Goal: Task Accomplishment & Management: Manage account settings

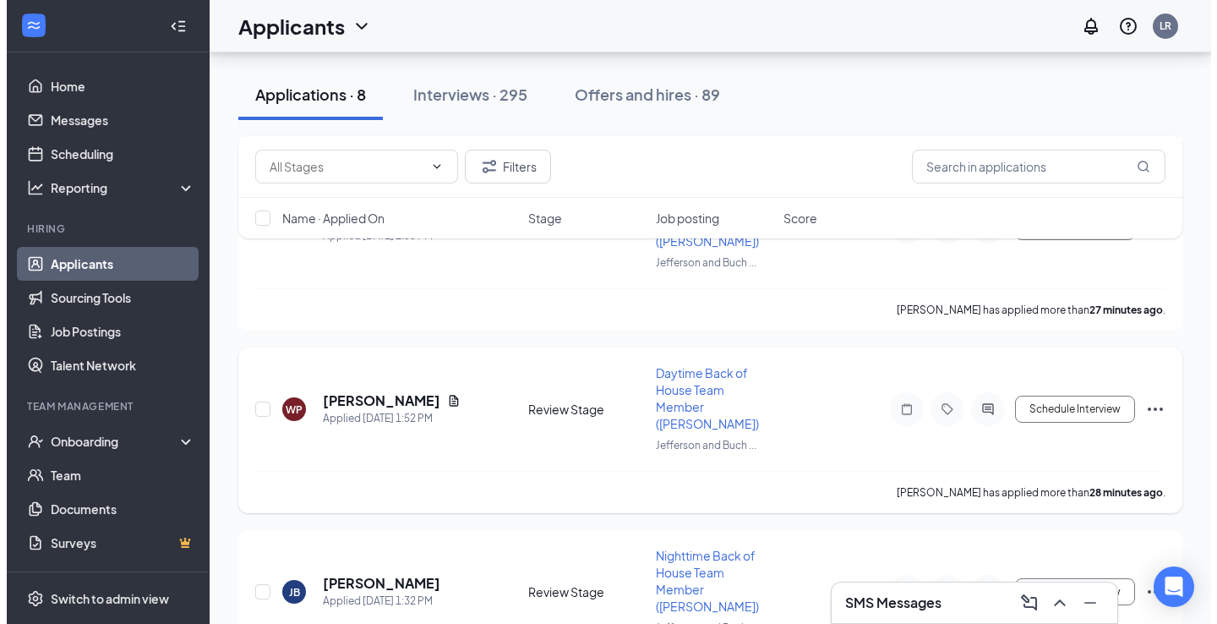
scroll to position [826, 0]
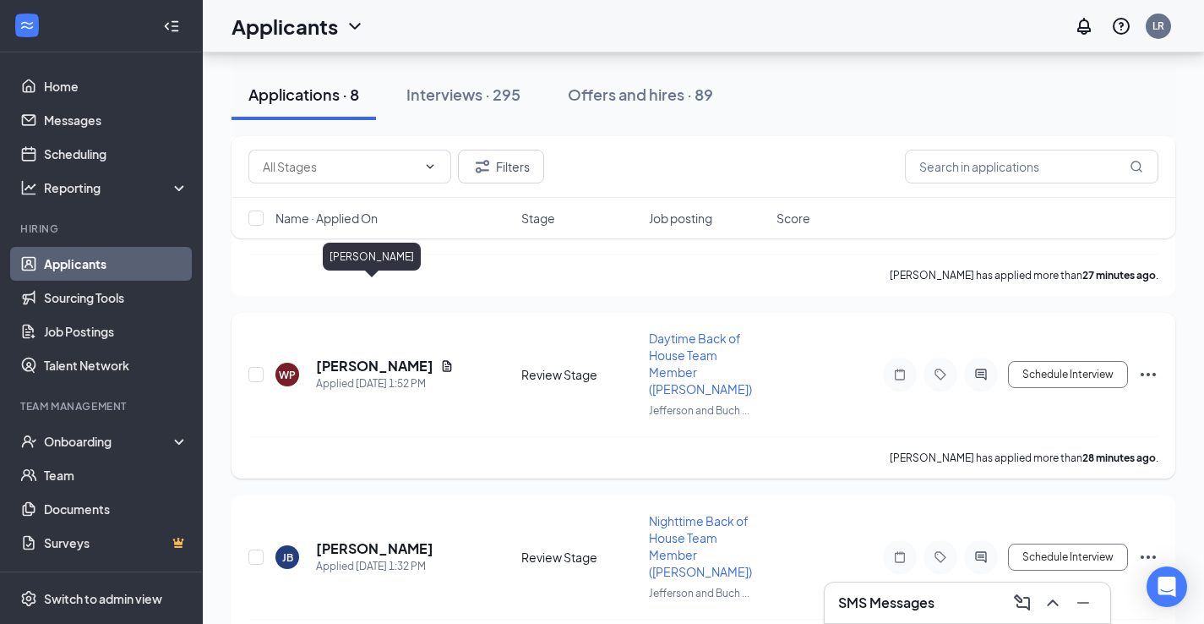
click at [381, 357] on h5 "[PERSON_NAME]" at bounding box center [374, 366] width 117 height 19
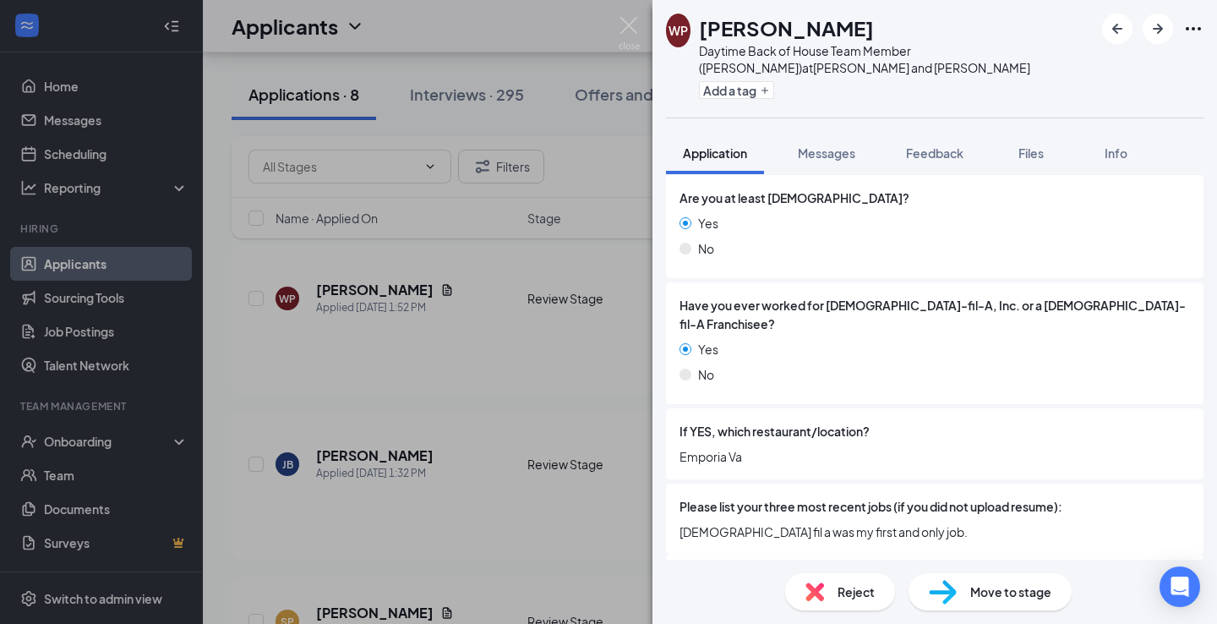
scroll to position [423, 0]
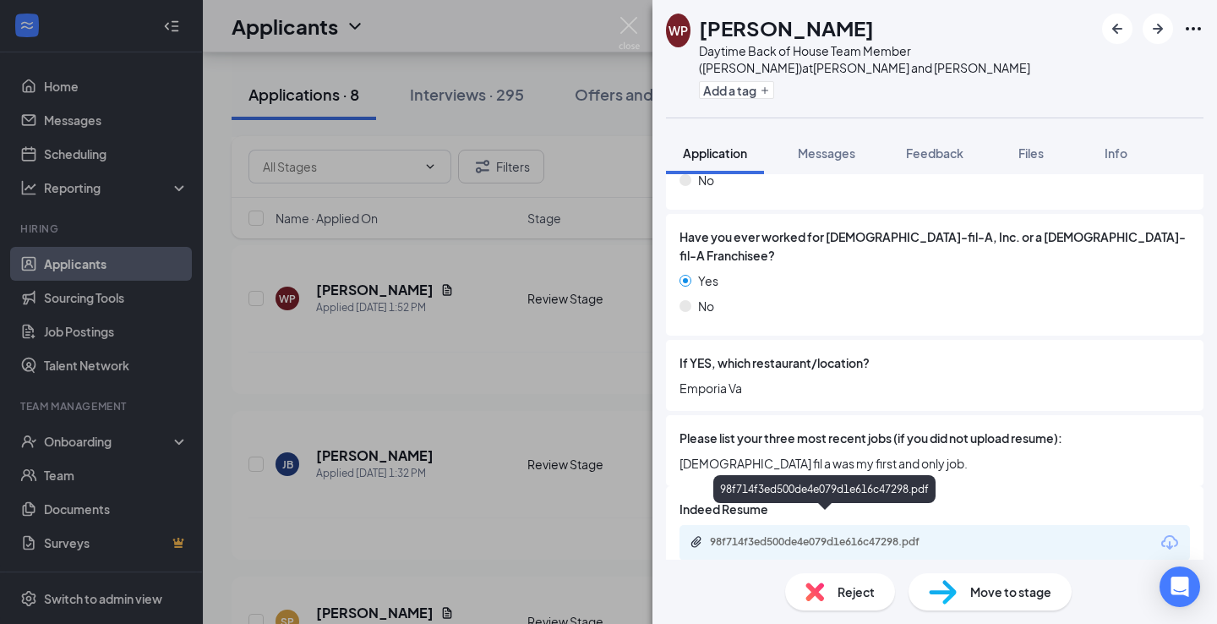
click at [783, 535] on div "98f714f3ed500de4e079d1e616c47298.pdf" at bounding box center [828, 542] width 237 height 14
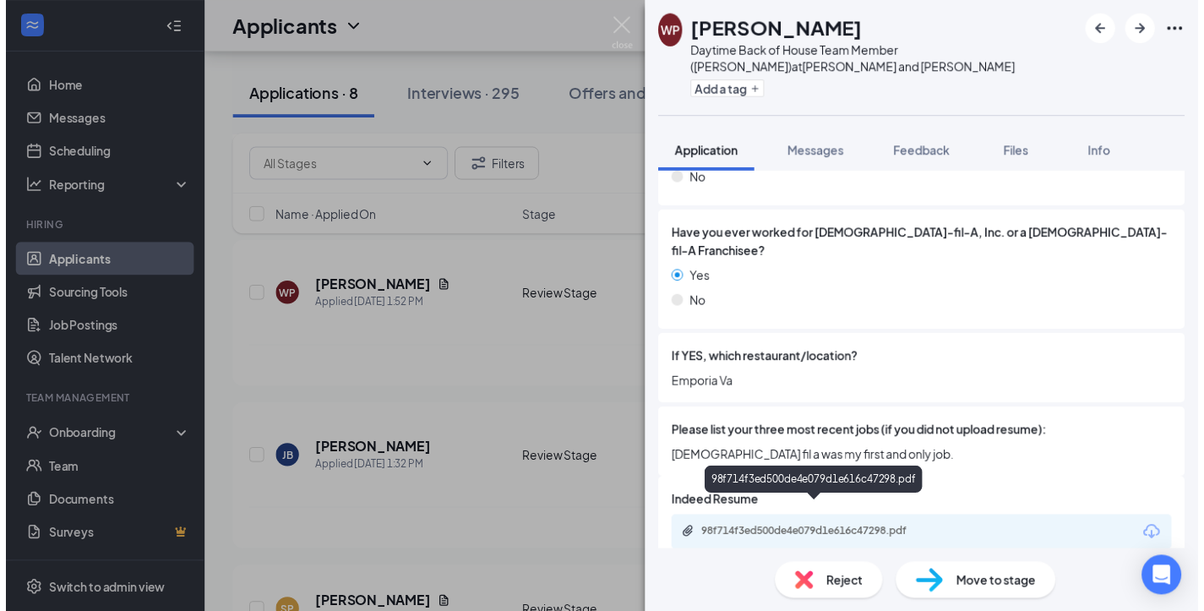
scroll to position [417, 0]
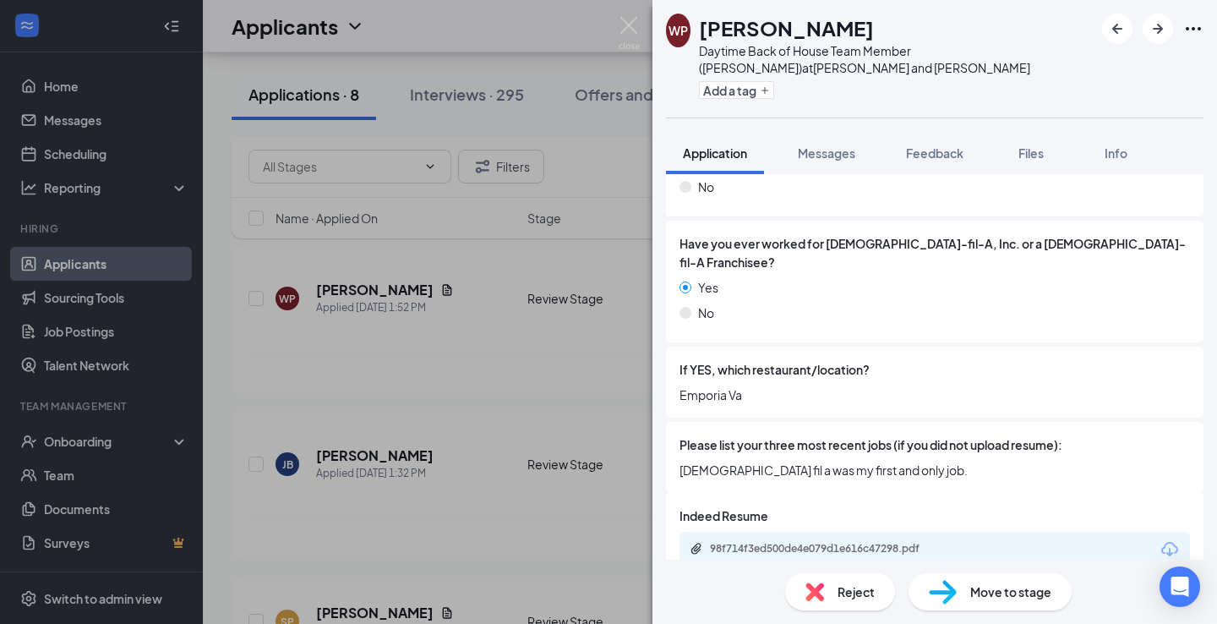
click at [602, 180] on div "WP Wisdom [PERSON_NAME] Daytime Back of House Team Member ([PERSON_NAME]) at [P…" at bounding box center [608, 312] width 1217 height 624
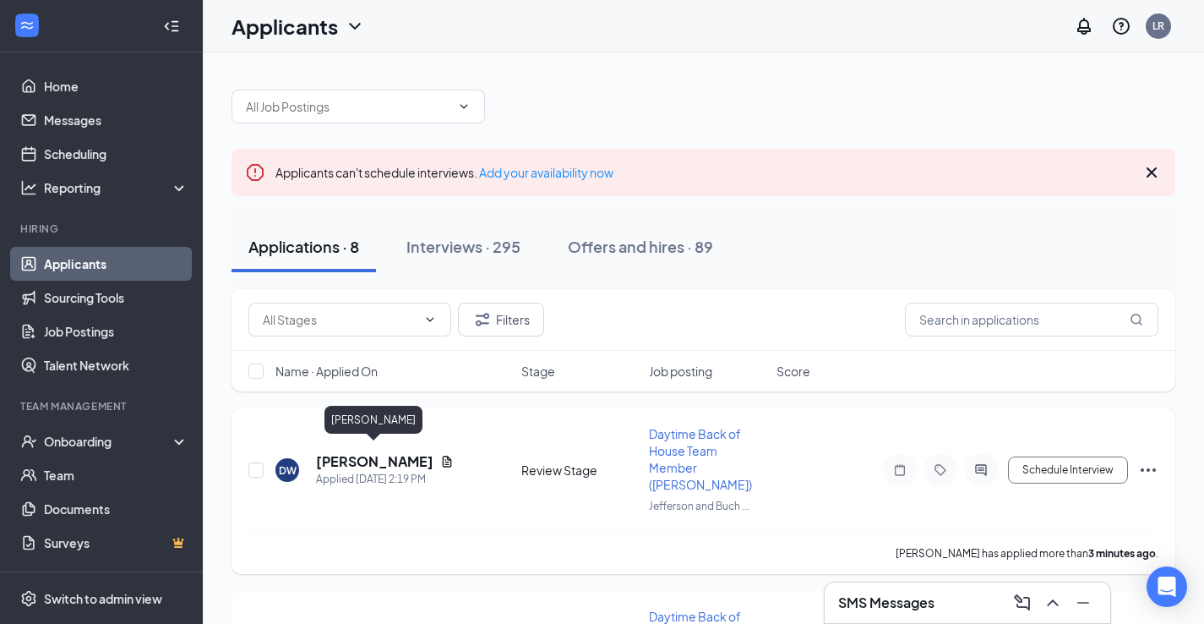
click at [341, 452] on h5 "[PERSON_NAME]" at bounding box center [374, 461] width 117 height 19
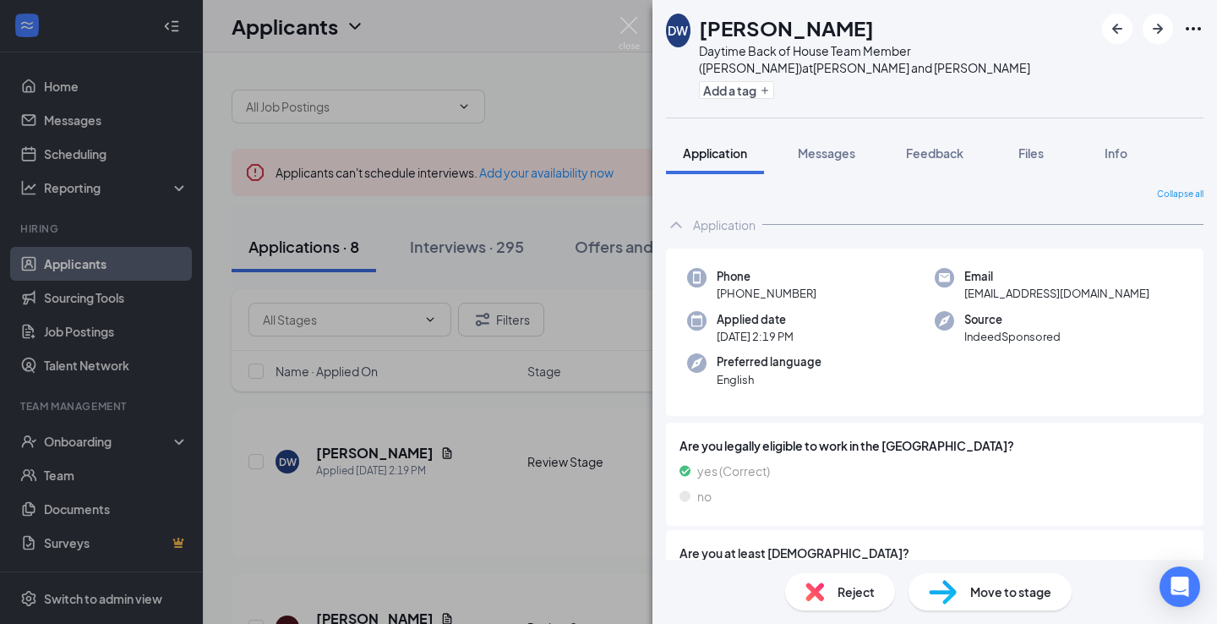
scroll to position [423, 0]
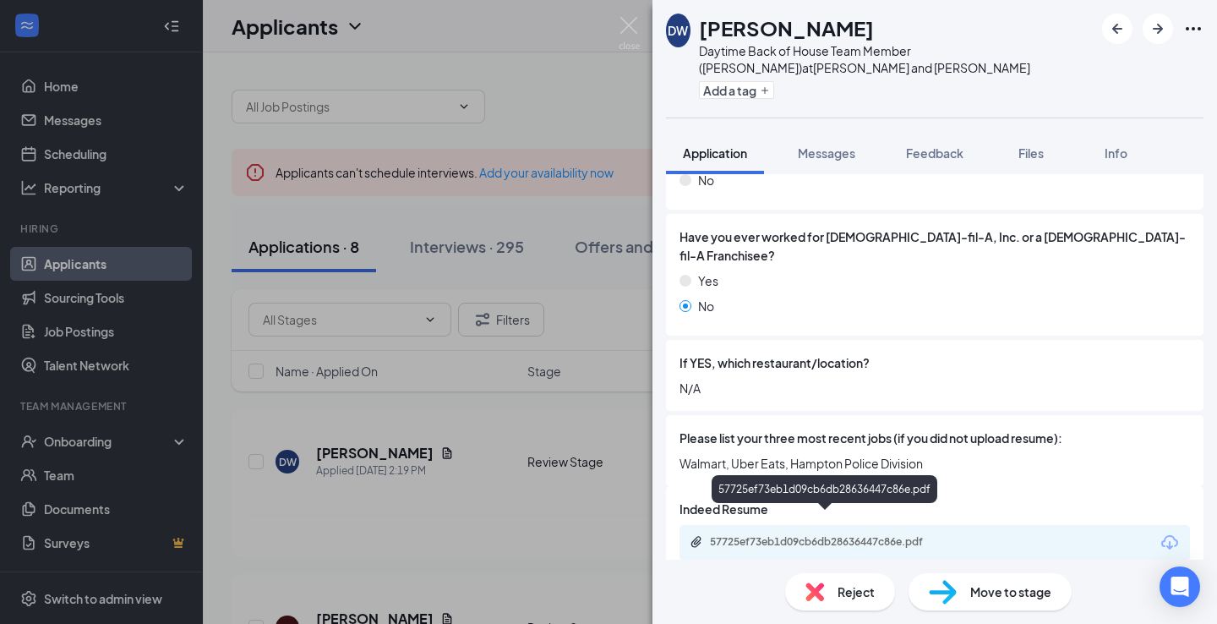
click at [853, 535] on div "57725ef73eb1d09cb6db28636447c86e.pdf" at bounding box center [828, 542] width 237 height 14
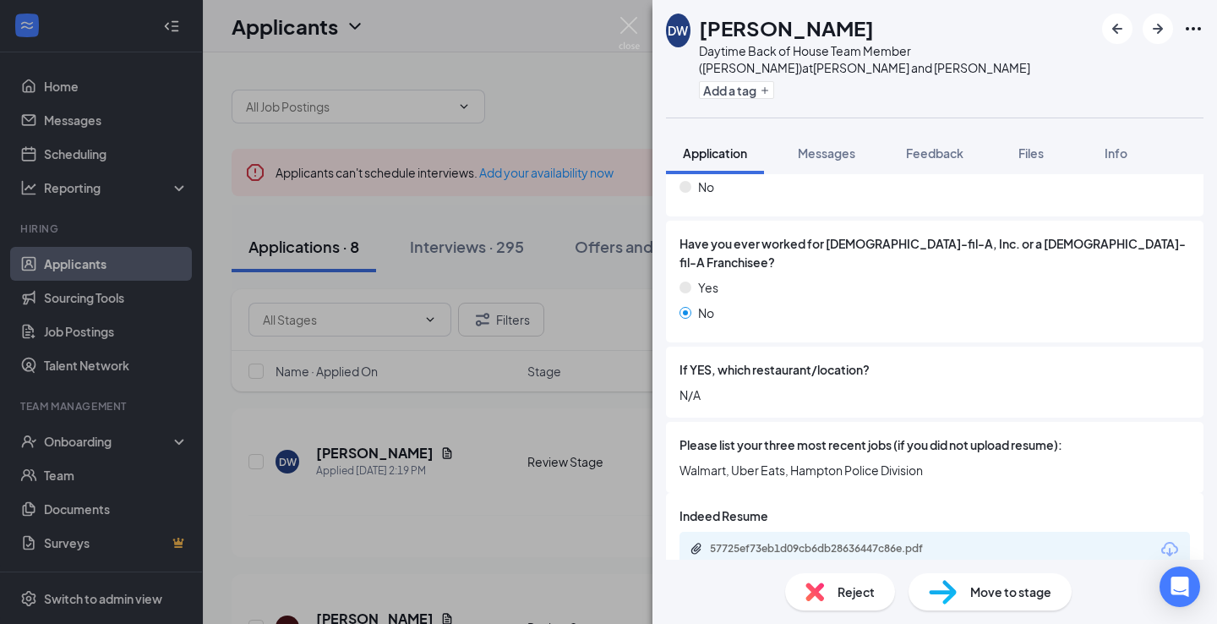
click at [944, 592] on img at bounding box center [943, 592] width 28 height 25
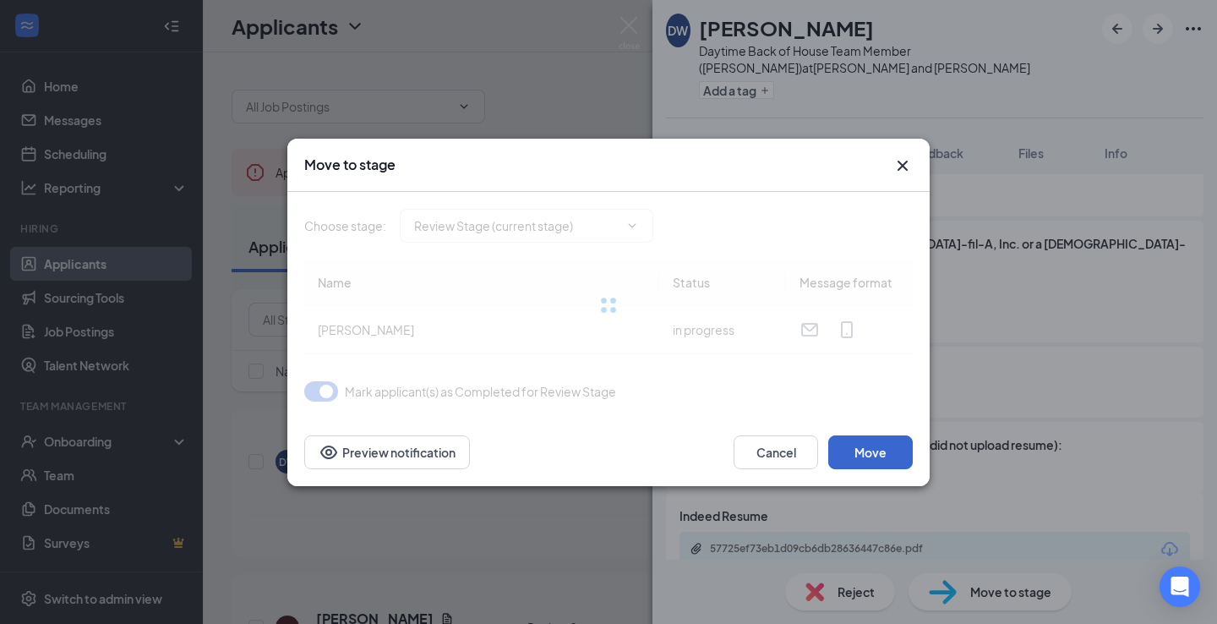
type input "First Interview (next stage)"
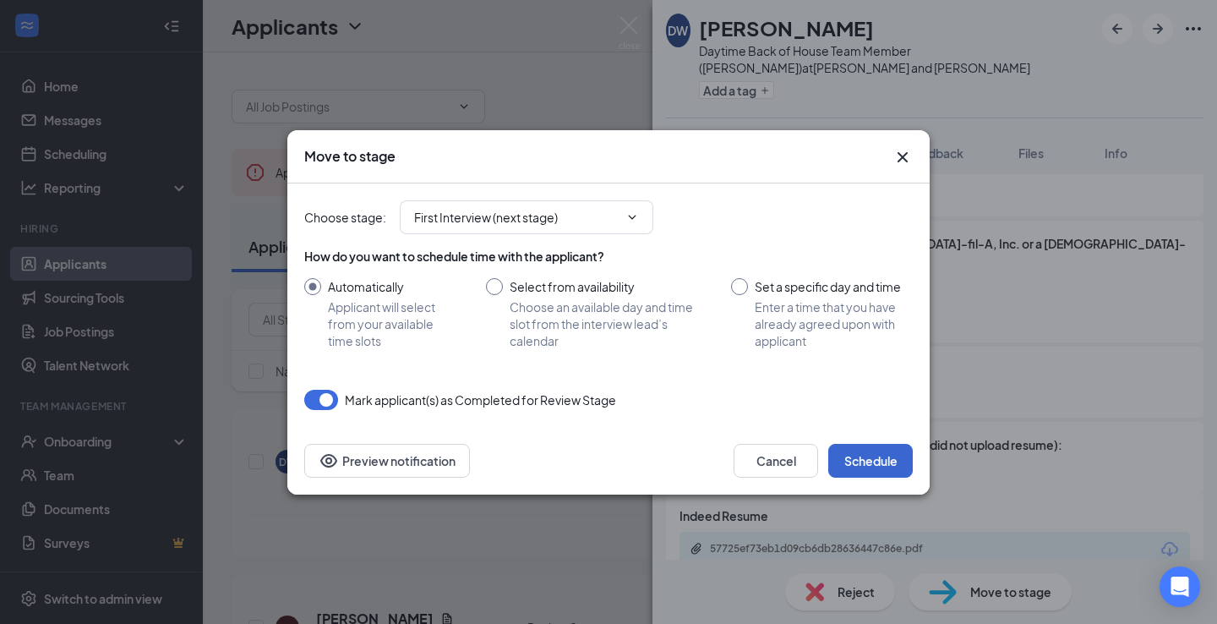
click at [871, 461] on button "Schedule" at bounding box center [870, 461] width 85 height 34
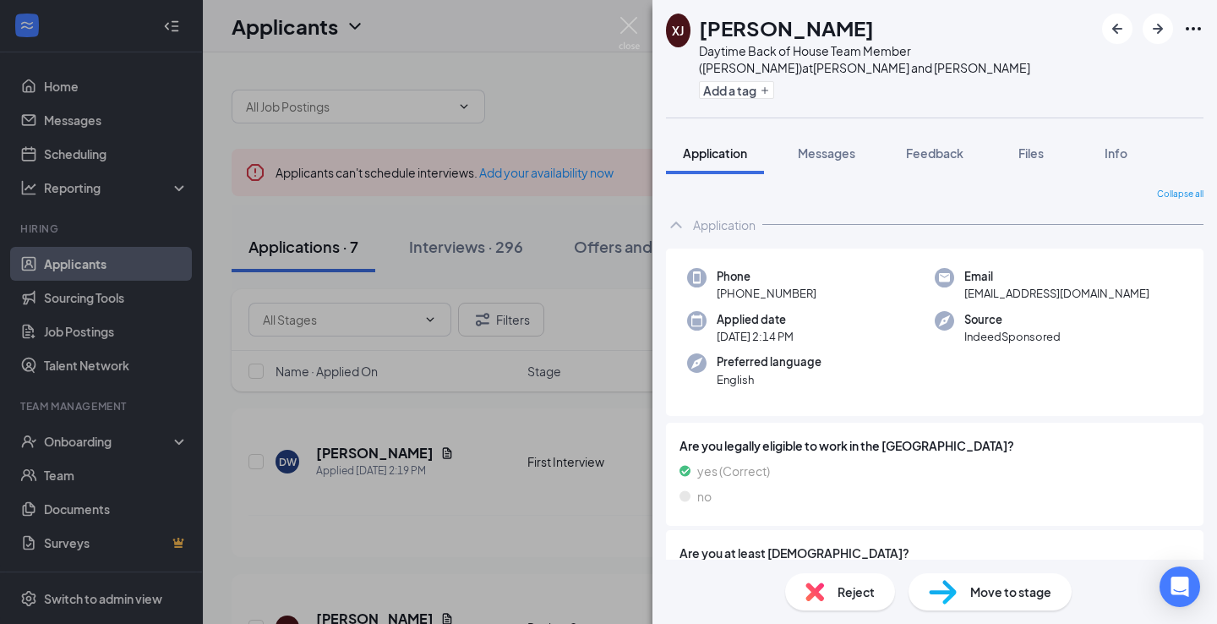
click at [638, 90] on div "XJ [PERSON_NAME] Daytime Back of House Team Member ([PERSON_NAME]) at [PERSON_N…" at bounding box center [608, 312] width 1217 height 624
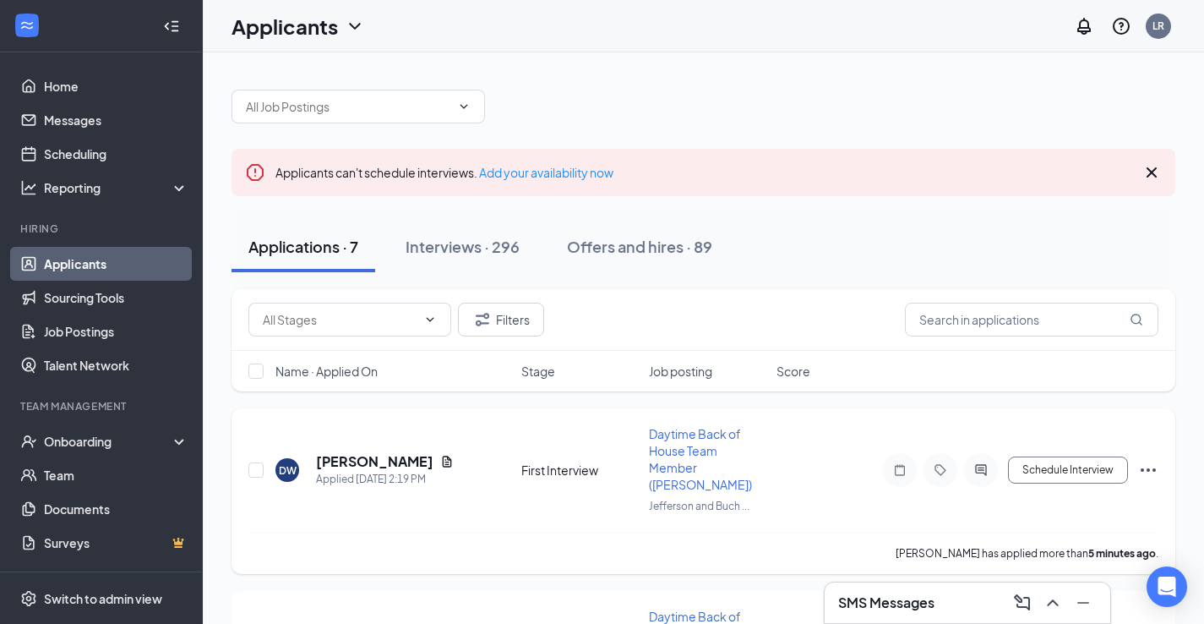
click at [366, 452] on h5 "[PERSON_NAME]" at bounding box center [374, 461] width 117 height 19
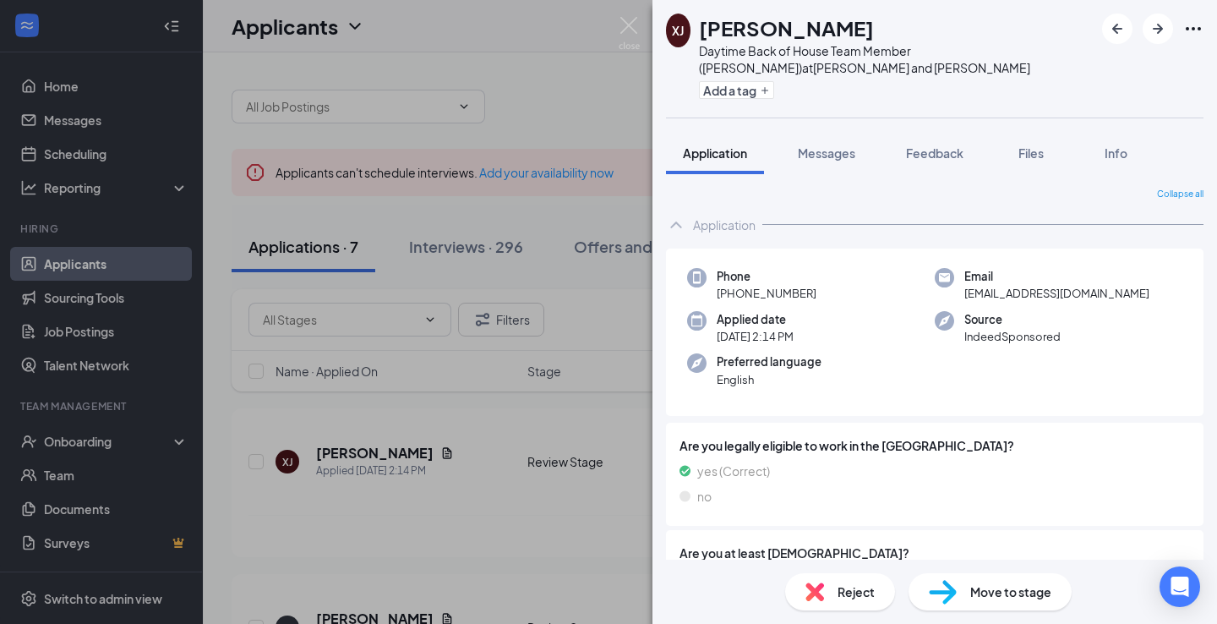
click at [962, 600] on div "Move to stage" at bounding box center [990, 591] width 163 height 37
type input "First Interview (next stage)"
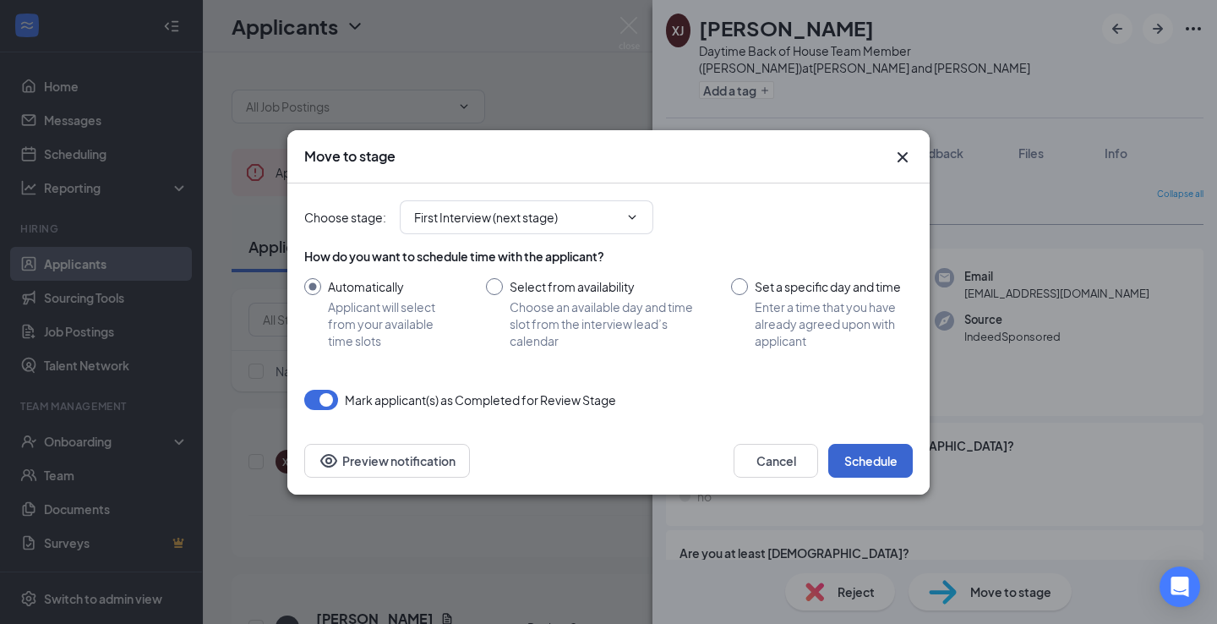
click at [860, 449] on button "Schedule" at bounding box center [870, 461] width 85 height 34
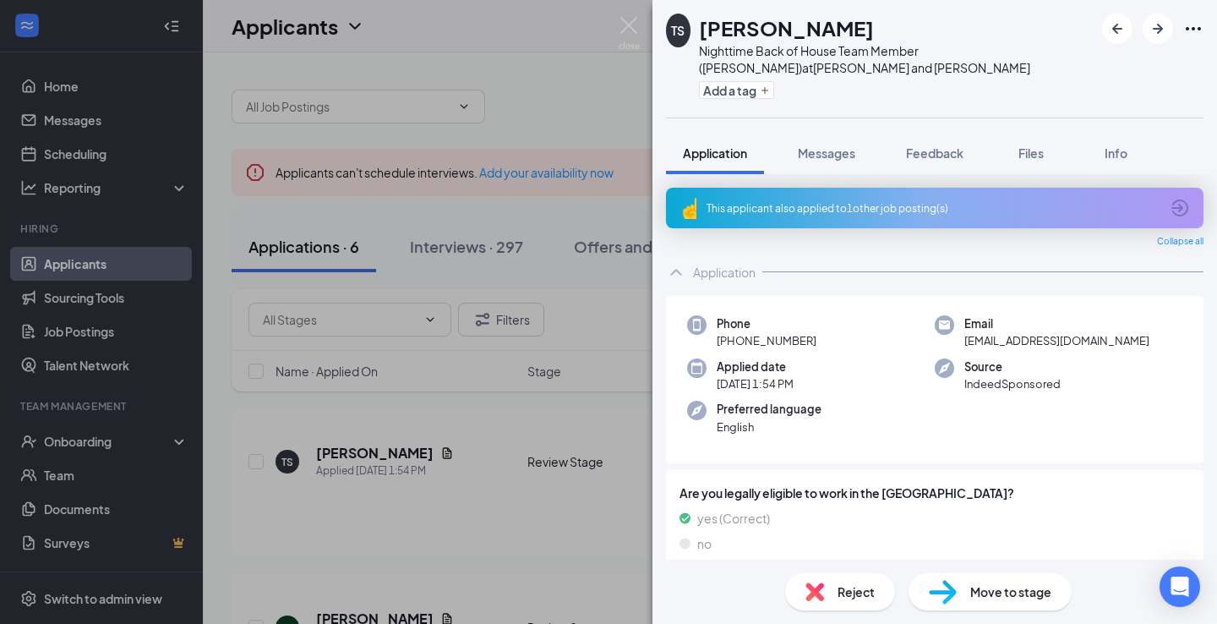
click at [511, 107] on div "TS [PERSON_NAME] Nighttime Back of House Team Member ([PERSON_NAME]) at [PERSON…" at bounding box center [608, 312] width 1217 height 624
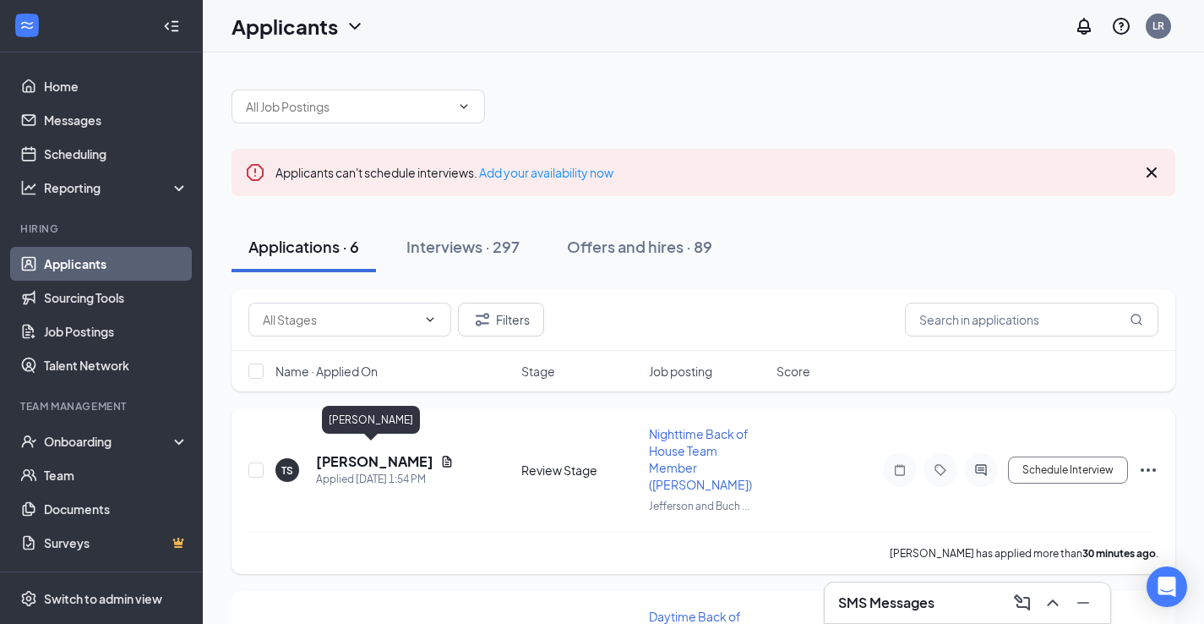
click at [381, 452] on h5 "[PERSON_NAME]" at bounding box center [374, 461] width 117 height 19
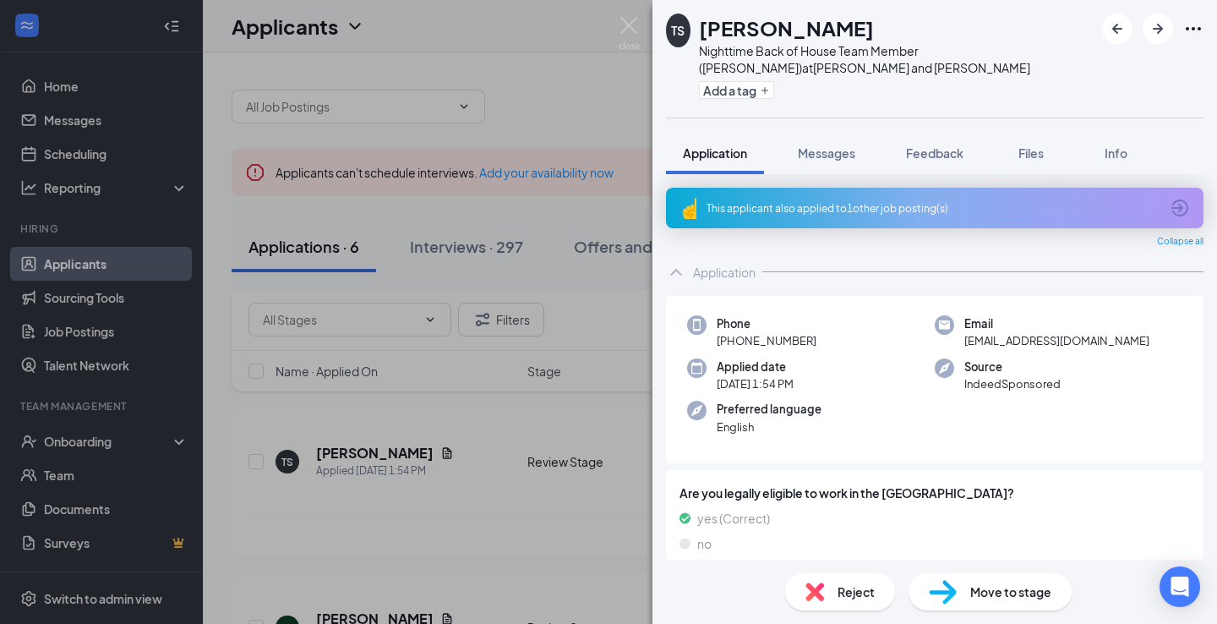
click at [723, 217] on div "This applicant also applied to 1 other job posting(s)" at bounding box center [935, 208] width 538 height 41
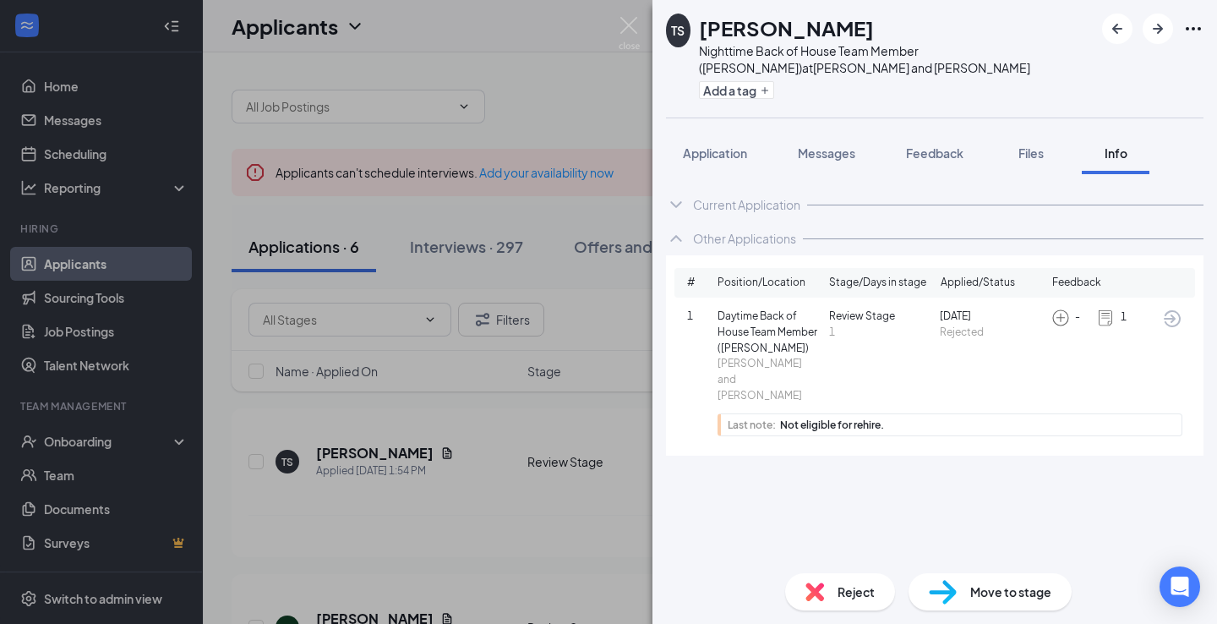
click at [512, 74] on div "TS [PERSON_NAME] Nighttime Back of House Team Member (Cook) at [GEOGRAPHIC_DATA…" at bounding box center [608, 312] width 1217 height 624
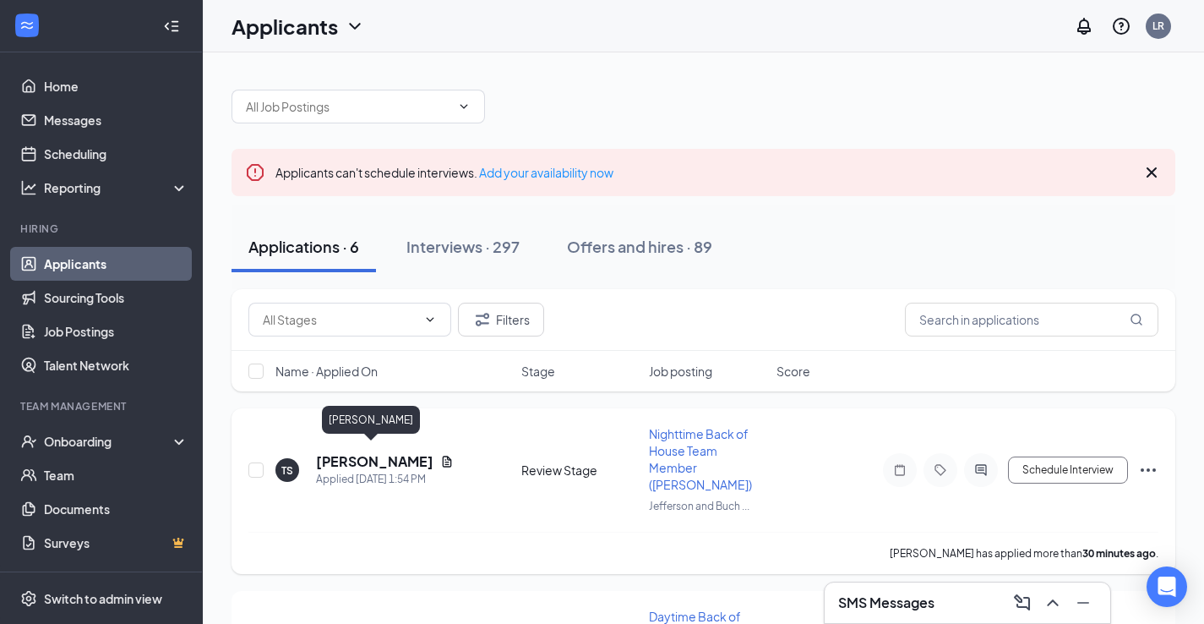
click at [354, 452] on h5 "[PERSON_NAME]" at bounding box center [374, 461] width 117 height 19
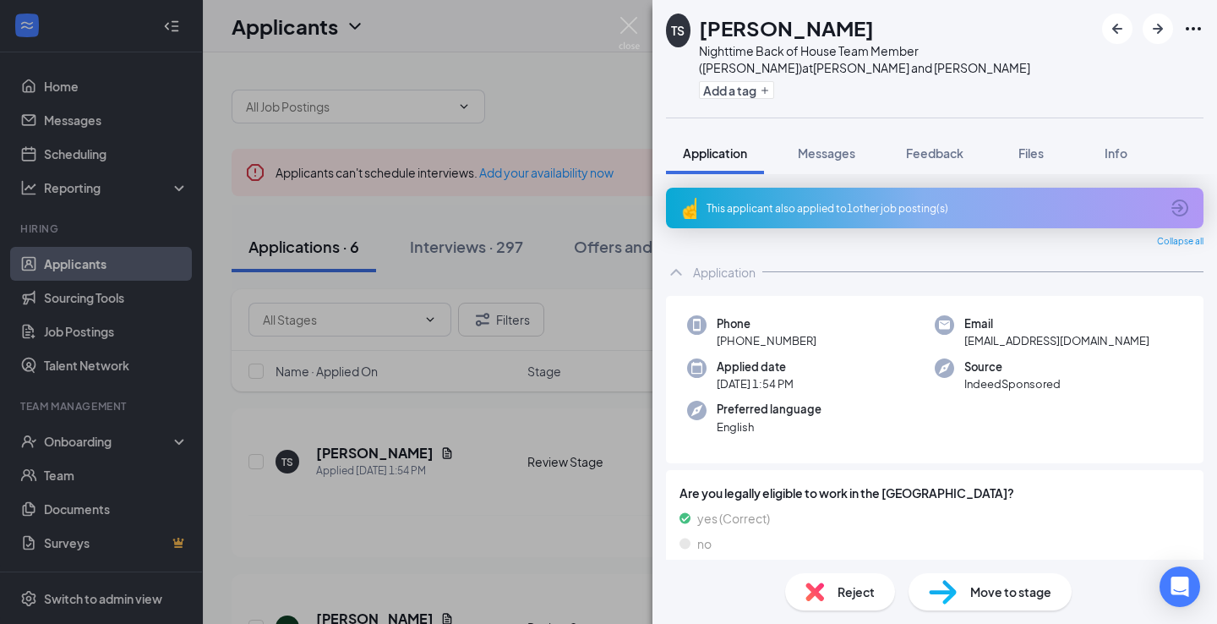
click at [831, 208] on div "This applicant also applied to 1 other job posting(s)" at bounding box center [933, 208] width 453 height 14
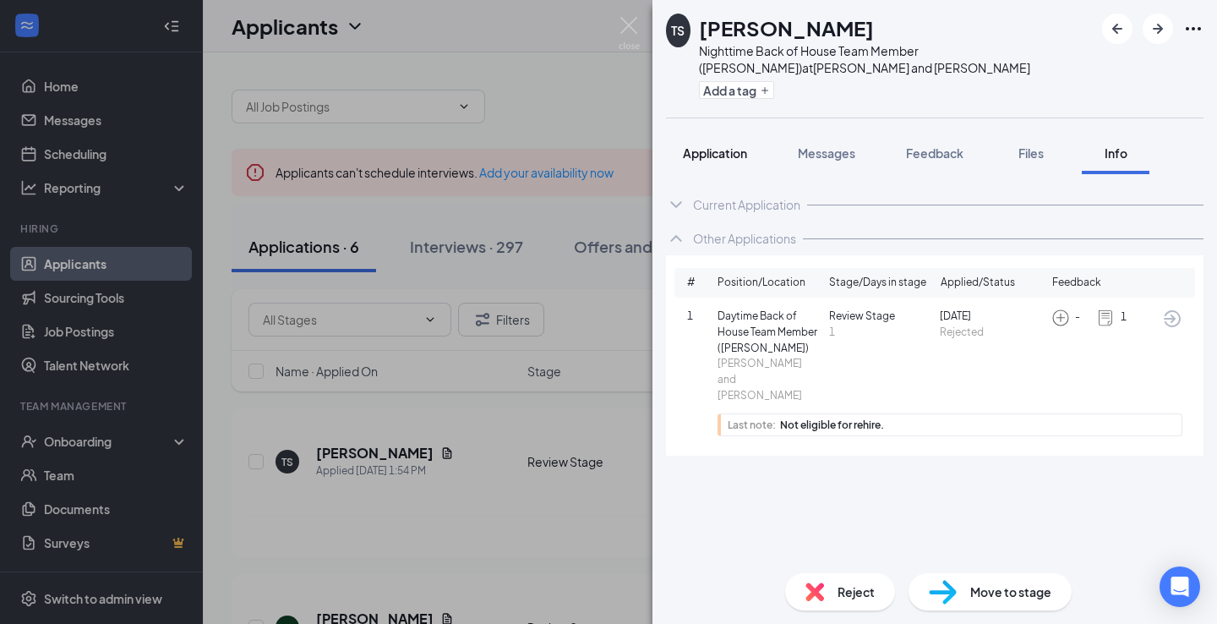
click at [721, 135] on button "Application" at bounding box center [715, 153] width 98 height 42
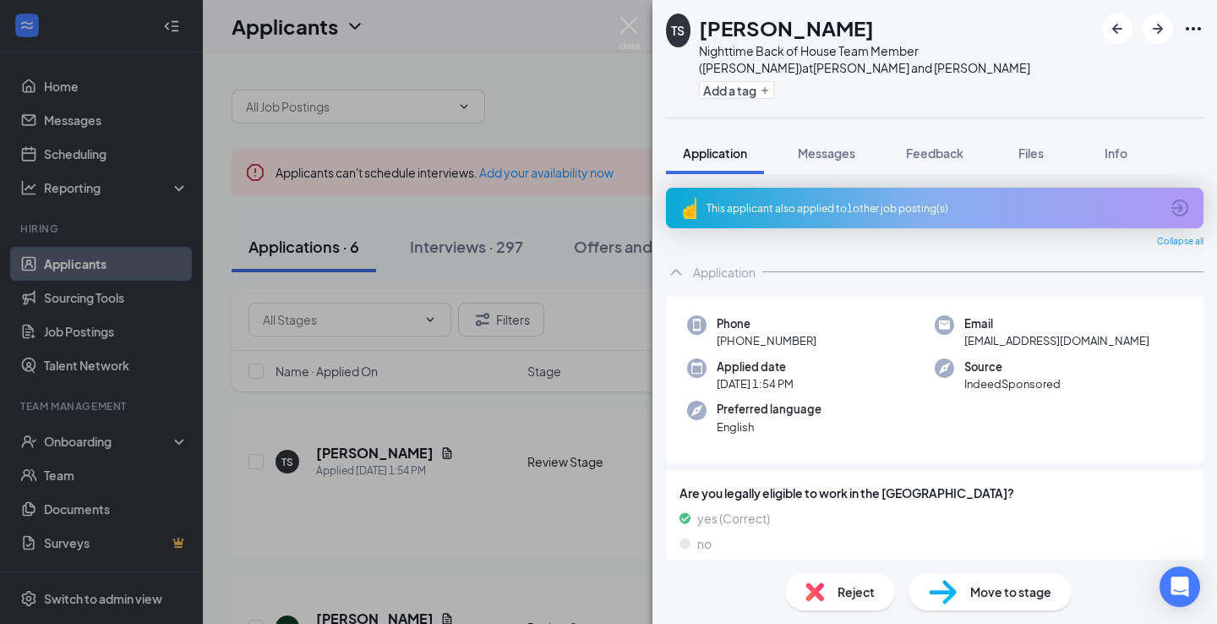
scroll to position [471, 0]
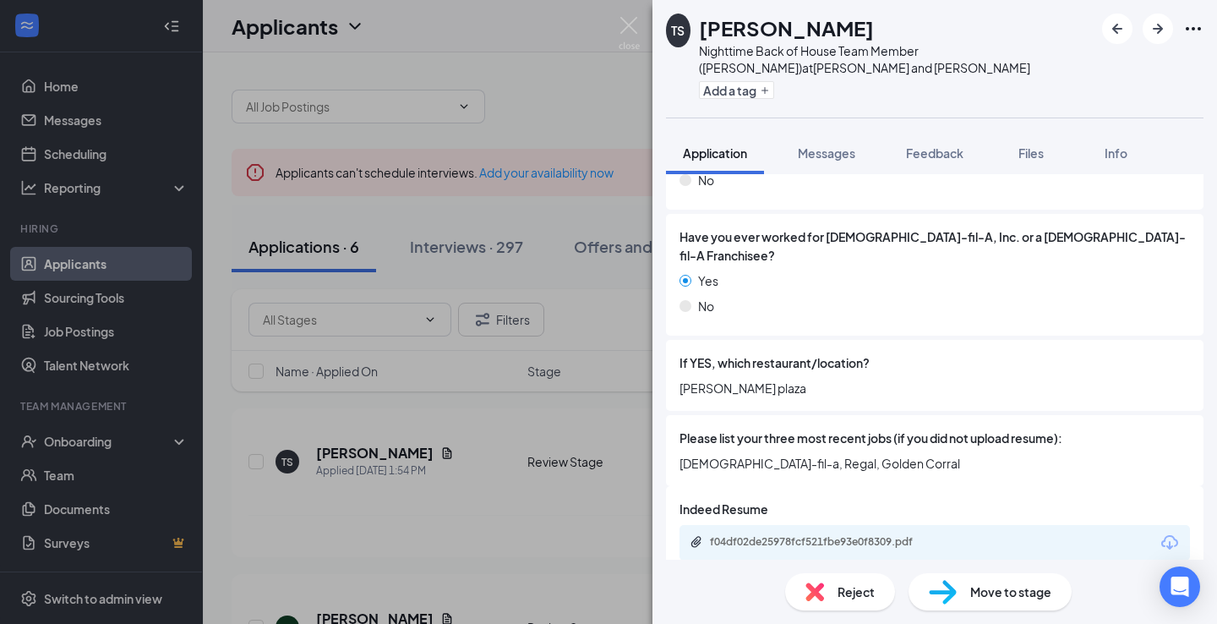
click at [851, 592] on span "Reject" at bounding box center [856, 591] width 37 height 19
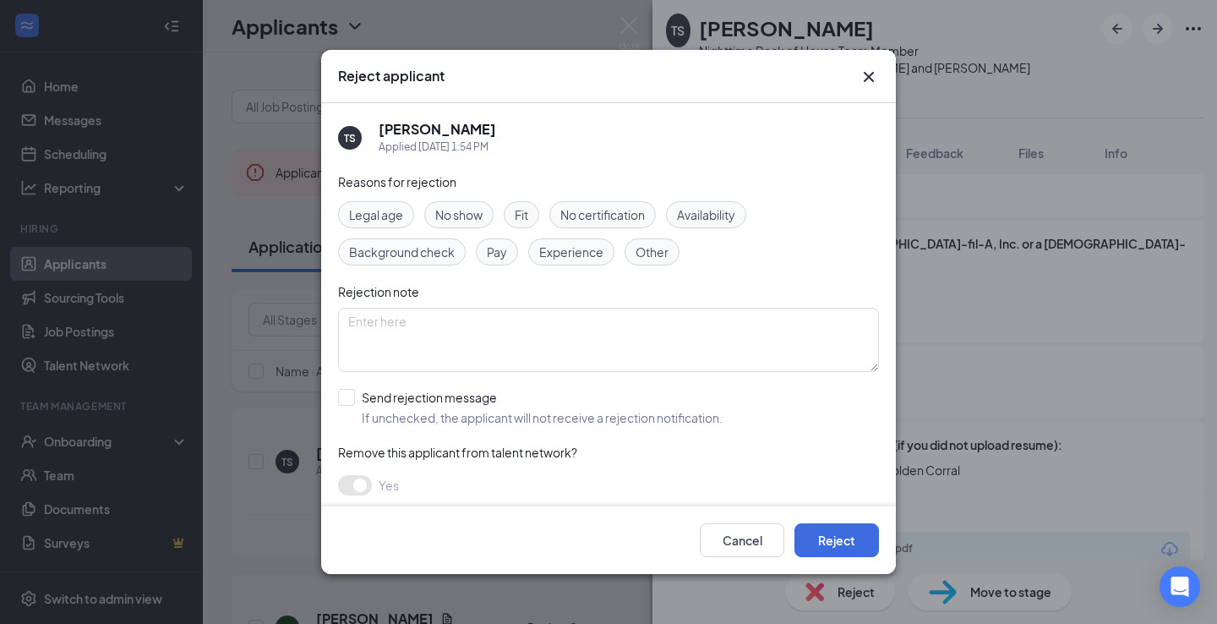
click at [646, 252] on span "Other" at bounding box center [652, 252] width 33 height 19
click at [412, 394] on div "Send rejection message" at bounding box center [542, 397] width 361 height 17
click at [412, 394] on input "Send rejection message If unchecked, the applicant will not receive a rejection…" at bounding box center [530, 407] width 385 height 37
checkbox input "true"
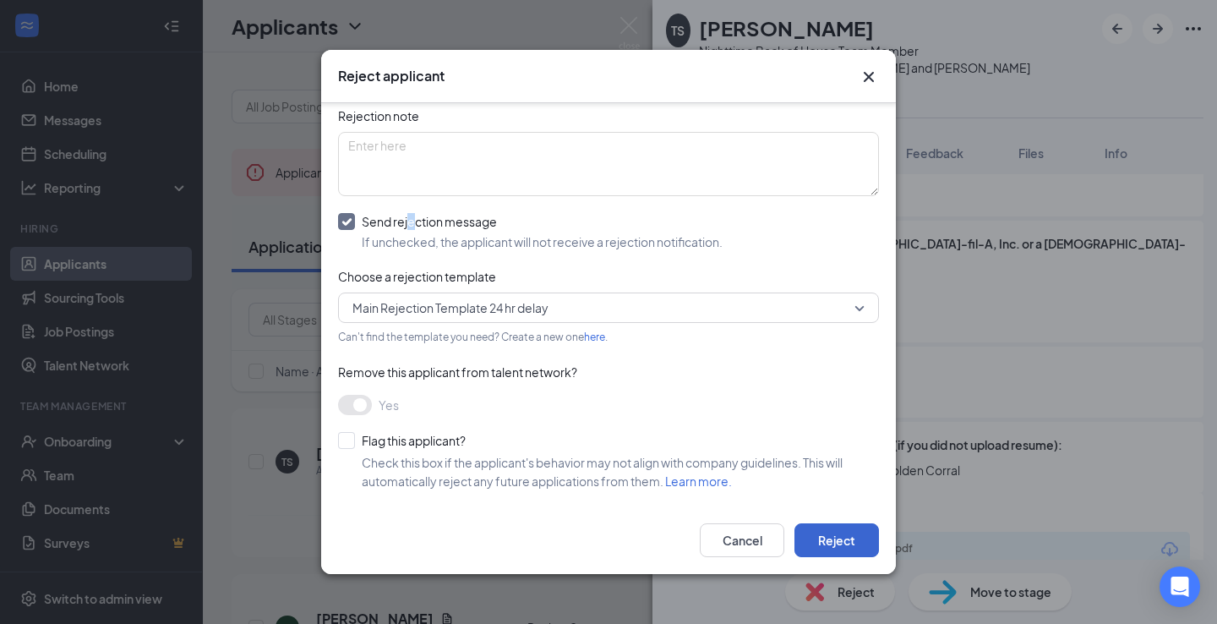
drag, startPoint x: 831, startPoint y: 537, endPoint x: 826, endPoint y: 545, distance: 9.9
click at [829, 532] on button "Reject" at bounding box center [836, 540] width 85 height 34
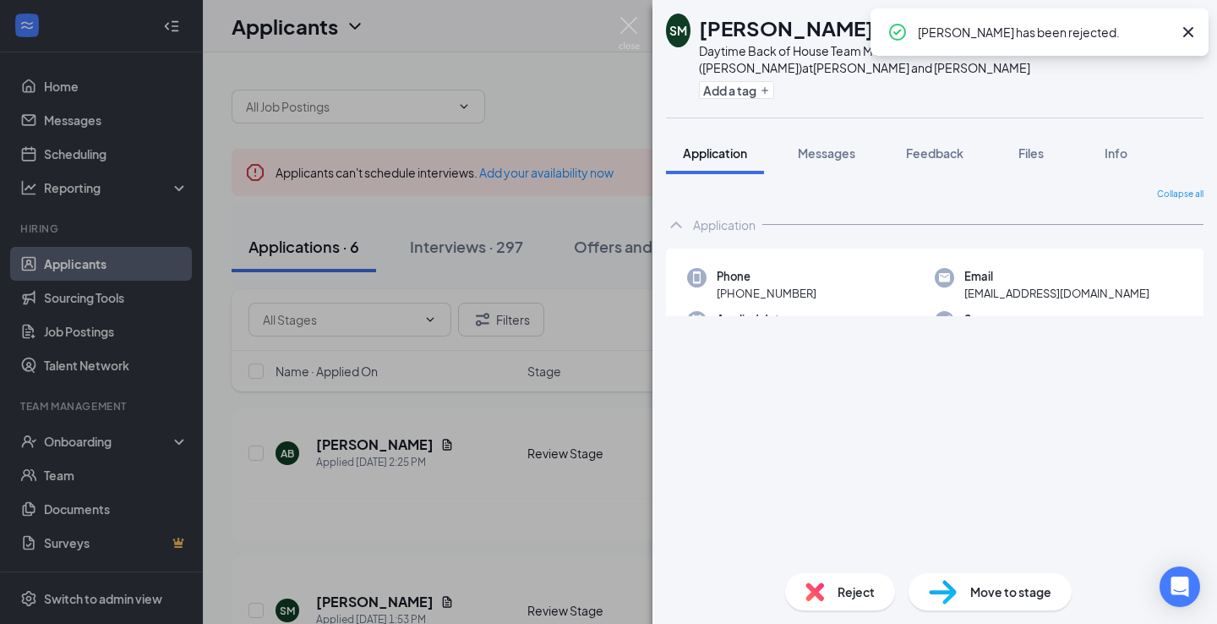
click at [554, 89] on div "SM [PERSON_NAME] Daytime Back of House Team Member ([PERSON_NAME]) at [PERSON_N…" at bounding box center [608, 312] width 1217 height 624
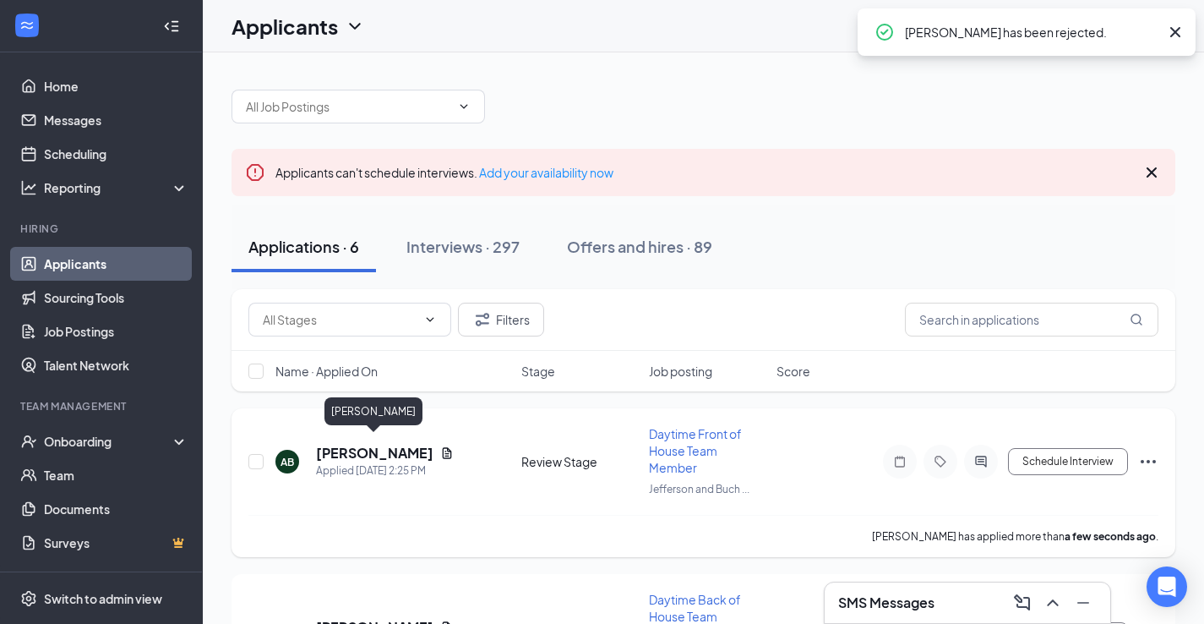
click at [410, 444] on h5 "[PERSON_NAME]" at bounding box center [374, 453] width 117 height 19
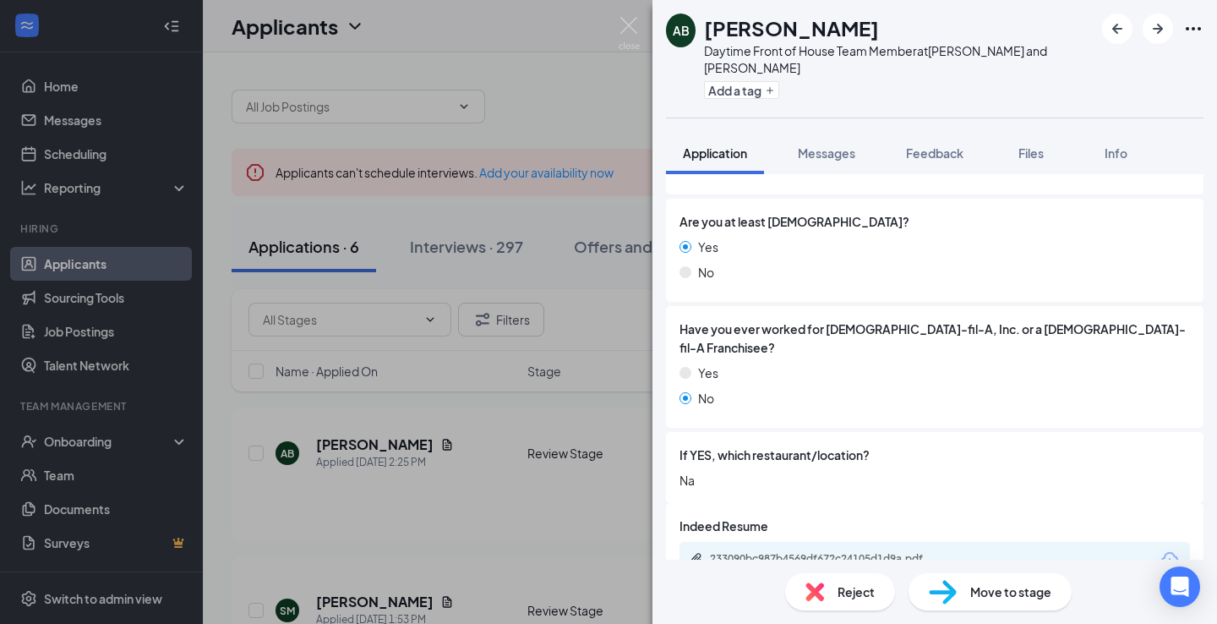
scroll to position [331, 0]
click at [996, 593] on span "Move to stage" at bounding box center [1010, 591] width 81 height 19
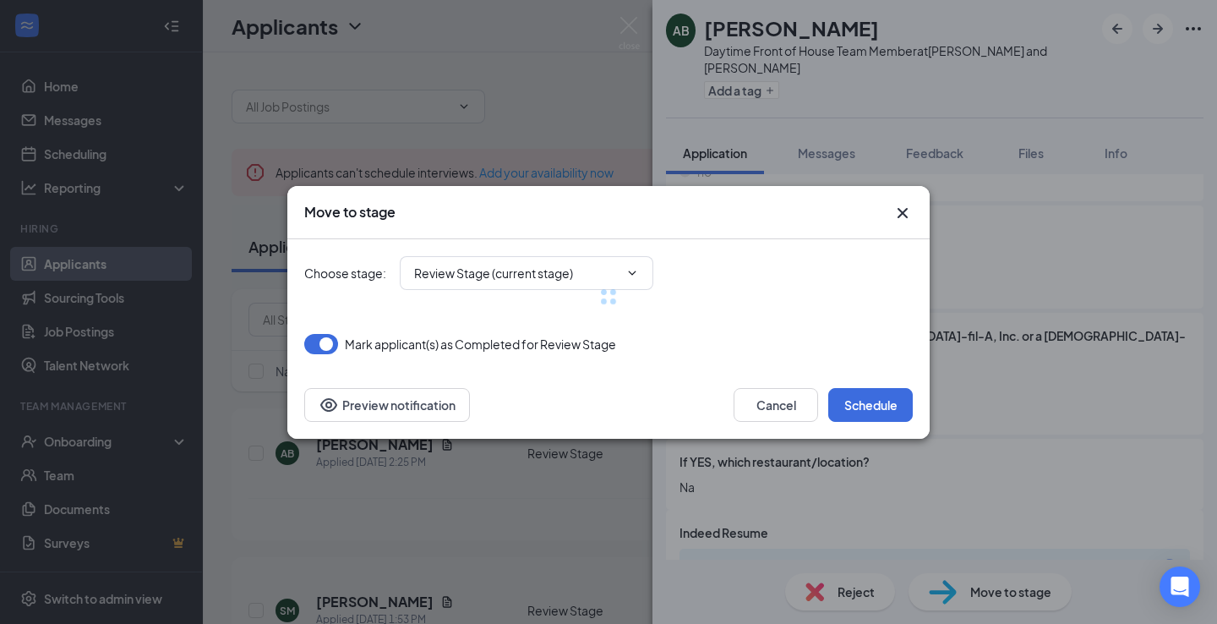
type input "First Interview (next stage)"
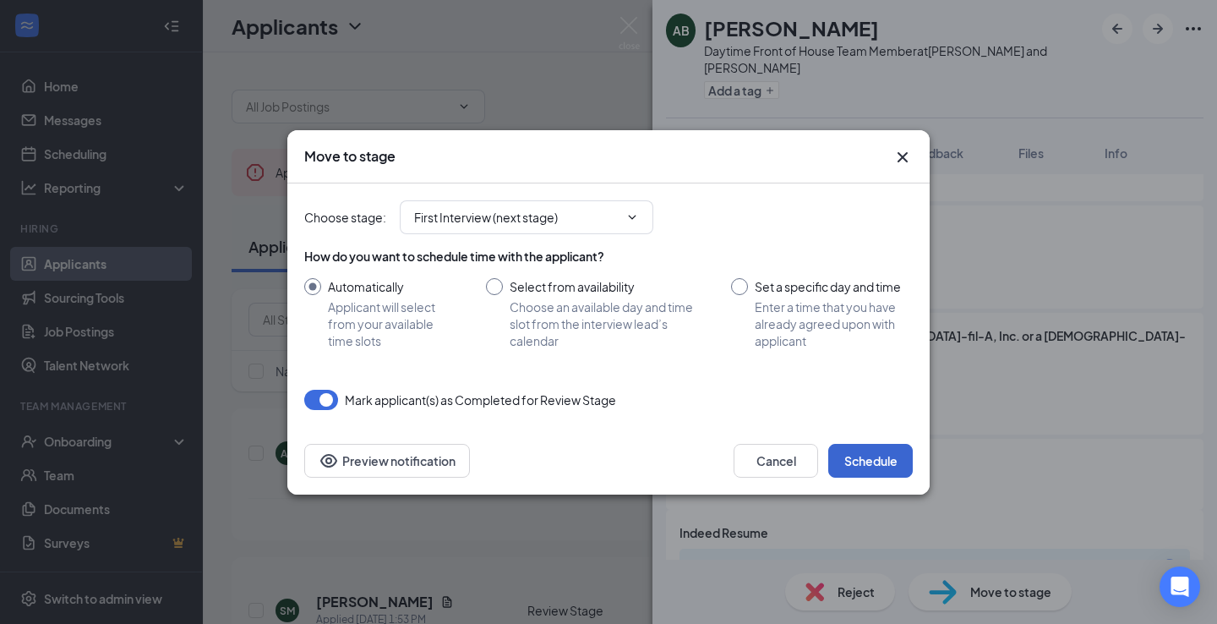
click at [876, 468] on button "Schedule" at bounding box center [870, 461] width 85 height 34
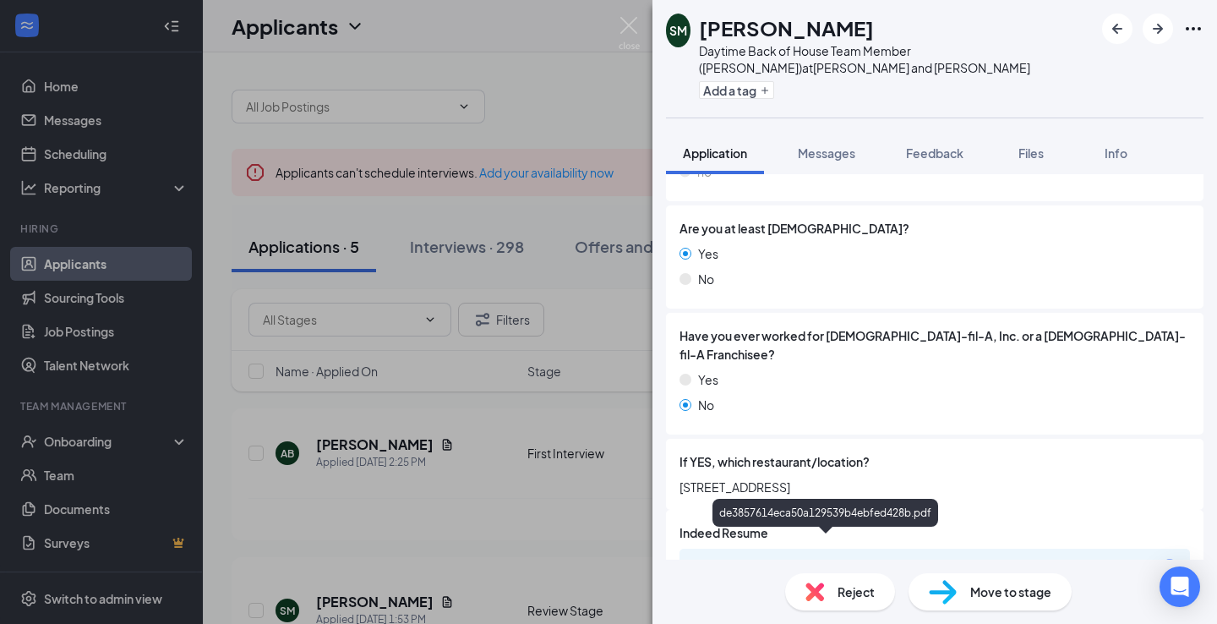
click at [792, 559] on div "de3857614eca50a129539b4ebfed428b.pdf" at bounding box center [828, 566] width 237 height 14
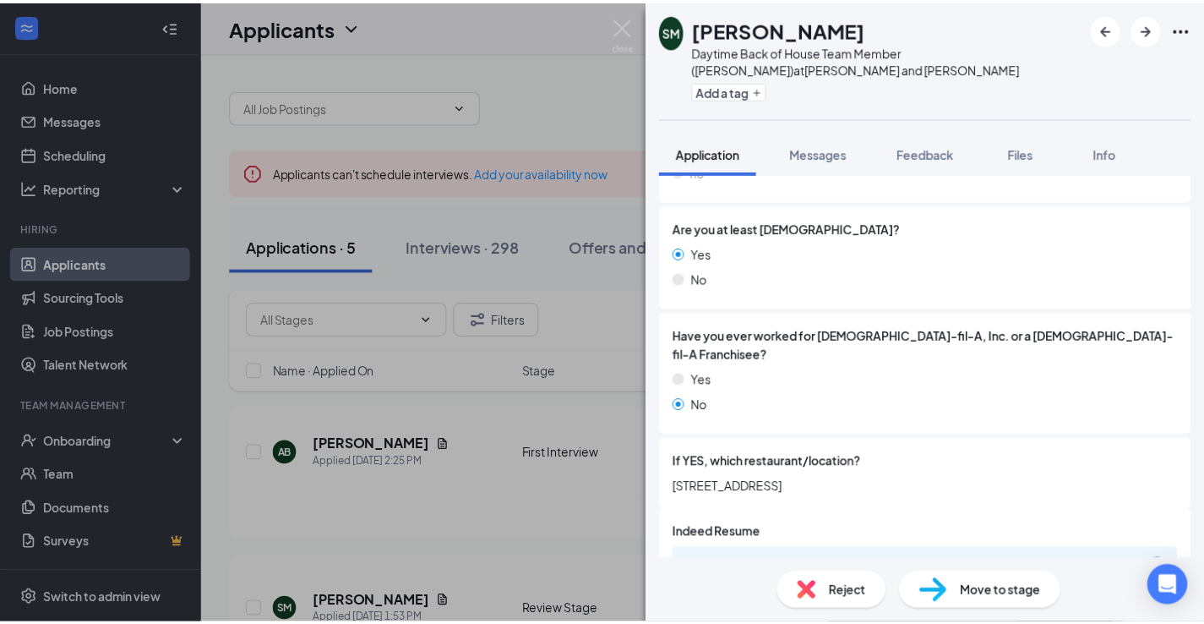
scroll to position [348, 0]
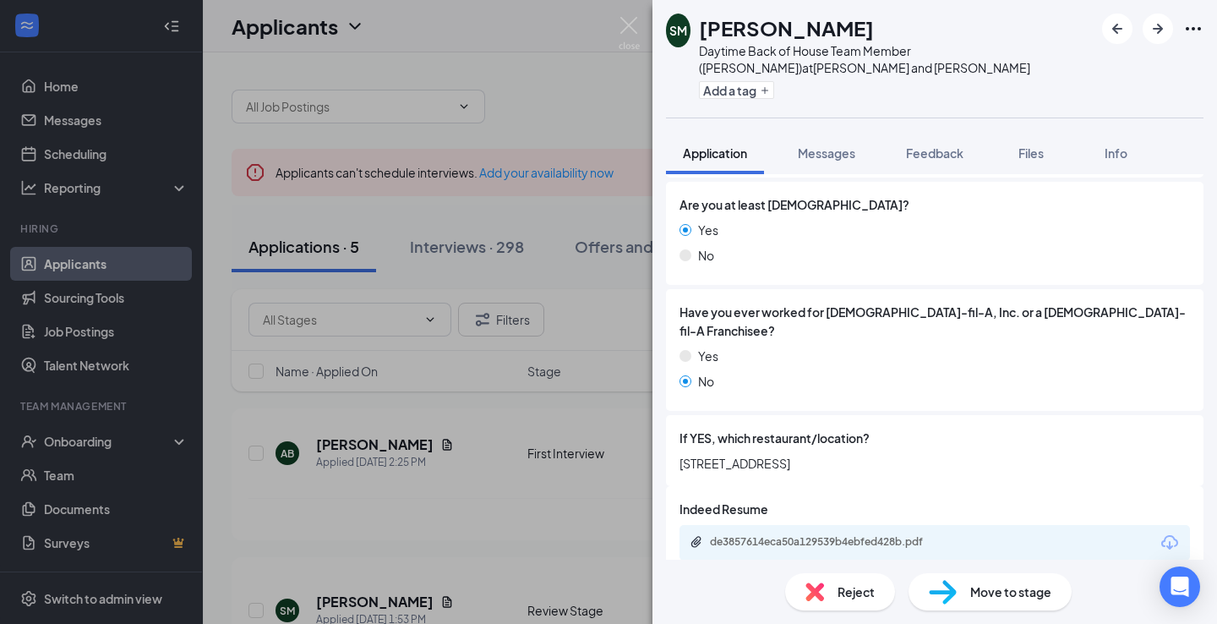
click at [587, 116] on div "SM [PERSON_NAME] Daytime Back of House Team Member ([PERSON_NAME]) at [PERSON_N…" at bounding box center [608, 312] width 1217 height 624
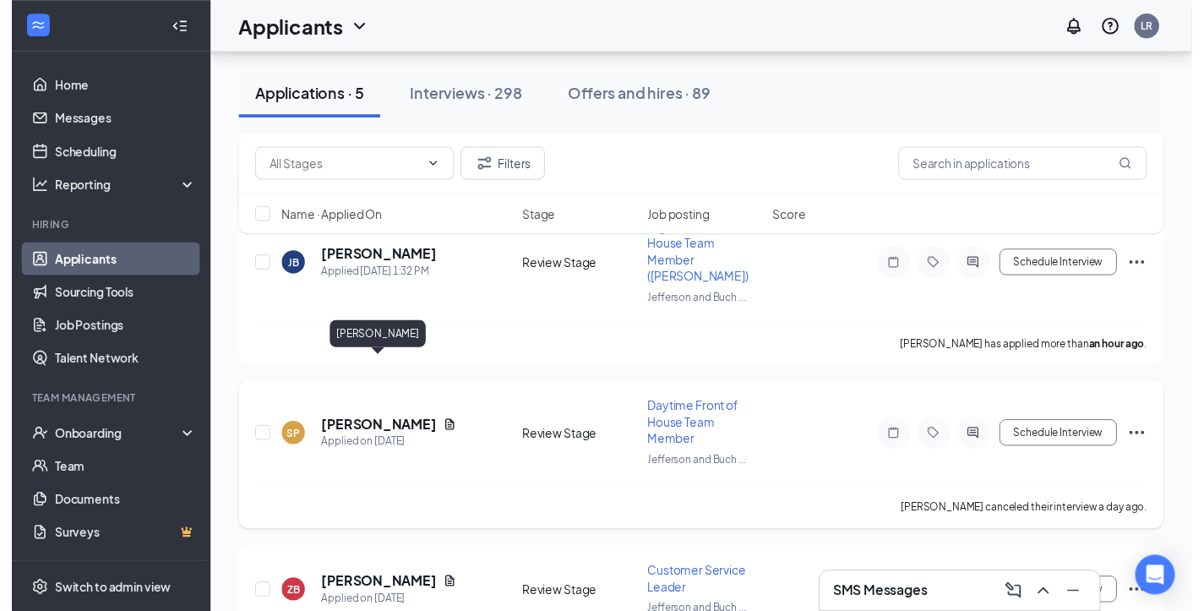
scroll to position [587, 0]
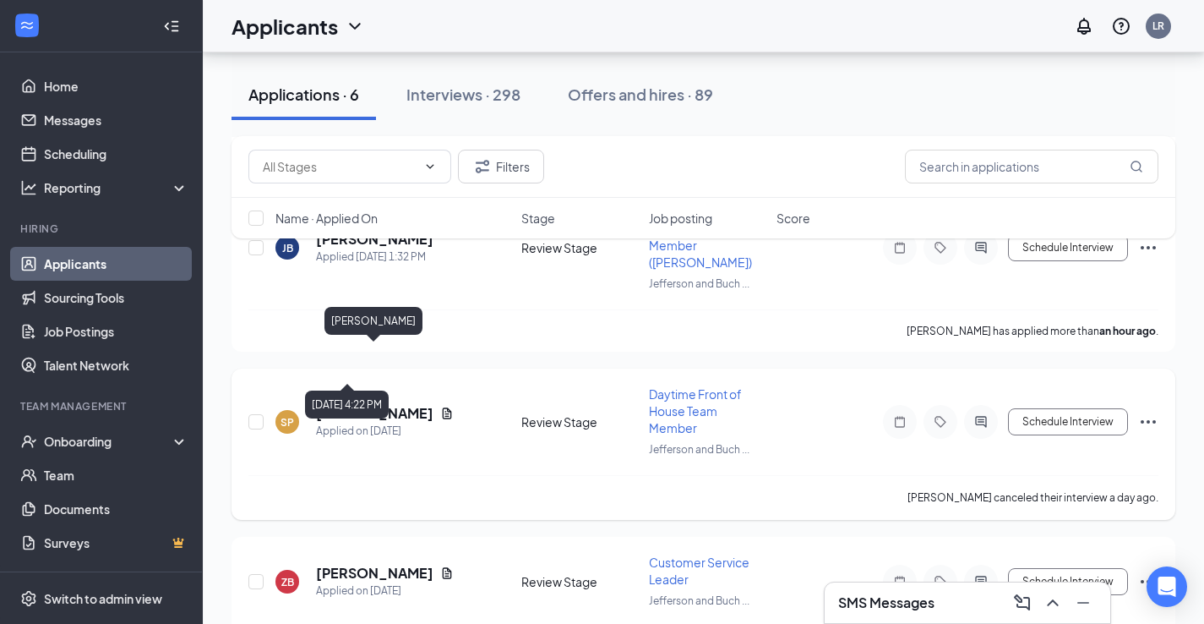
click at [405, 404] on h5 "[PERSON_NAME]" at bounding box center [374, 413] width 117 height 19
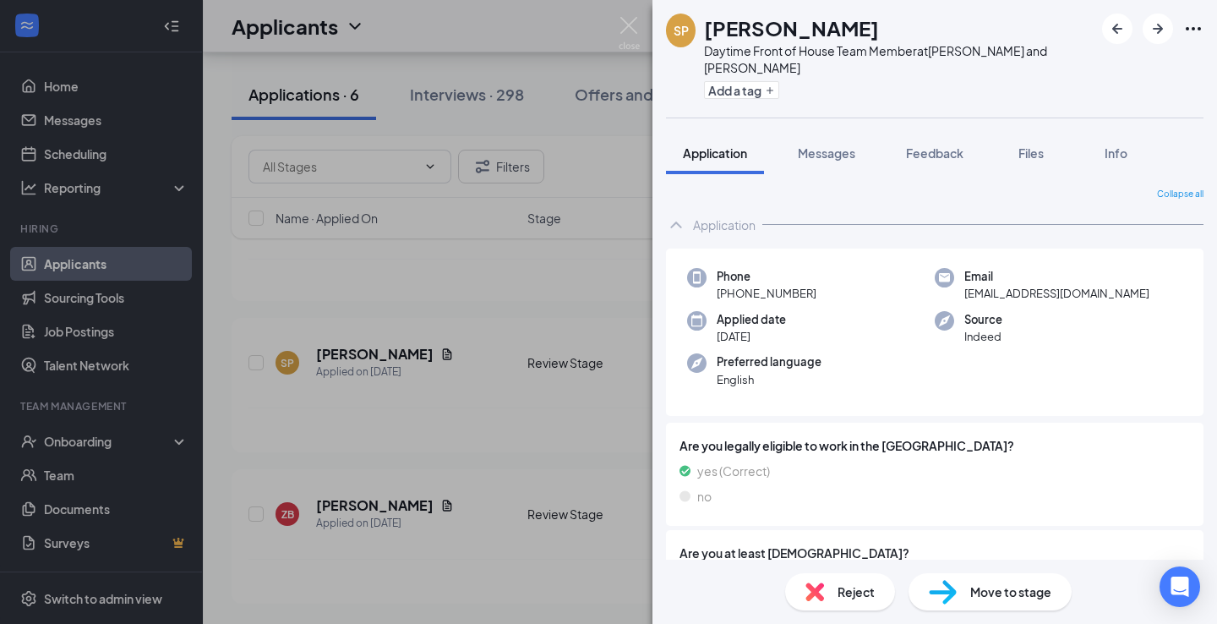
drag, startPoint x: 1211, startPoint y: 104, endPoint x: 1097, endPoint y: 7, distance: 149.9
click at [1095, 105] on div "SP [PERSON_NAME] Daytime Front of House Team Member at [GEOGRAPHIC_DATA] and [P…" at bounding box center [934, 312] width 565 height 624
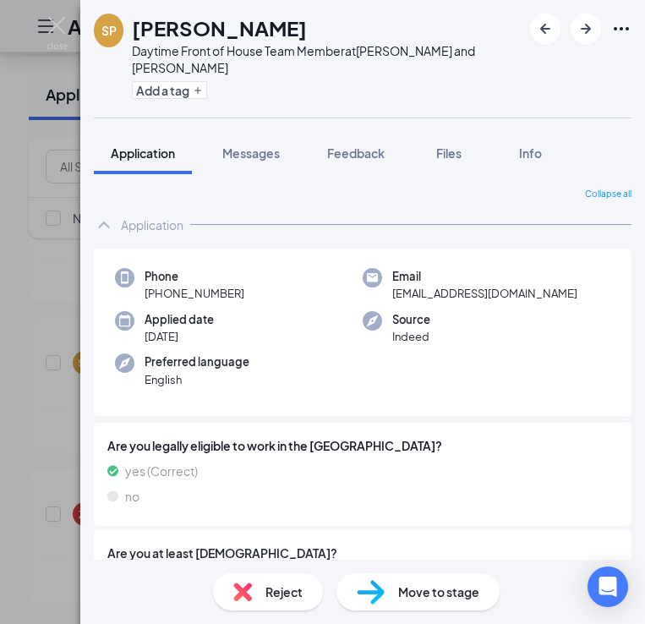
click at [38, 298] on div "SP [PERSON_NAME] Daytime Front of House Team Member at [GEOGRAPHIC_DATA] and [P…" at bounding box center [322, 312] width 645 height 624
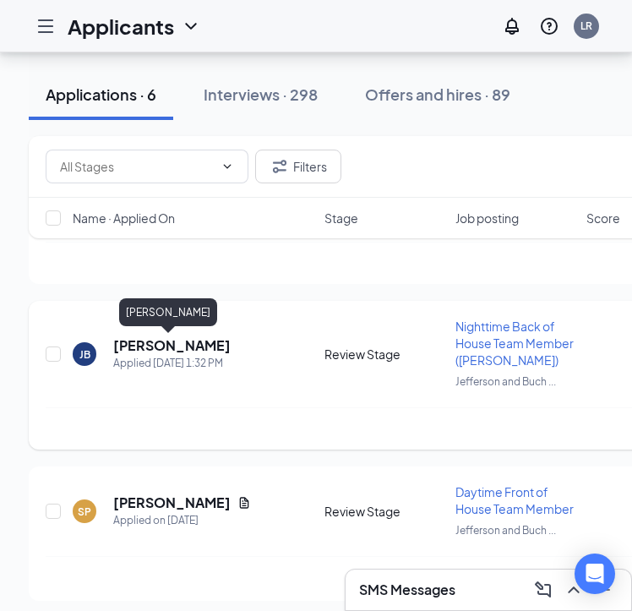
click at [180, 339] on h5 "[PERSON_NAME]" at bounding box center [171, 345] width 117 height 19
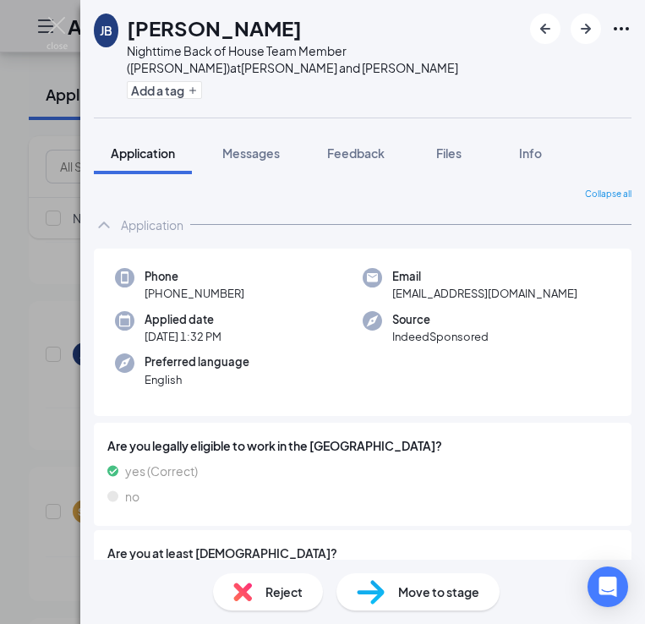
click at [42, 128] on div "[PERSON_NAME] Nighttime Back of House Team Member ([PERSON_NAME]) at [PERSON_NA…" at bounding box center [322, 312] width 645 height 624
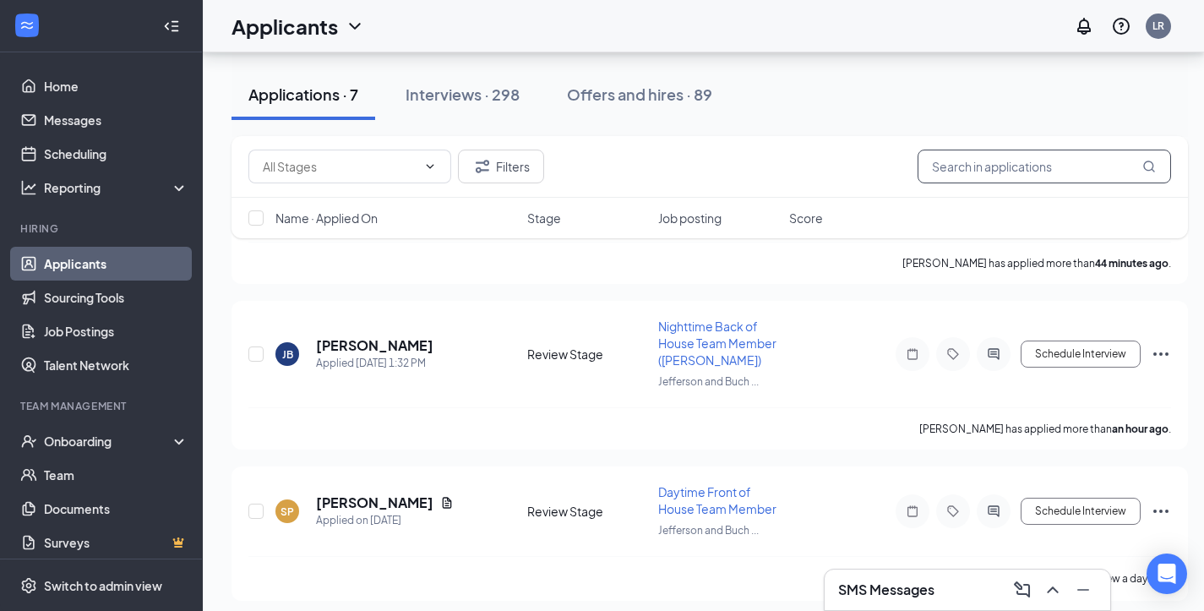
click at [1025, 177] on input "text" at bounding box center [1045, 167] width 254 height 34
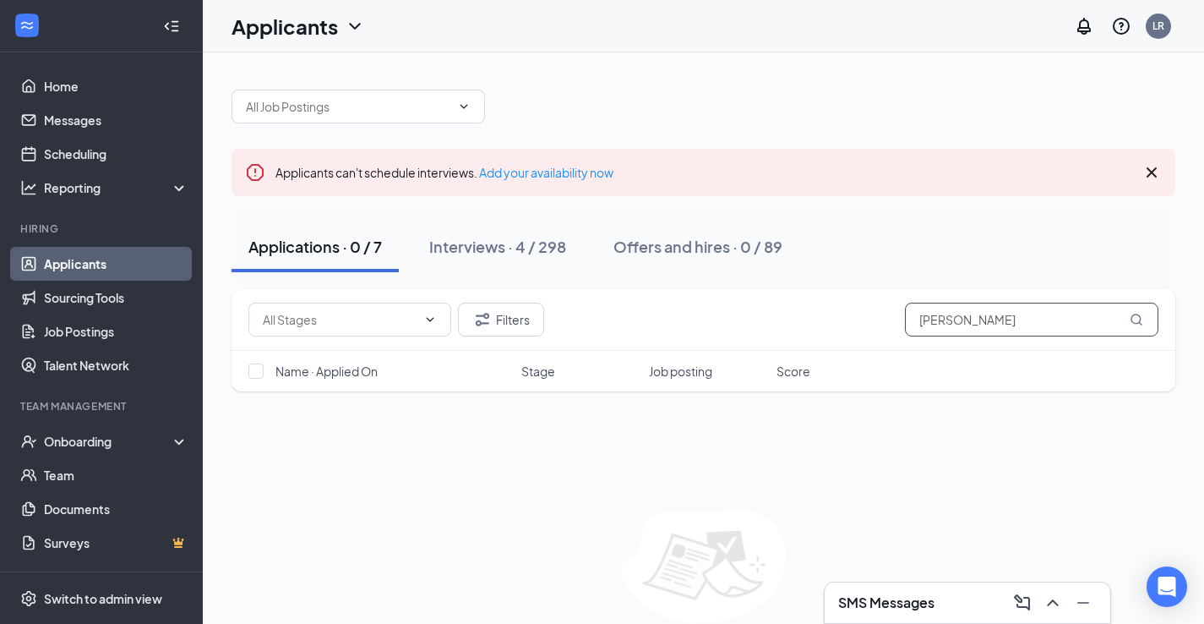
type input "[PERSON_NAME]"
drag, startPoint x: 1025, startPoint y: 177, endPoint x: 461, endPoint y: 248, distance: 569.0
click at [461, 248] on div "Interviews · 4 / 298" at bounding box center [497, 246] width 137 height 21
click at [524, 243] on div "Interviews · 4 / 298" at bounding box center [497, 246] width 137 height 21
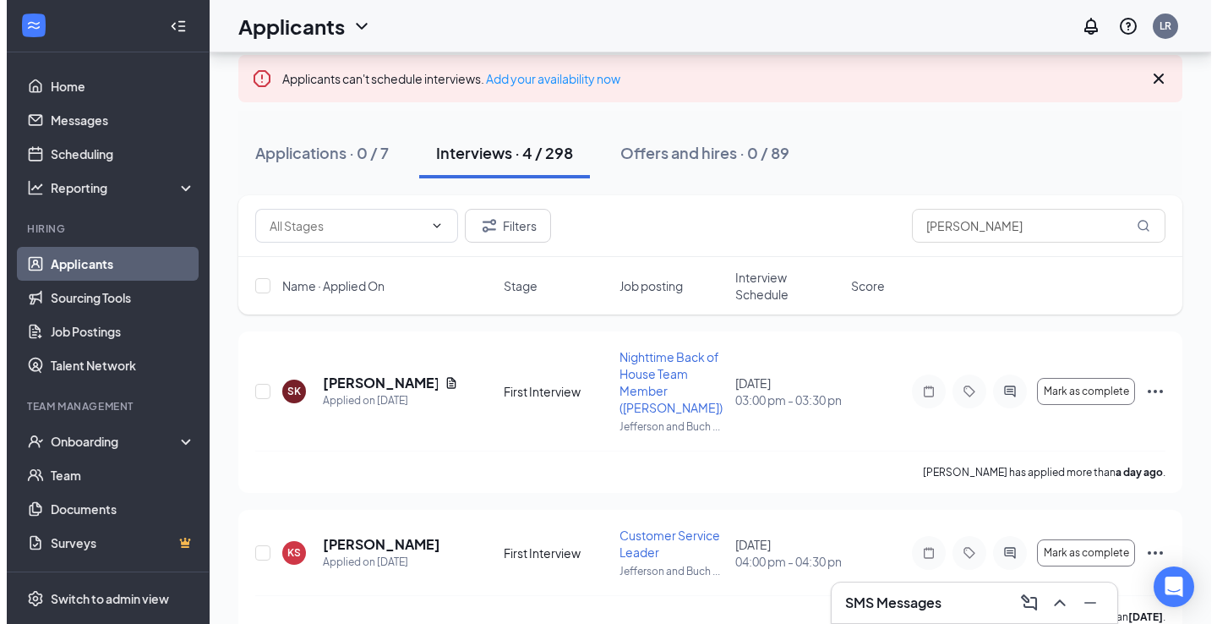
scroll to position [162, 0]
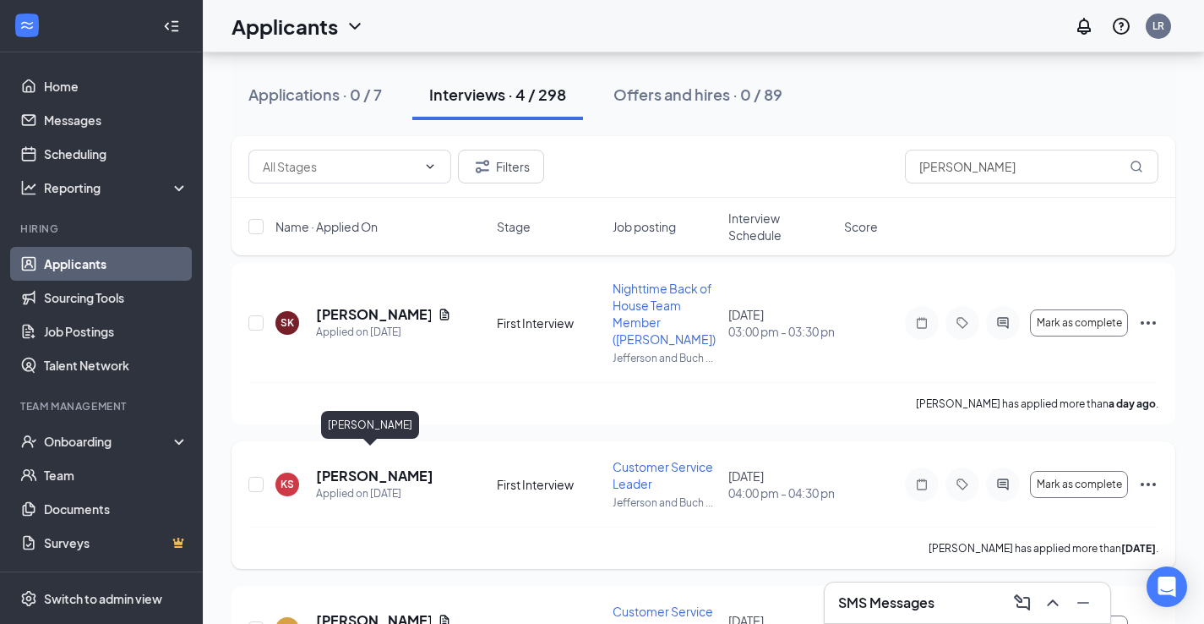
click at [338, 467] on h5 "[PERSON_NAME]" at bounding box center [374, 476] width 117 height 19
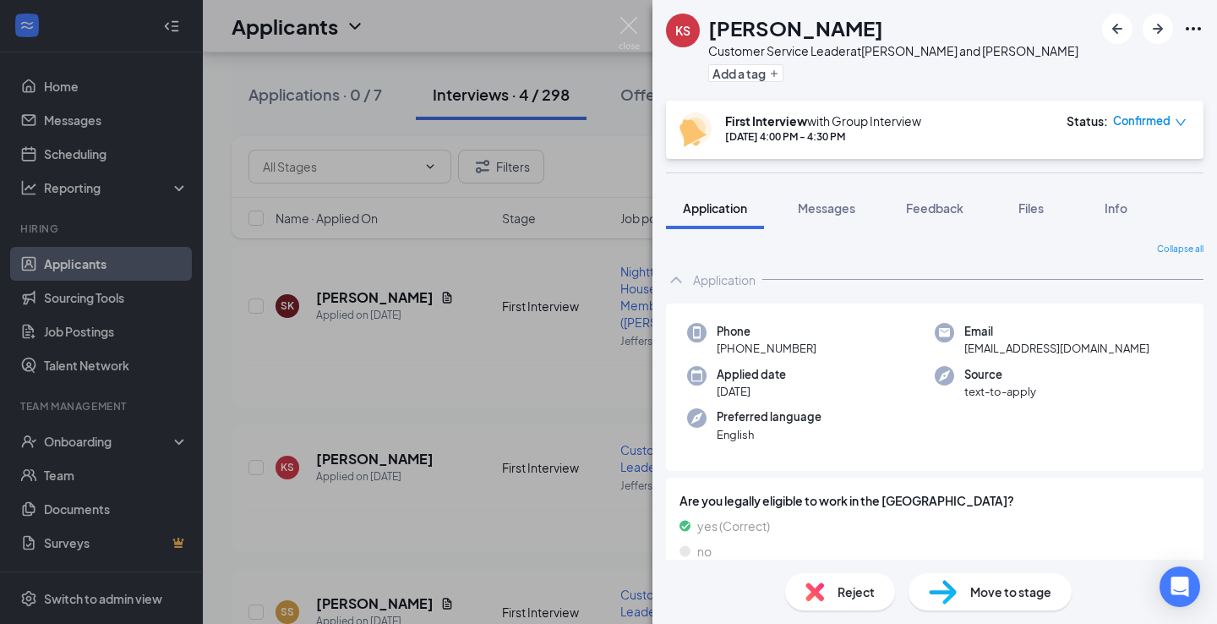
scroll to position [421, 0]
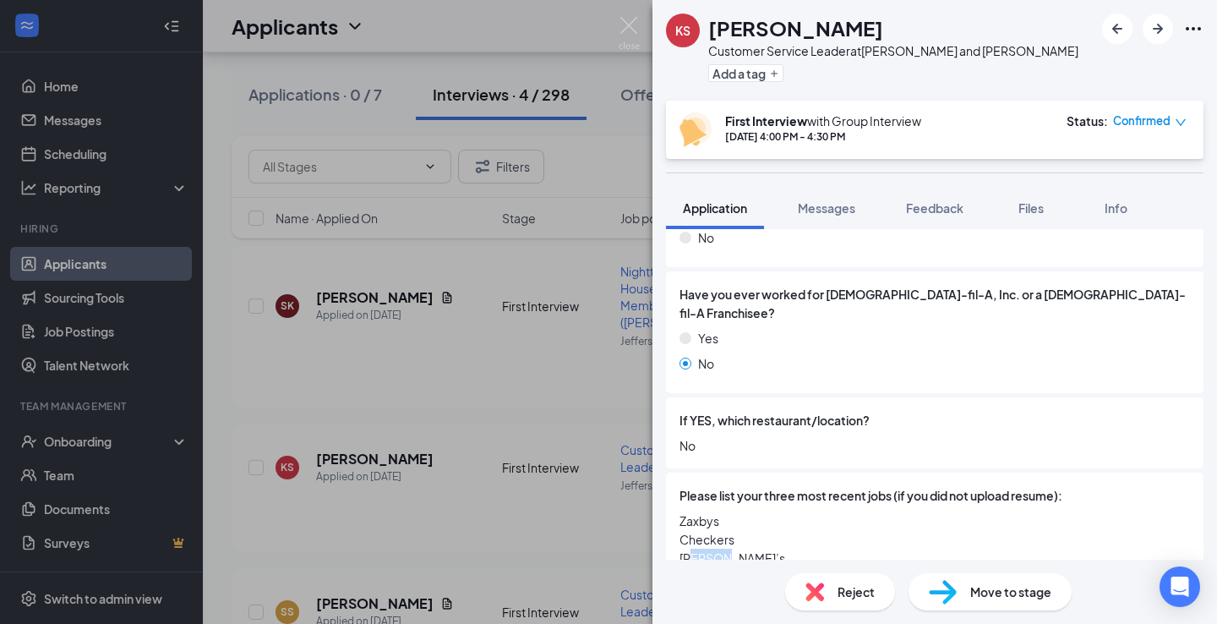
click at [694, 552] on div "Please list your three most recent jobs (if you did not upload resume): Zaxbys …" at bounding box center [935, 526] width 538 height 108
click at [696, 553] on div "Please list your three most recent jobs (if you did not upload resume): Zaxbys …" at bounding box center [935, 526] width 538 height 108
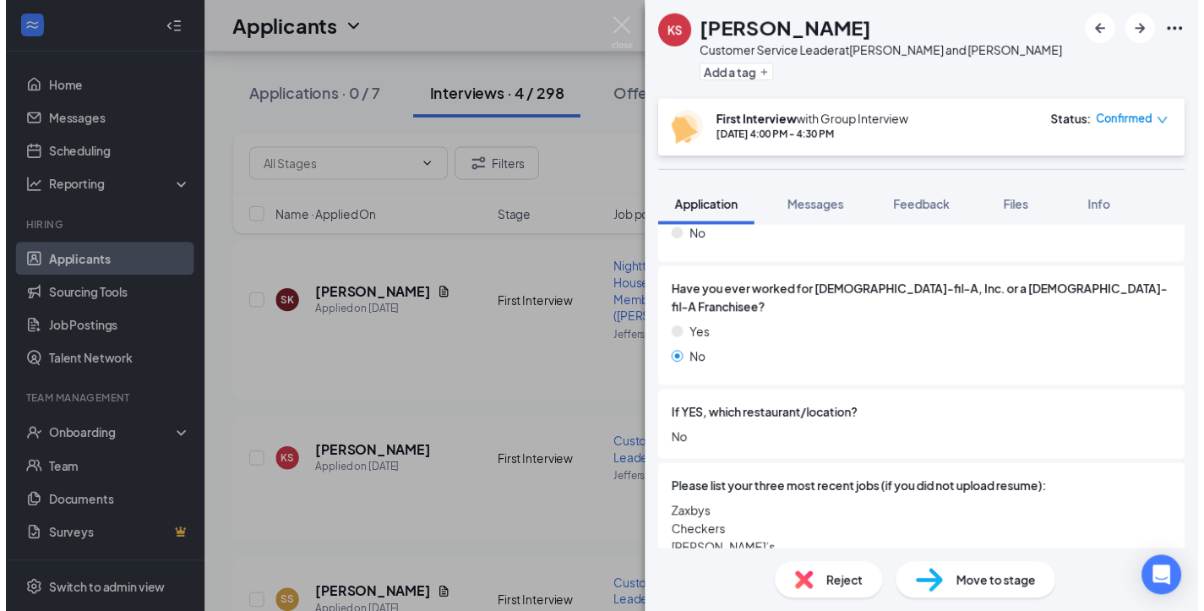
scroll to position [0, 0]
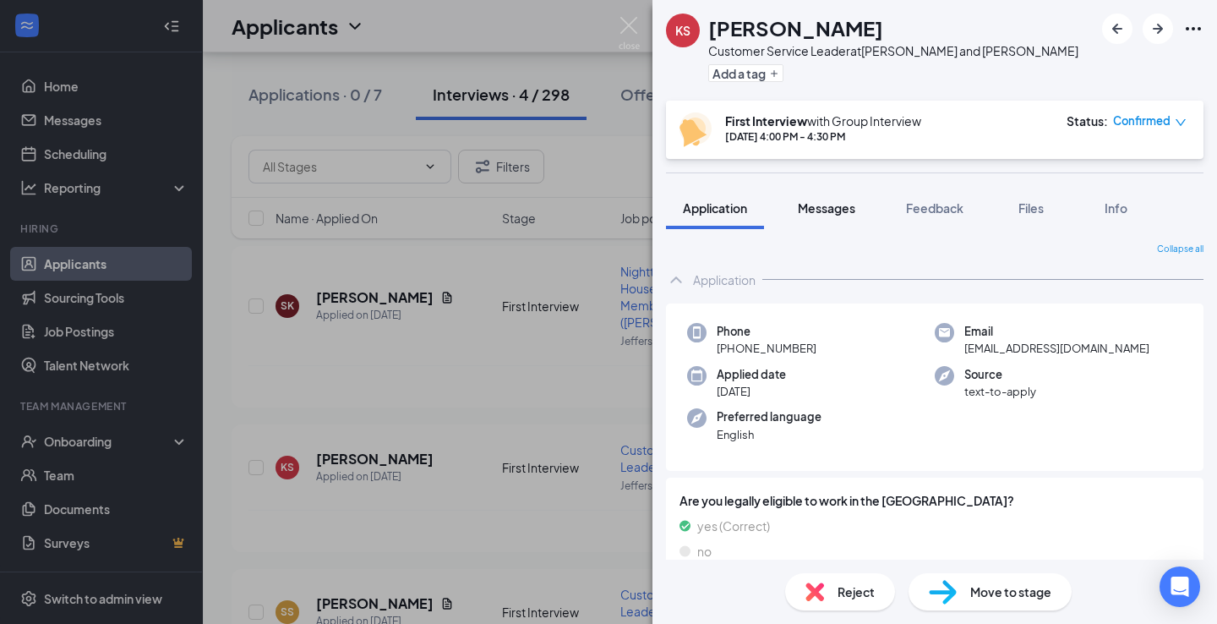
click at [838, 199] on button "Messages" at bounding box center [826, 208] width 91 height 42
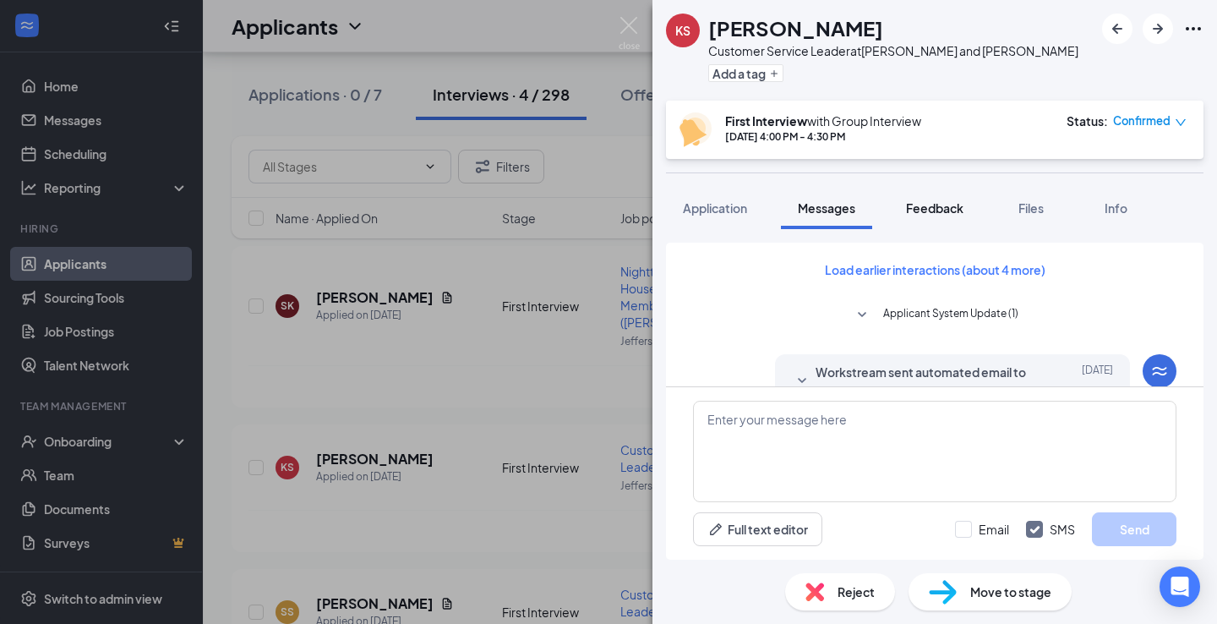
click at [927, 202] on span "Feedback" at bounding box center [934, 207] width 57 height 15
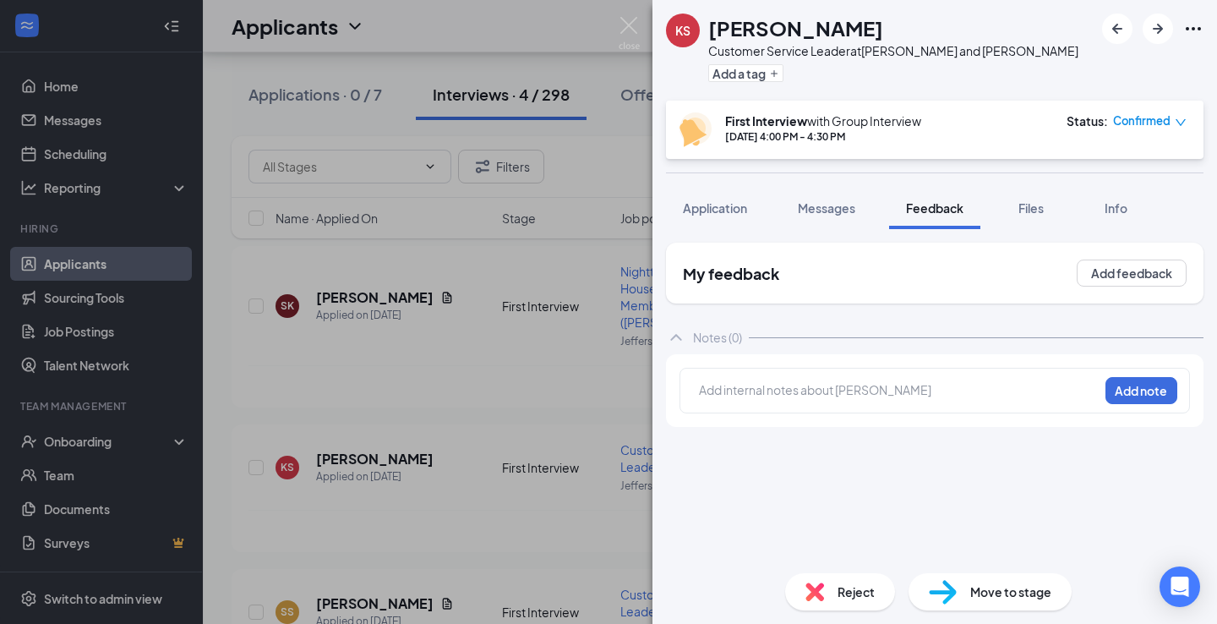
click at [586, 345] on div "KS [PERSON_NAME] Customer Service Leader at [GEOGRAPHIC_DATA] and [PERSON_NAME]…" at bounding box center [608, 312] width 1217 height 624
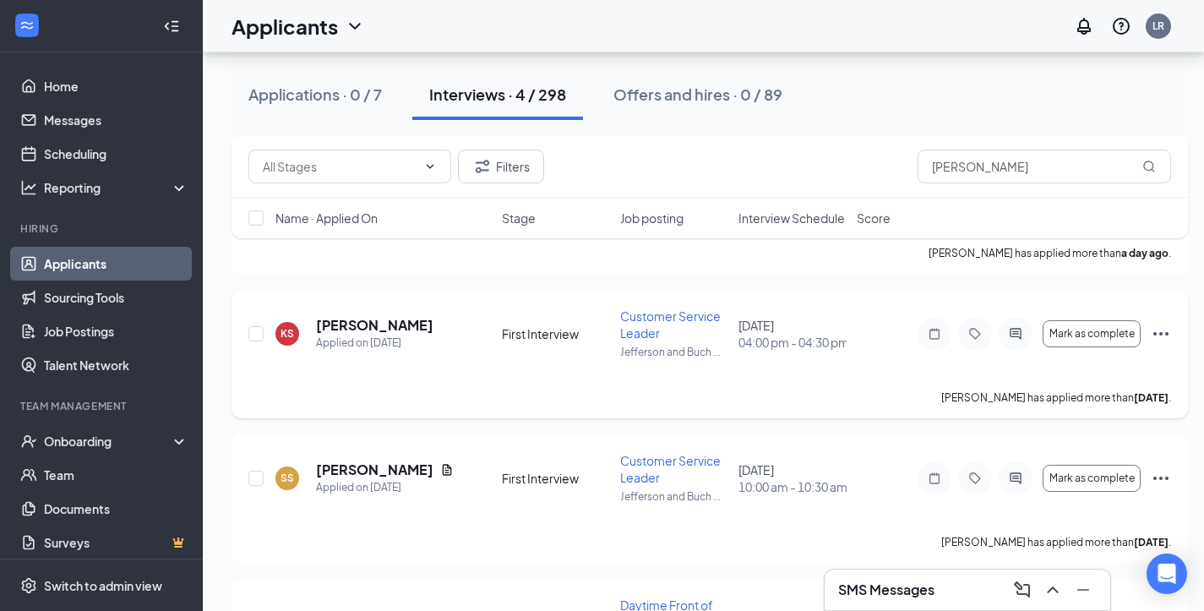
scroll to position [334, 0]
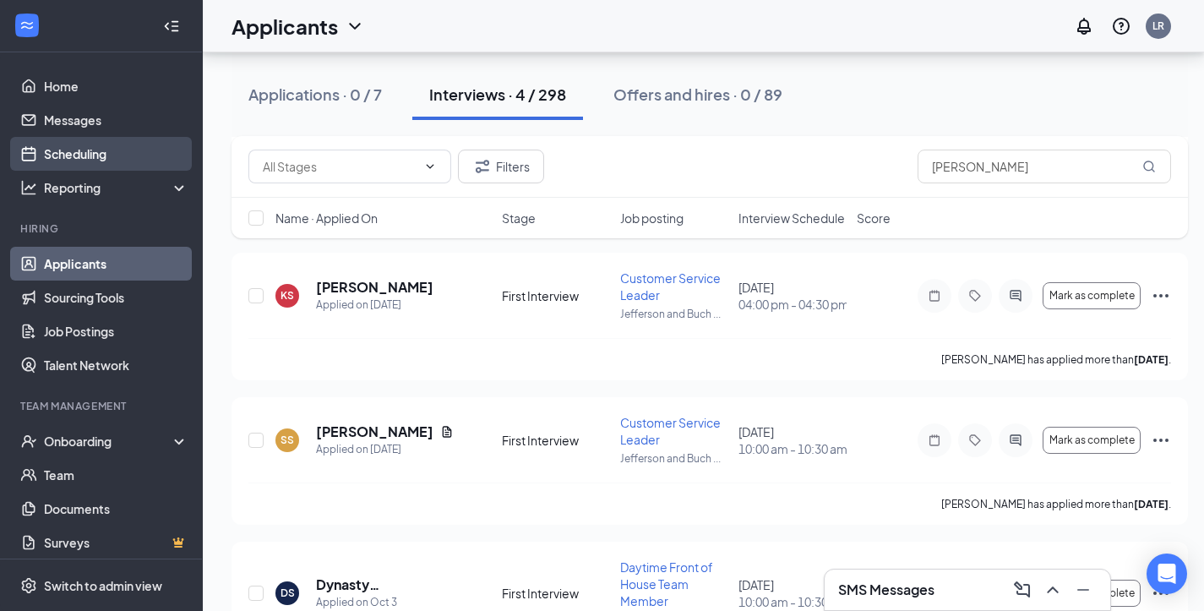
click at [106, 148] on link "Scheduling" at bounding box center [116, 154] width 145 height 34
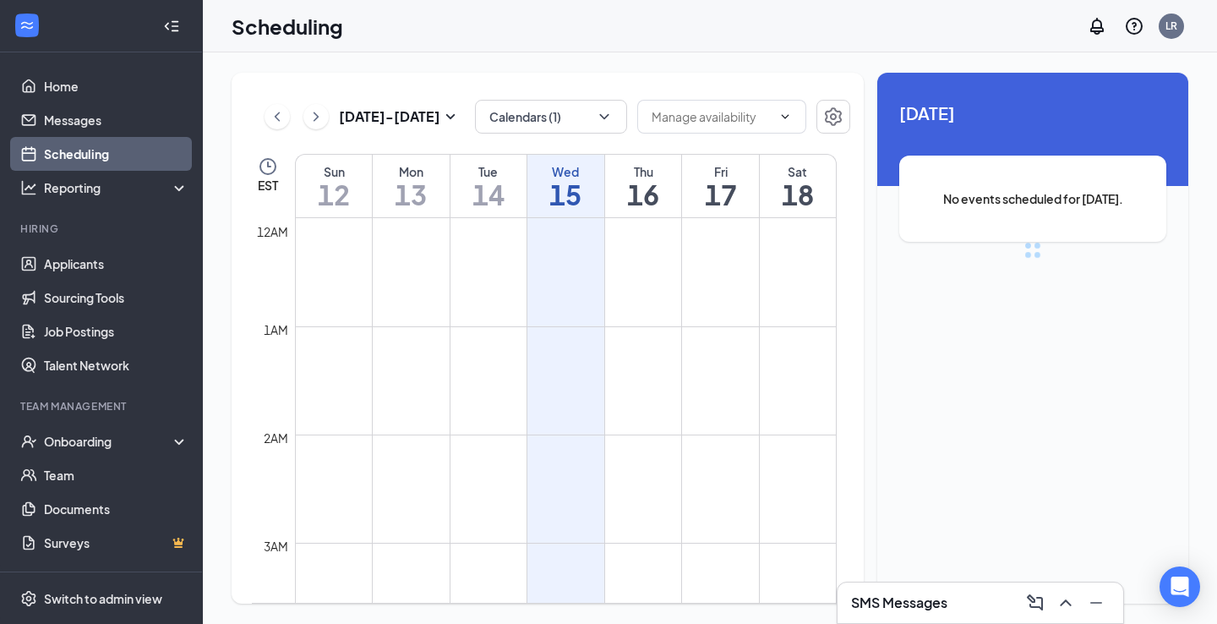
scroll to position [831, 0]
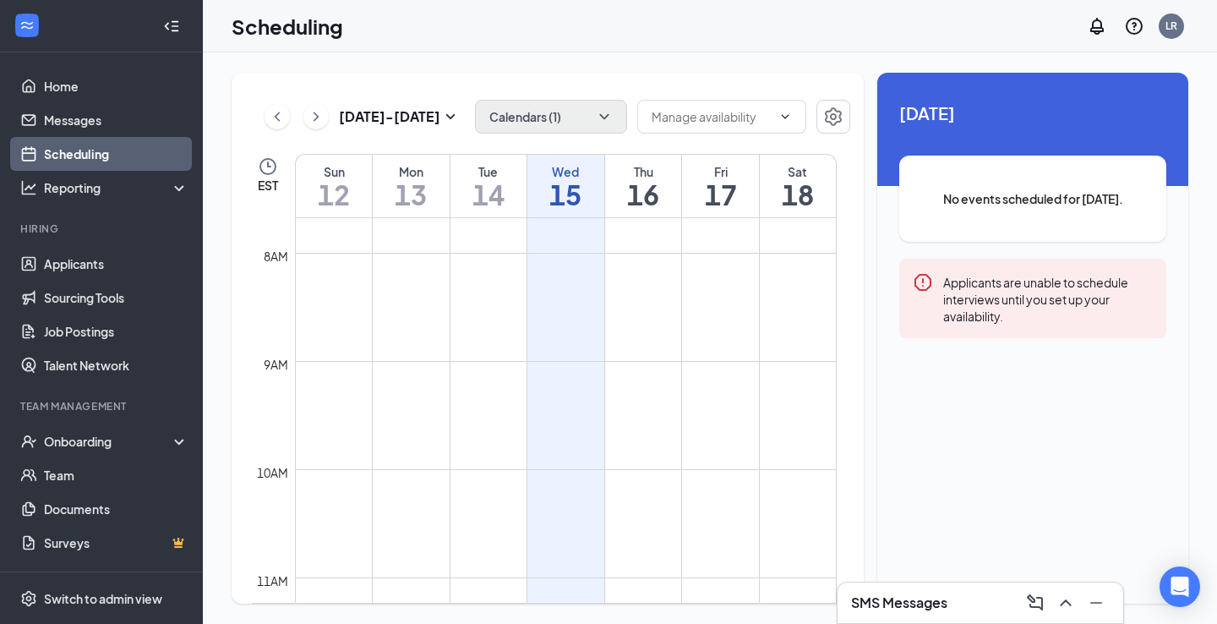
click at [507, 108] on button "Calendars (1)" at bounding box center [551, 117] width 152 height 34
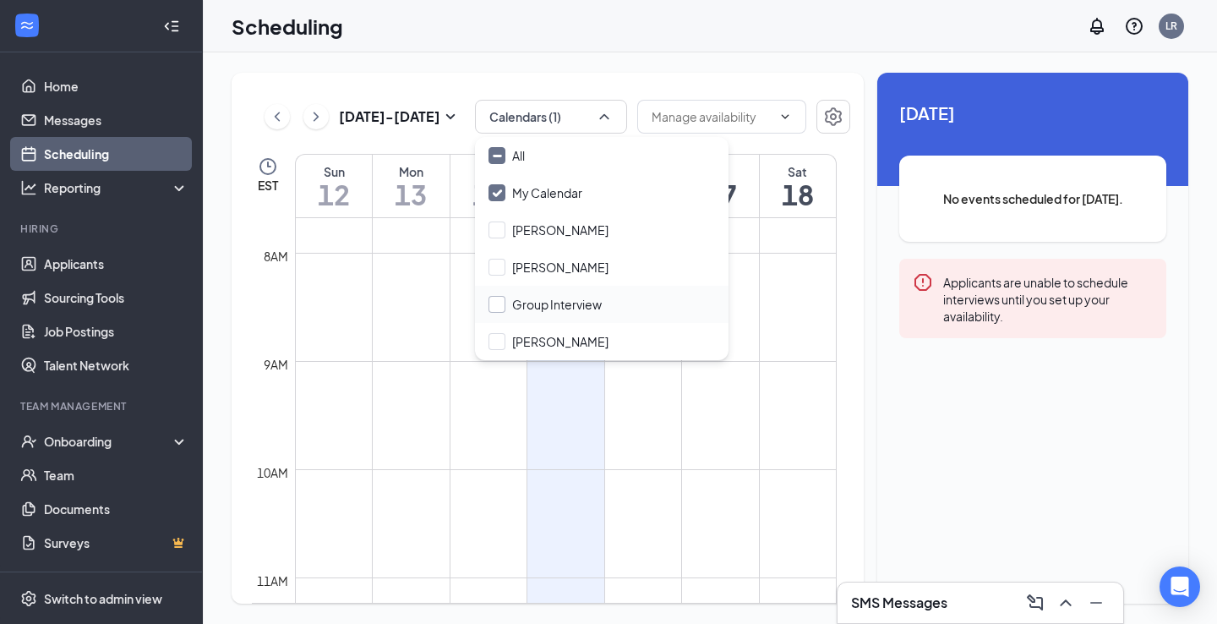
click at [499, 303] on div at bounding box center [497, 304] width 17 height 17
click at [499, 303] on input "Group Interview" at bounding box center [545, 304] width 113 height 17
click at [489, 303] on input "Group Interview" at bounding box center [545, 304] width 113 height 17
checkbox input "true"
click at [601, 122] on icon "ChevronUp" at bounding box center [604, 116] width 17 height 17
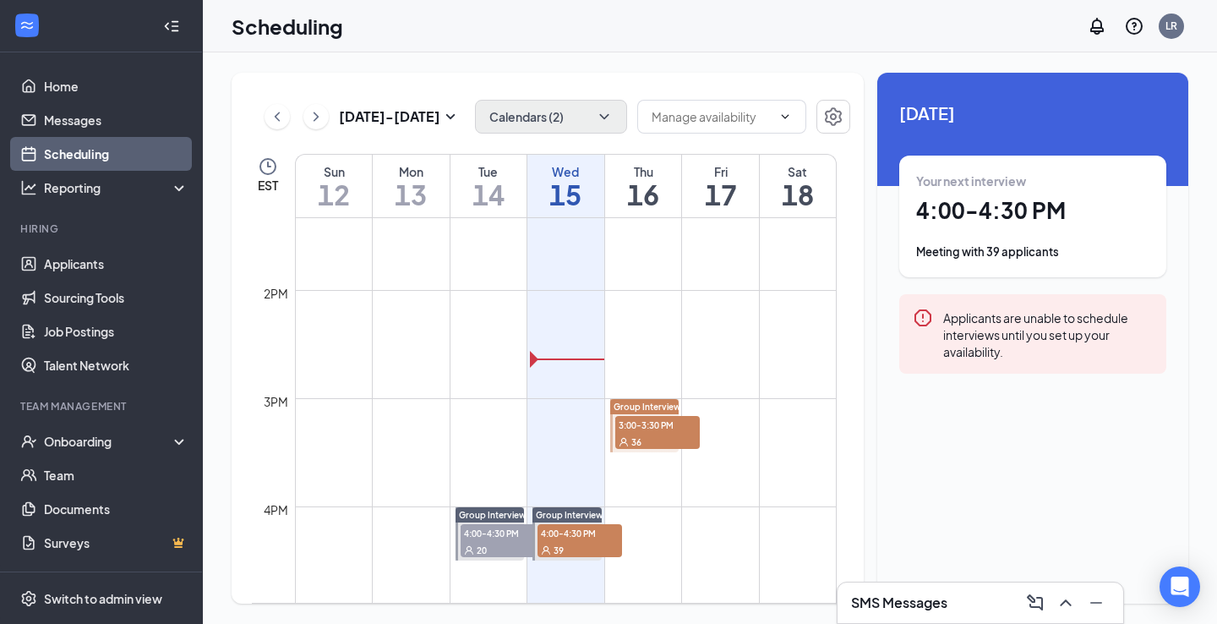
scroll to position [1446, 0]
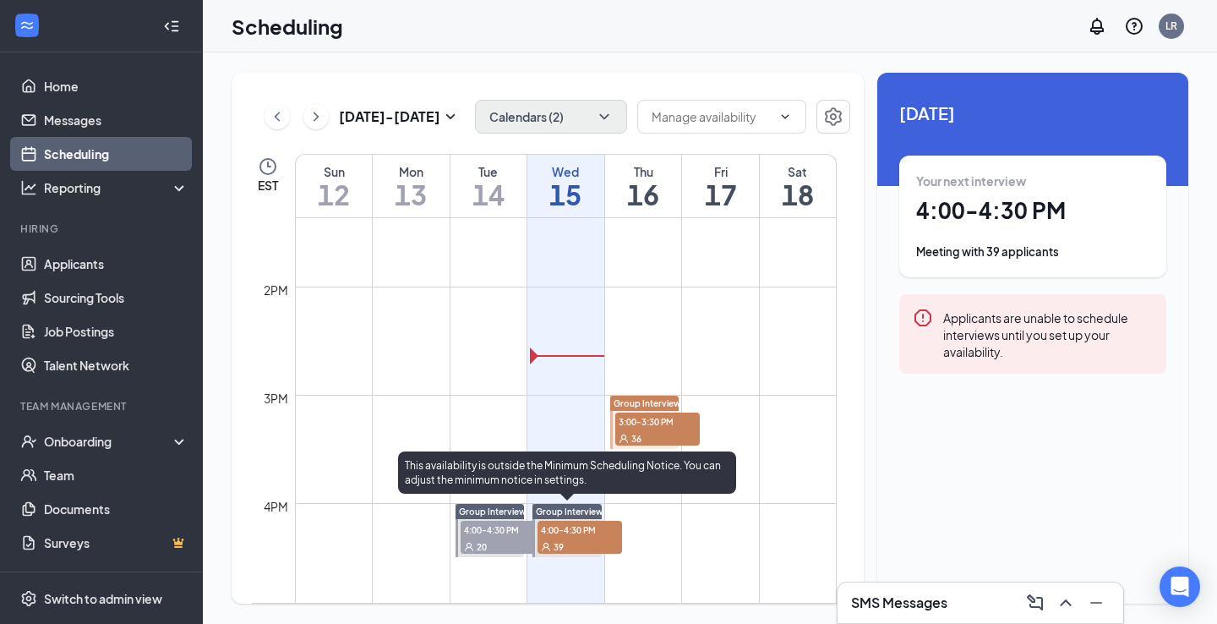
click at [561, 536] on span "4:00-4:30 PM" at bounding box center [580, 529] width 85 height 17
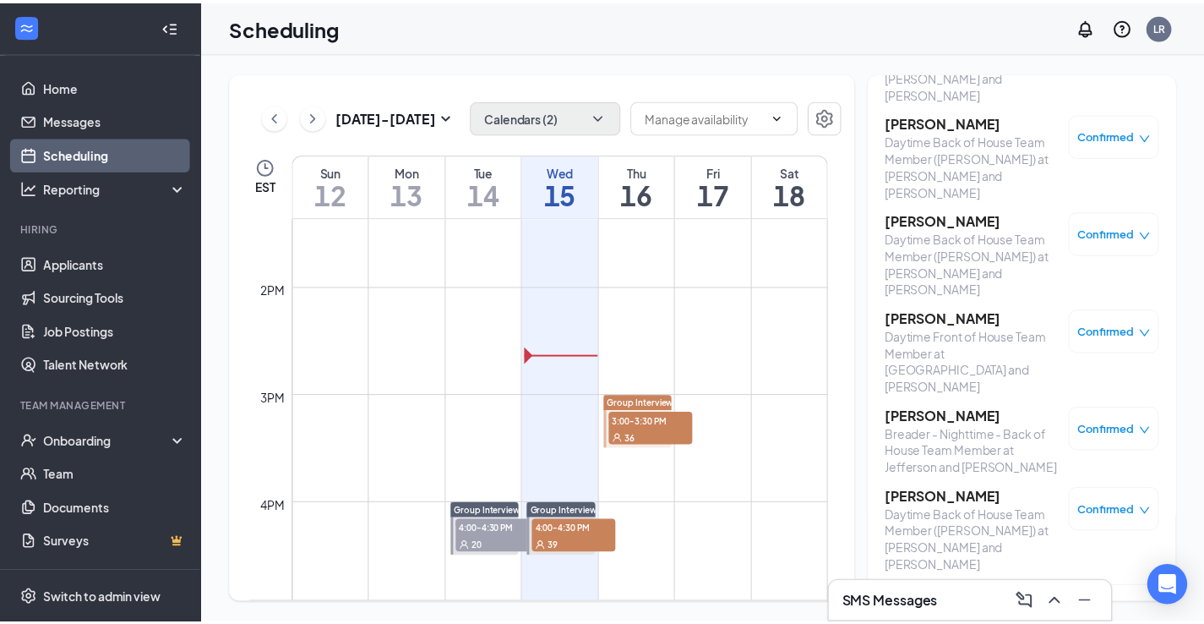
scroll to position [2619, 0]
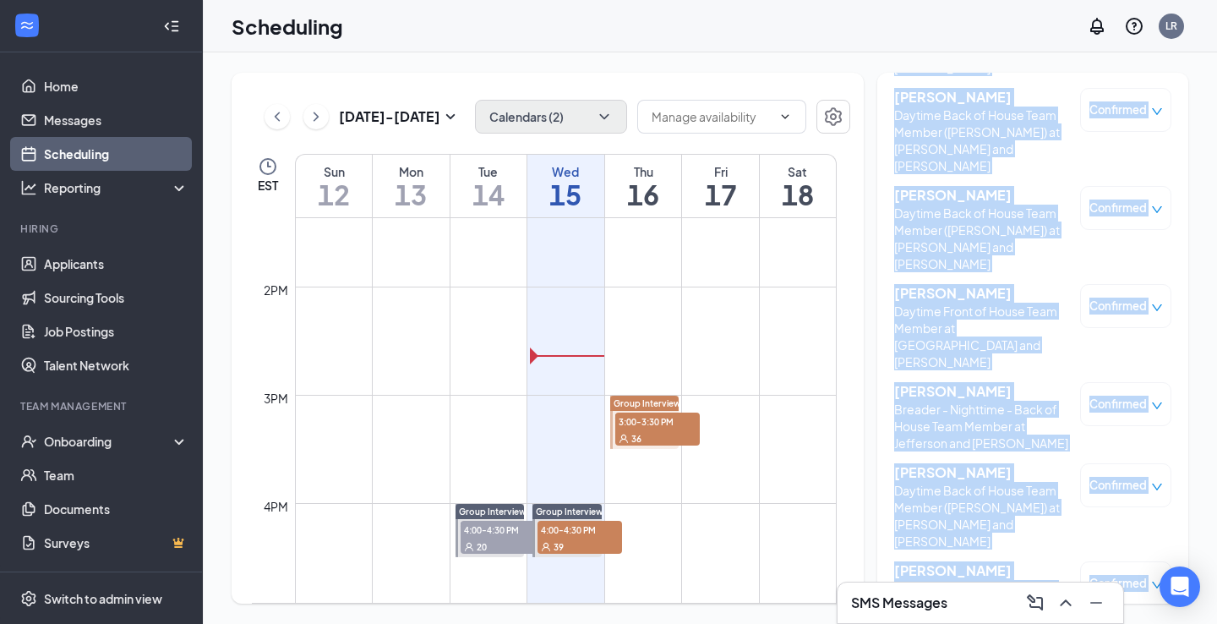
drag, startPoint x: 893, startPoint y: 181, endPoint x: 1012, endPoint y: 561, distance: 398.6
click at [1012, 561] on div "[DATE] 4:00-4:30 PM Participants [PERSON_NAME] Customer Service Leader at [GEOG…" at bounding box center [1032, 338] width 311 height 531
copy div "[PERSON_NAME] Customer Service Leader at [GEOGRAPHIC_DATA] and [PERSON_NAME] Co…"
click at [79, 262] on link "Applicants" at bounding box center [116, 264] width 145 height 34
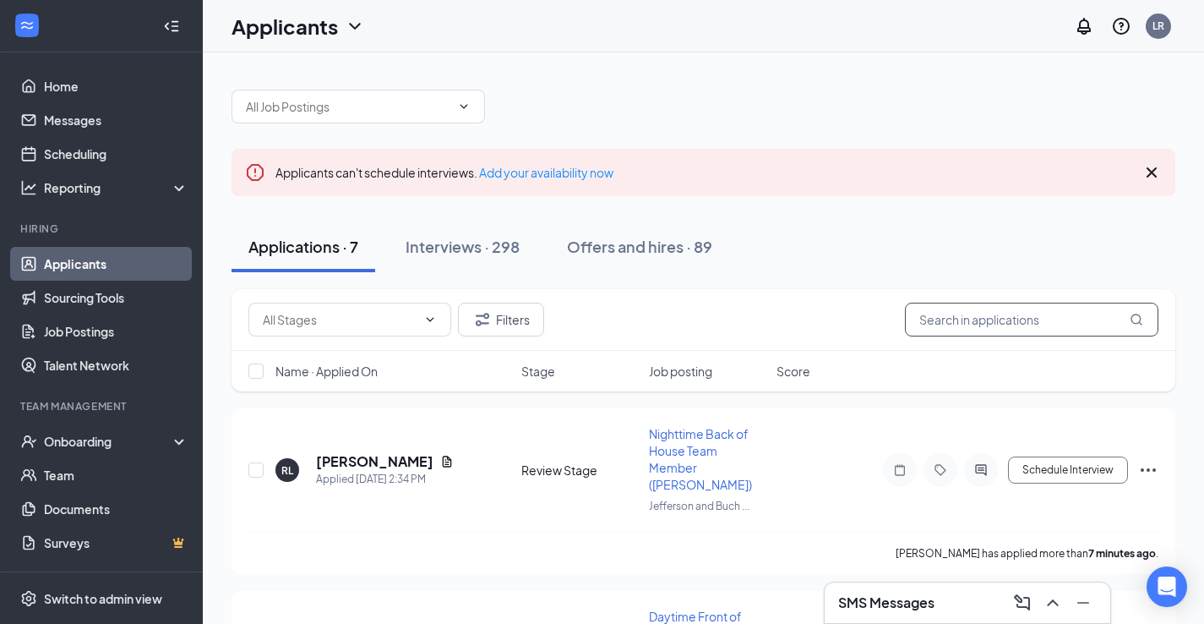
click at [963, 318] on input "text" at bounding box center [1032, 320] width 254 height 34
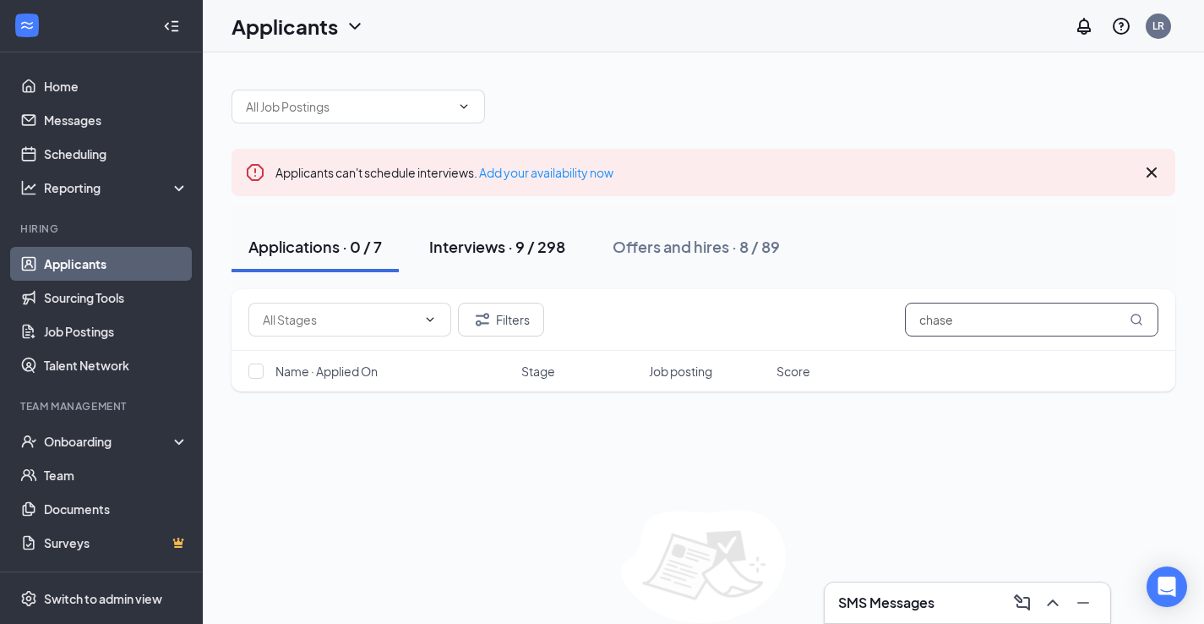
type input "chase"
click at [493, 254] on div "Interviews · 9 / 298" at bounding box center [497, 246] width 136 height 21
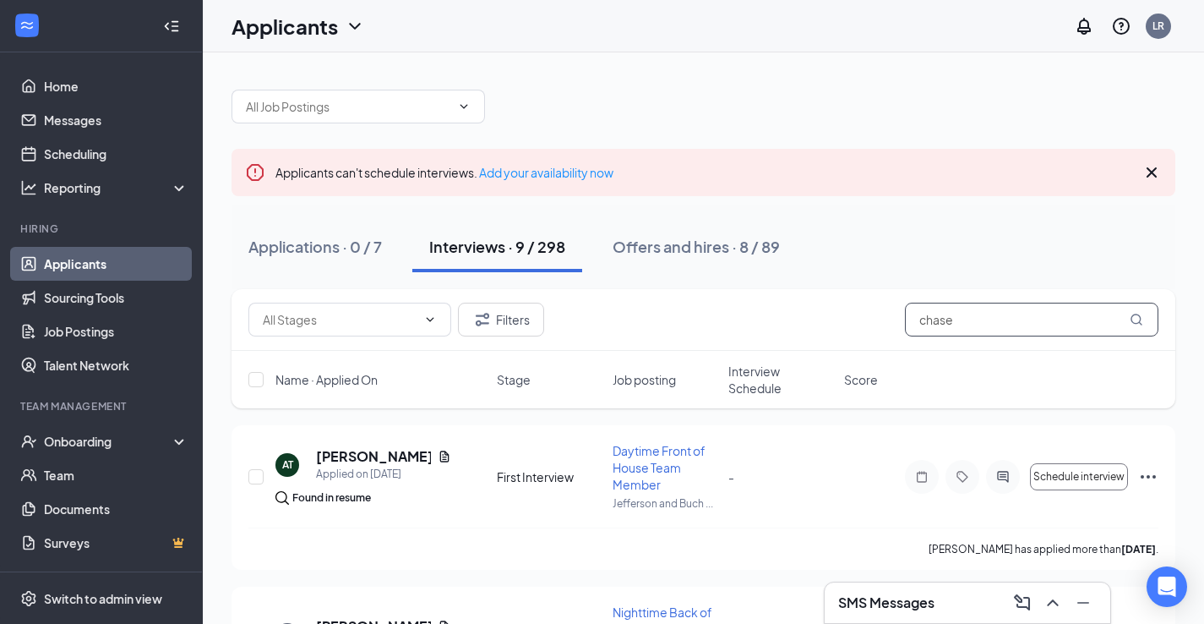
click at [1017, 314] on input "chase" at bounding box center [1032, 320] width 254 height 34
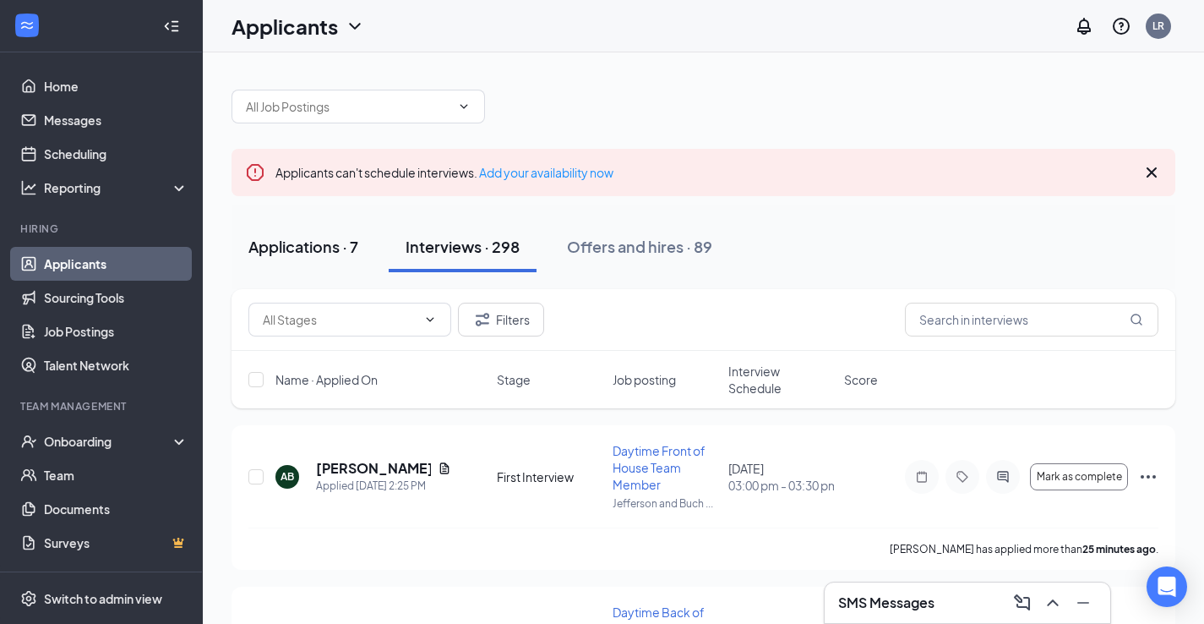
click at [358, 251] on div "Applications · 7" at bounding box center [303, 246] width 110 height 21
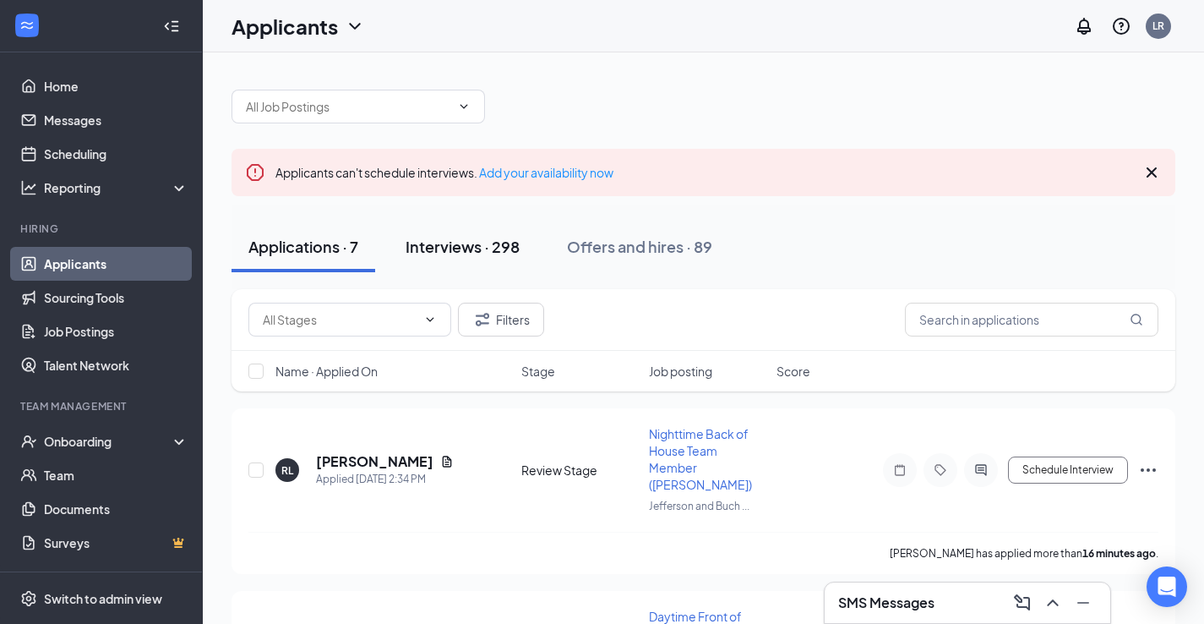
click at [472, 240] on div "Interviews · 298" at bounding box center [463, 246] width 114 height 21
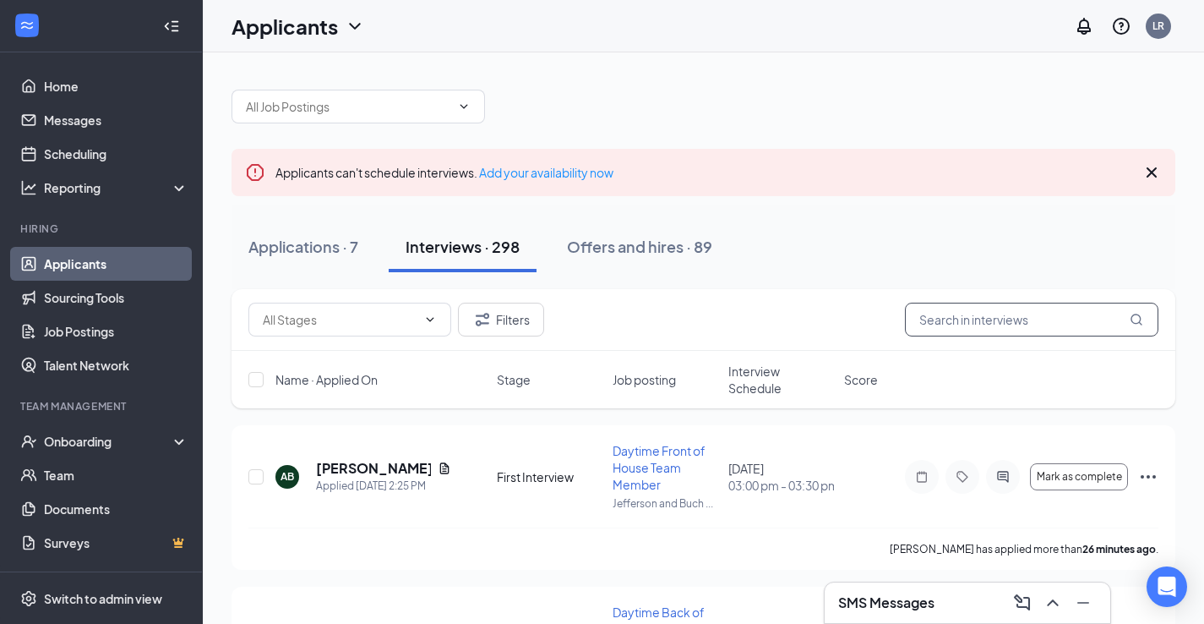
click at [1055, 325] on input "text" at bounding box center [1032, 320] width 254 height 34
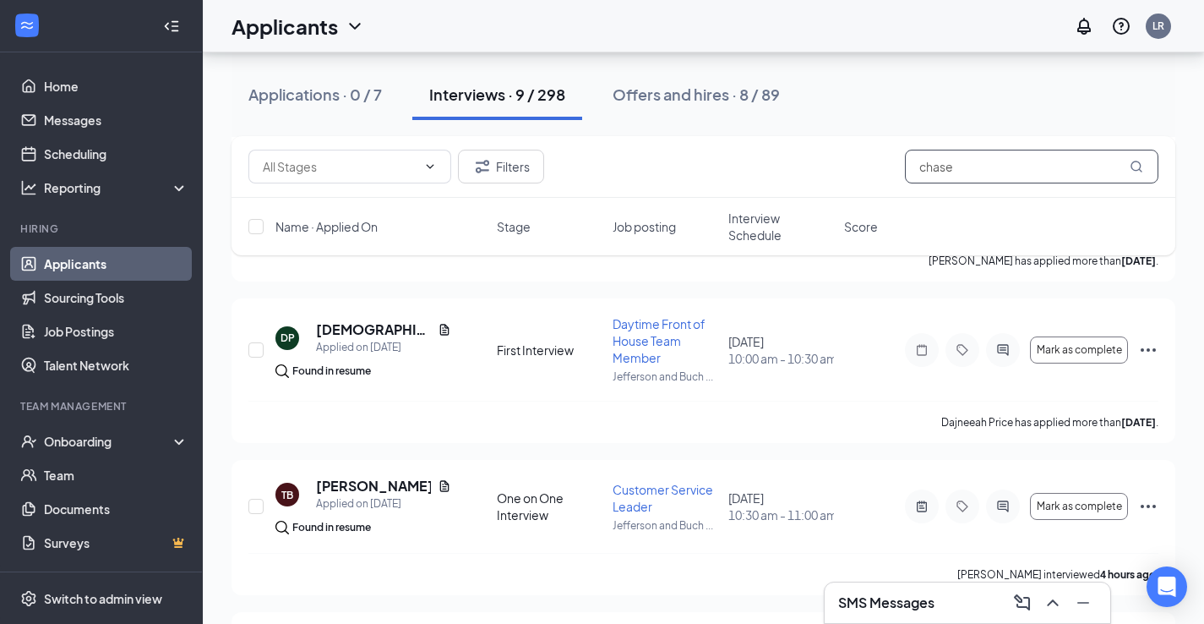
scroll to position [1163, 0]
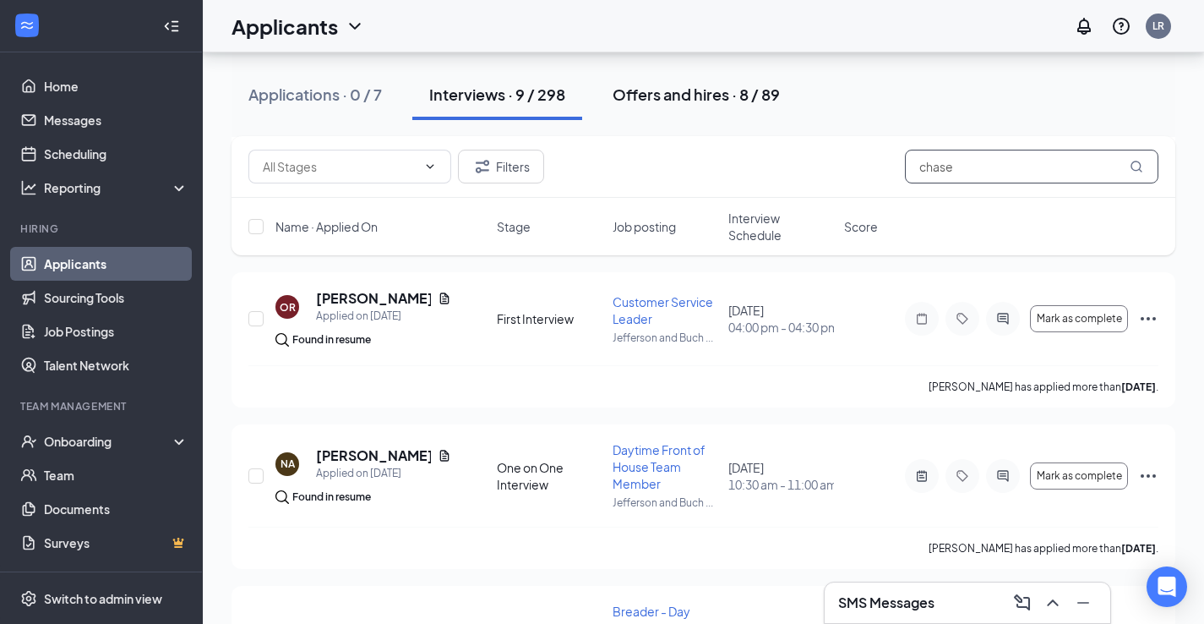
type input "chase"
click at [674, 90] on div "Offers and hires · 8 / 89" at bounding box center [696, 94] width 167 height 21
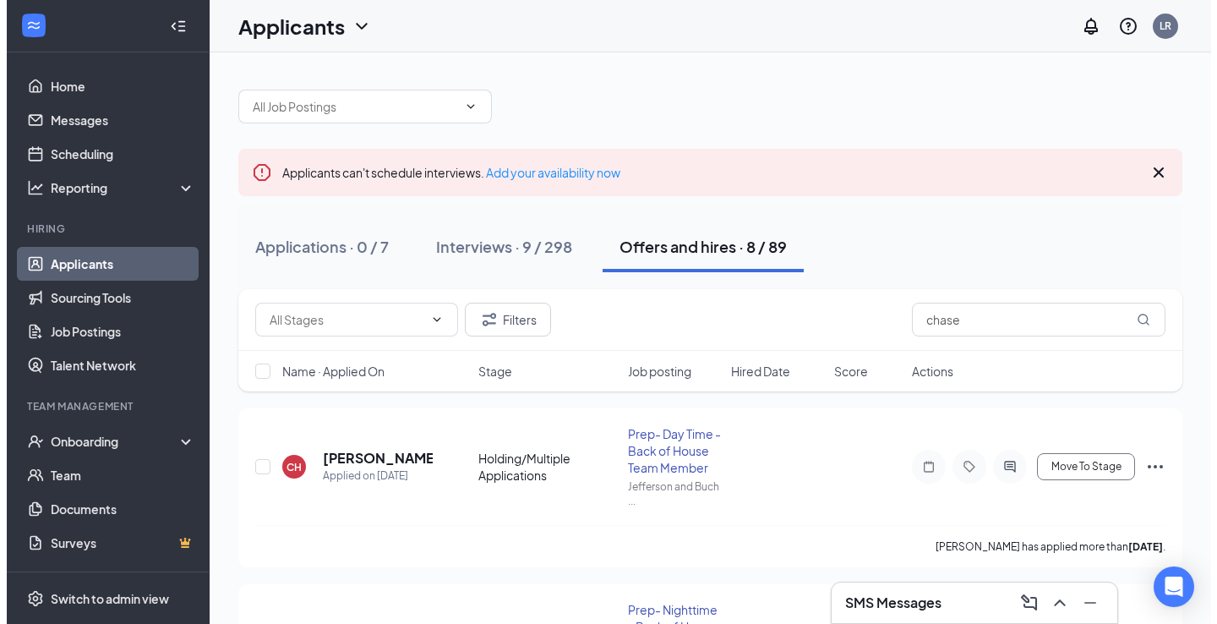
scroll to position [27, 0]
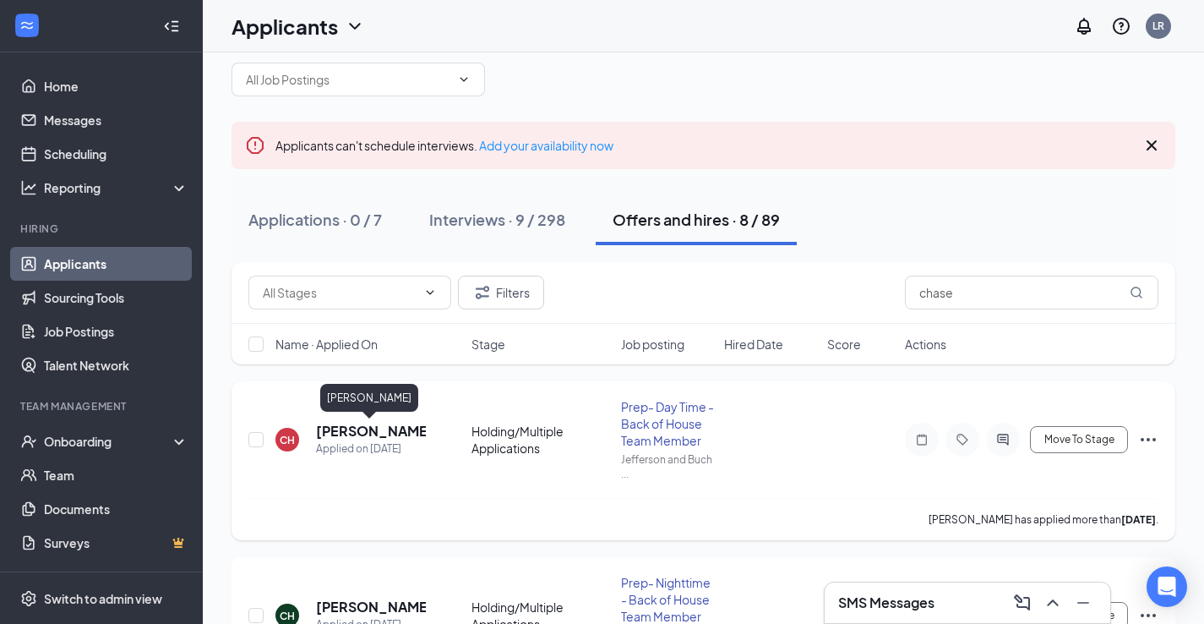
click at [332, 429] on h5 "[PERSON_NAME]" at bounding box center [371, 431] width 110 height 19
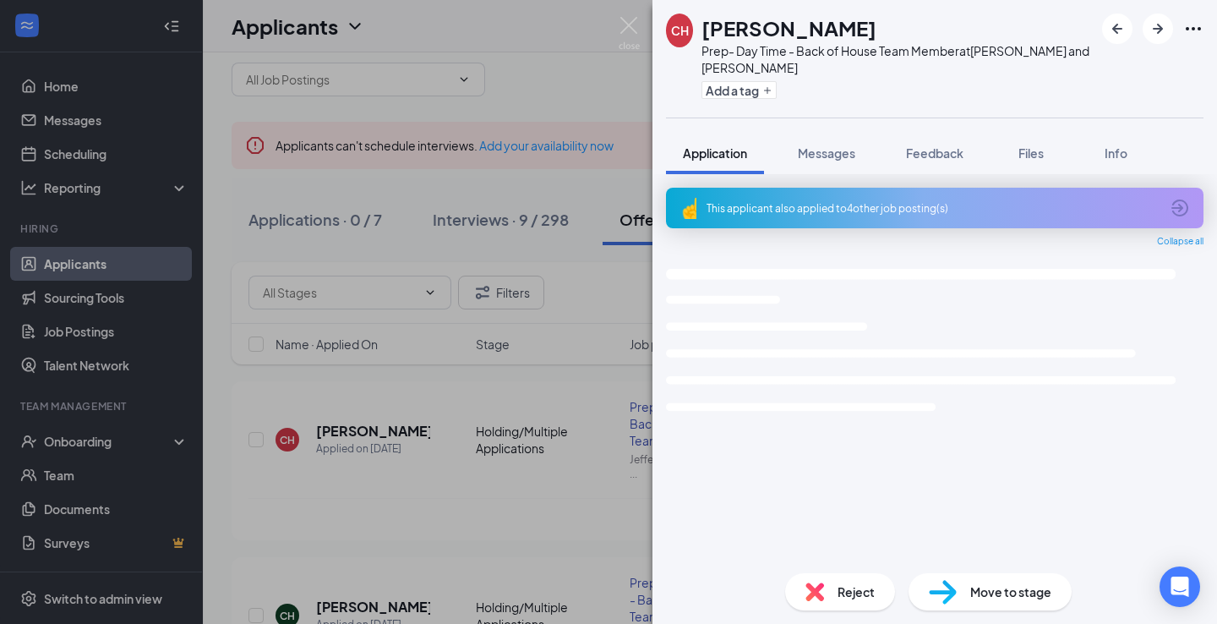
click at [787, 210] on div "This applicant also applied to 4 other job posting(s)" at bounding box center [933, 208] width 453 height 14
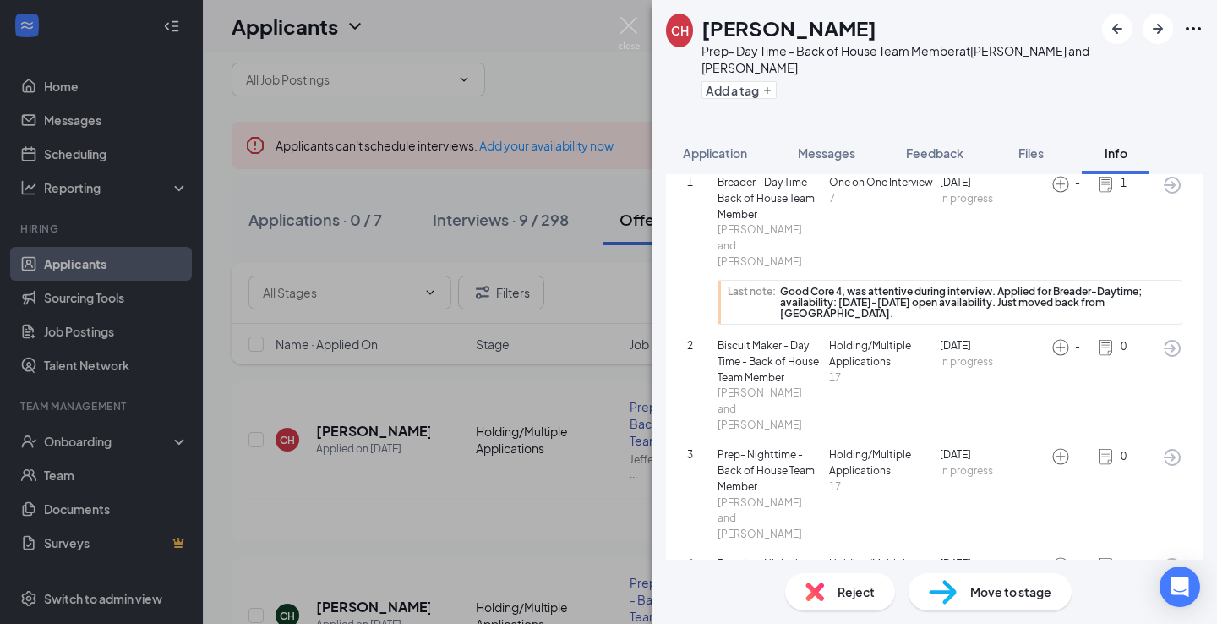
scroll to position [156, 0]
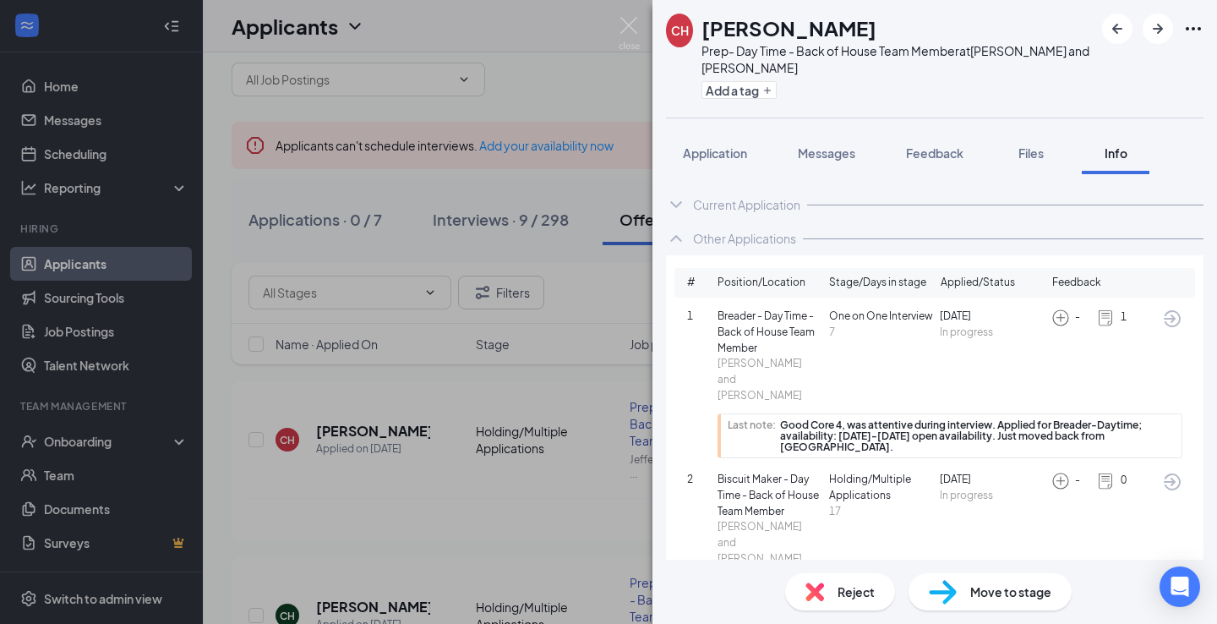
click at [613, 96] on div "CH [PERSON_NAME] Prep- Day Time - Back of House Team Member at [GEOGRAPHIC_DATA…" at bounding box center [608, 312] width 1217 height 624
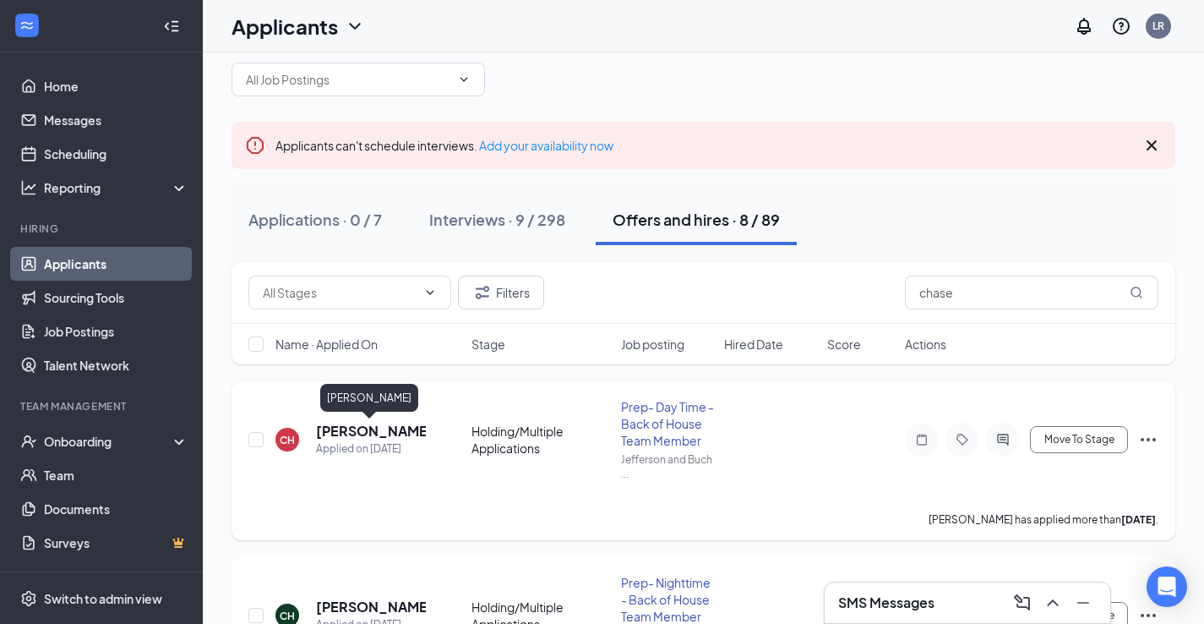
click at [339, 424] on h5 "[PERSON_NAME]" at bounding box center [371, 431] width 110 height 19
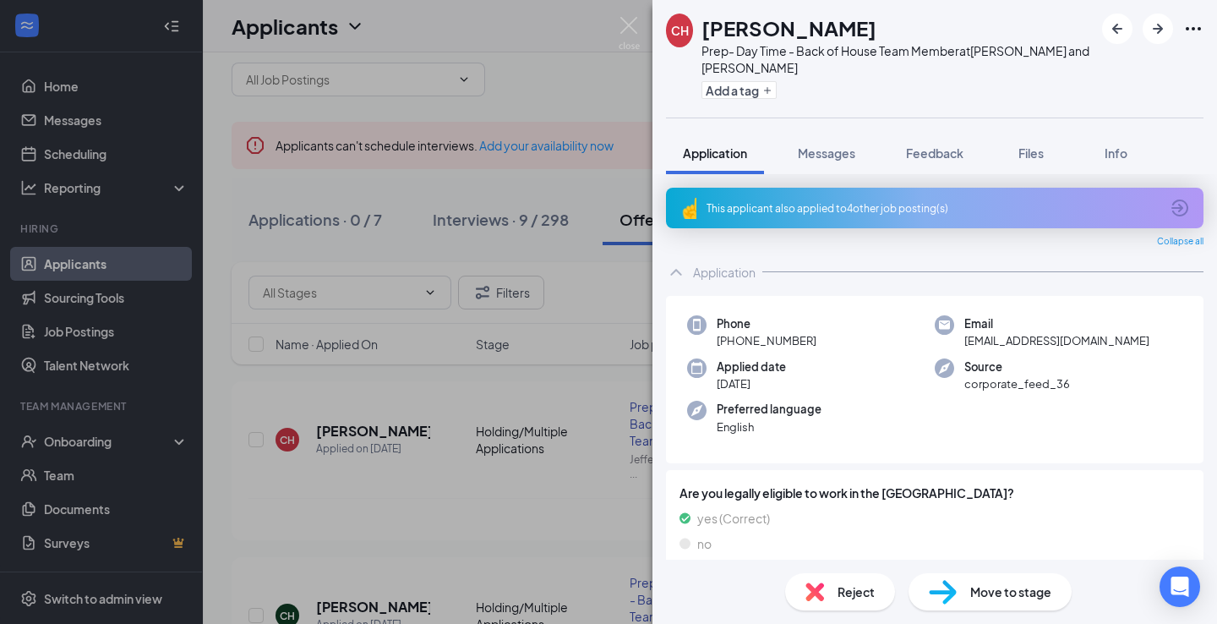
click at [1190, 19] on icon "Ellipses" at bounding box center [1193, 29] width 20 height 20
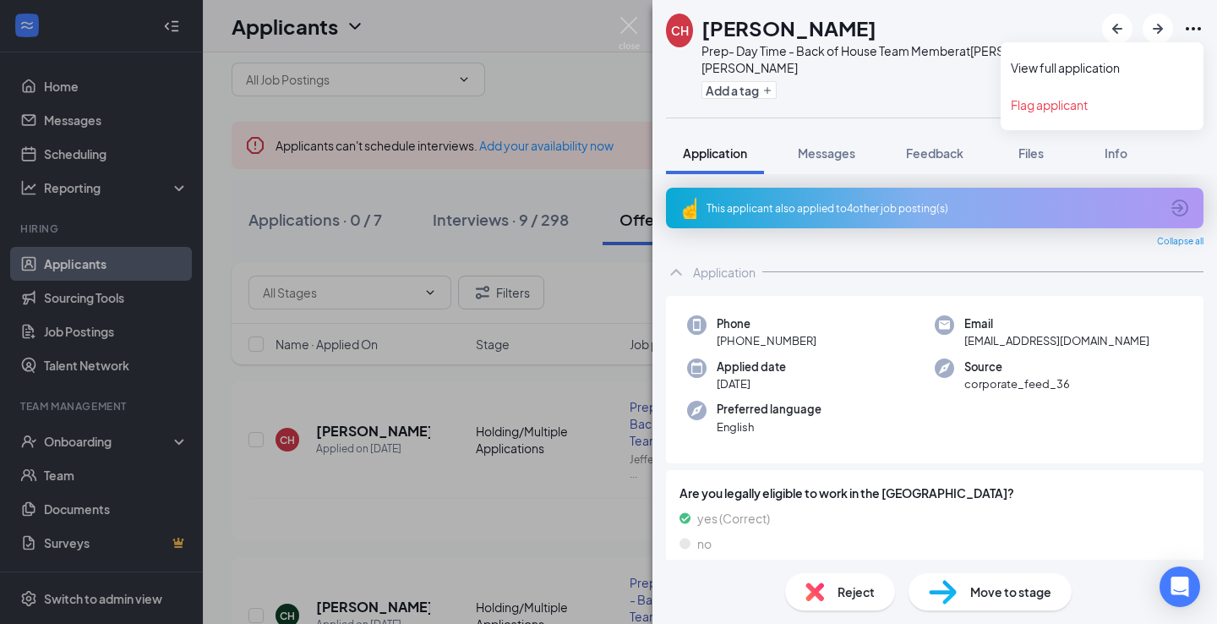
click at [1191, 27] on icon "Ellipses" at bounding box center [1193, 29] width 20 height 20
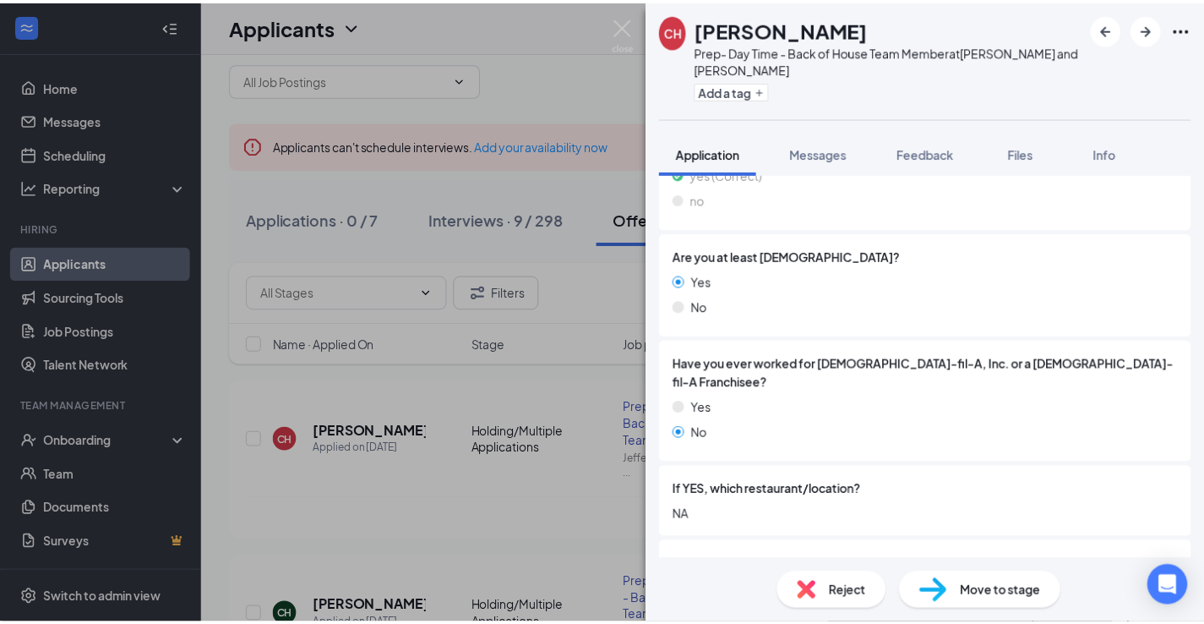
scroll to position [413, 0]
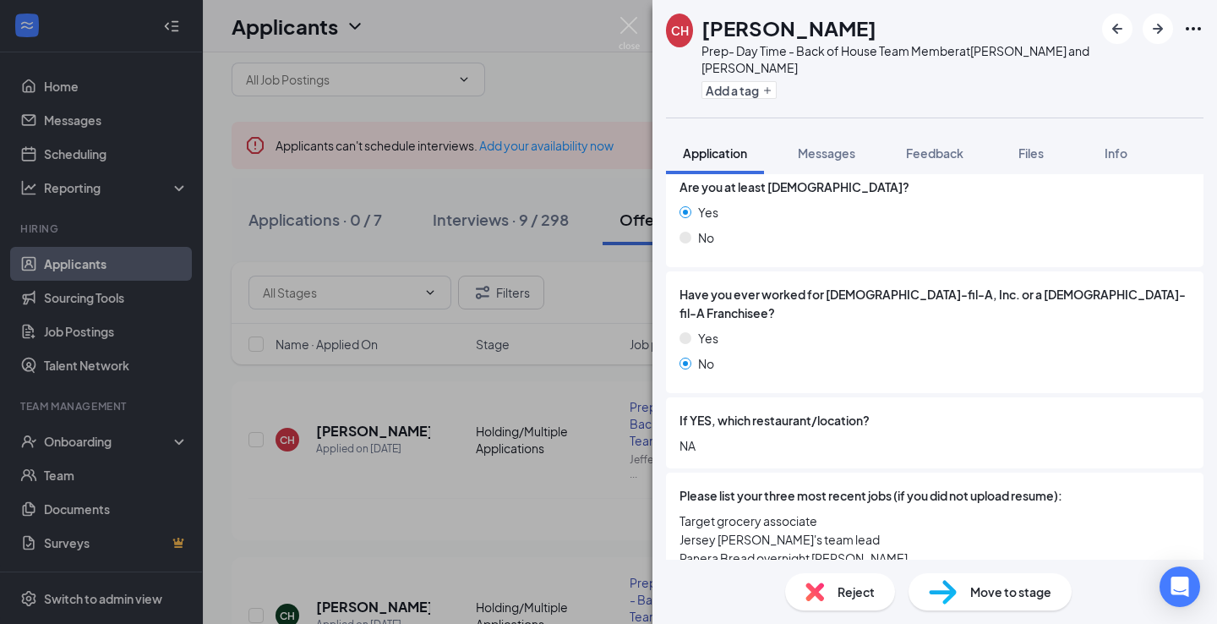
click at [608, 399] on div "CH [PERSON_NAME] Prep- Day Time - Back of House Team Member at [PERSON_NAME] an…" at bounding box center [608, 312] width 1217 height 624
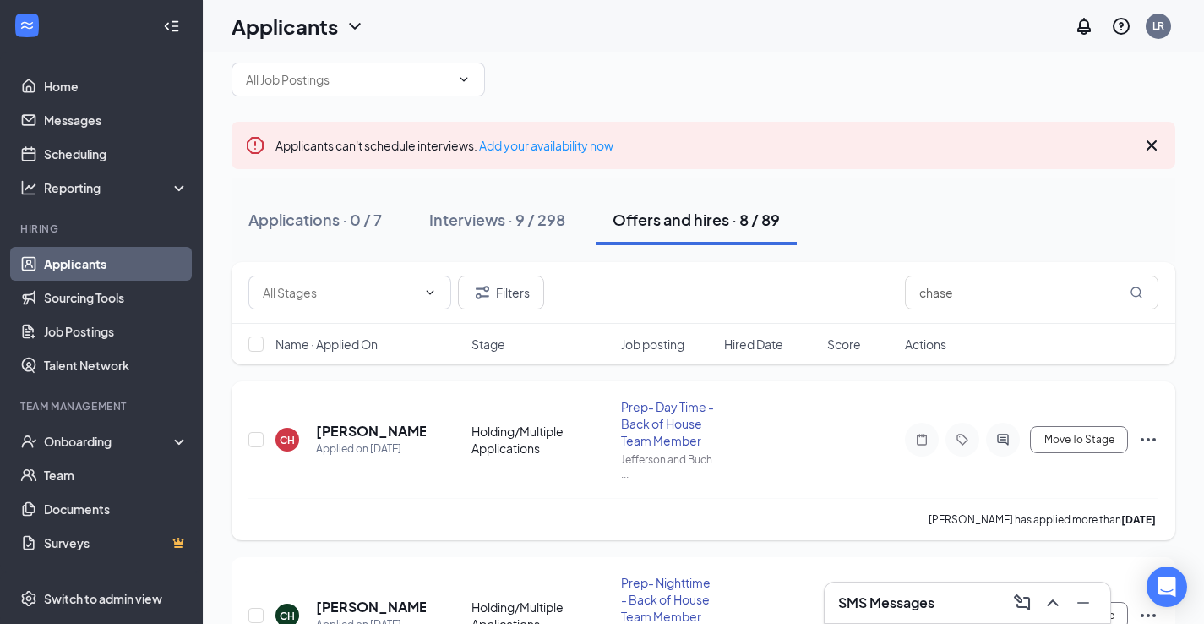
click at [1150, 439] on icon "Ellipses" at bounding box center [1148, 439] width 15 height 3
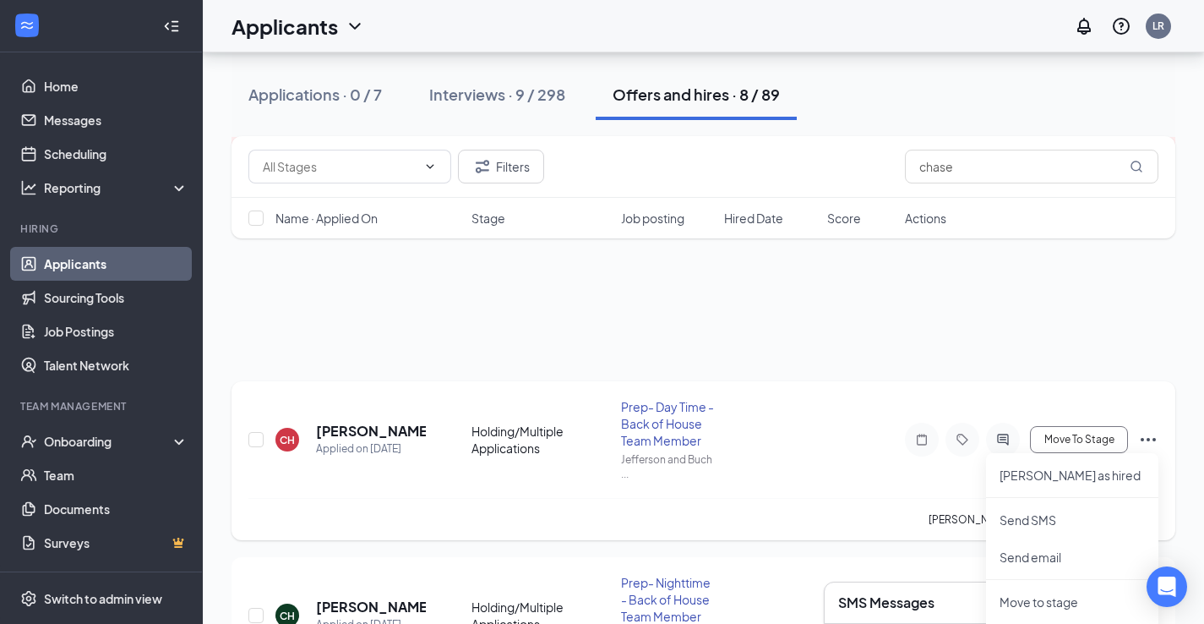
scroll to position [369, 0]
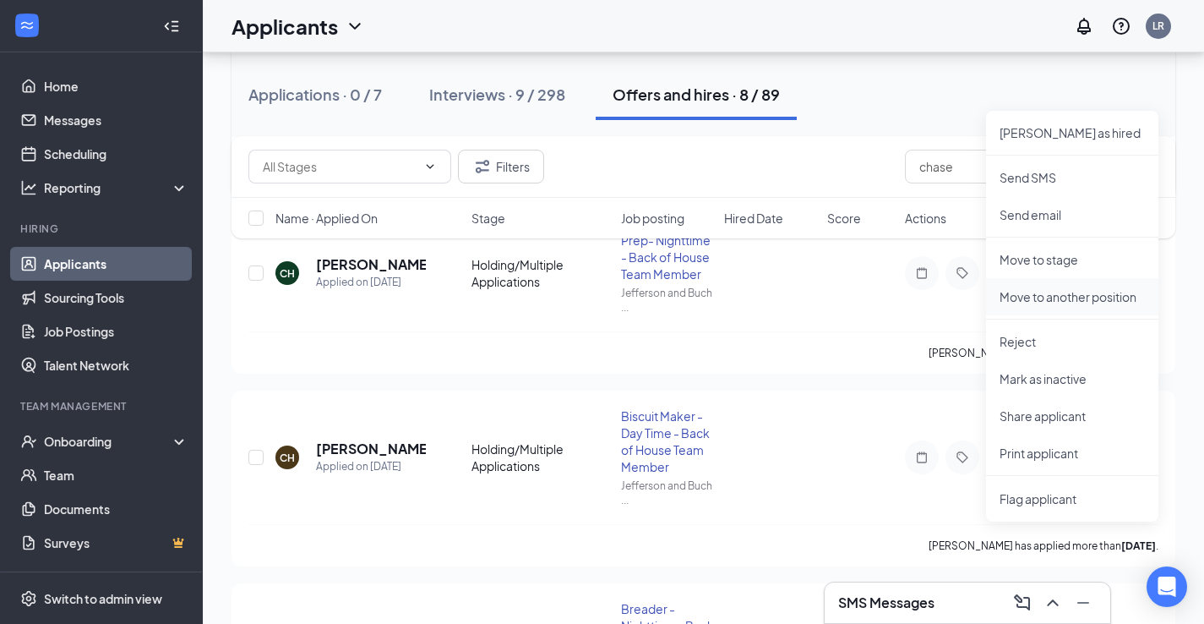
click at [1039, 292] on p "Move to another position" at bounding box center [1072, 296] width 145 height 17
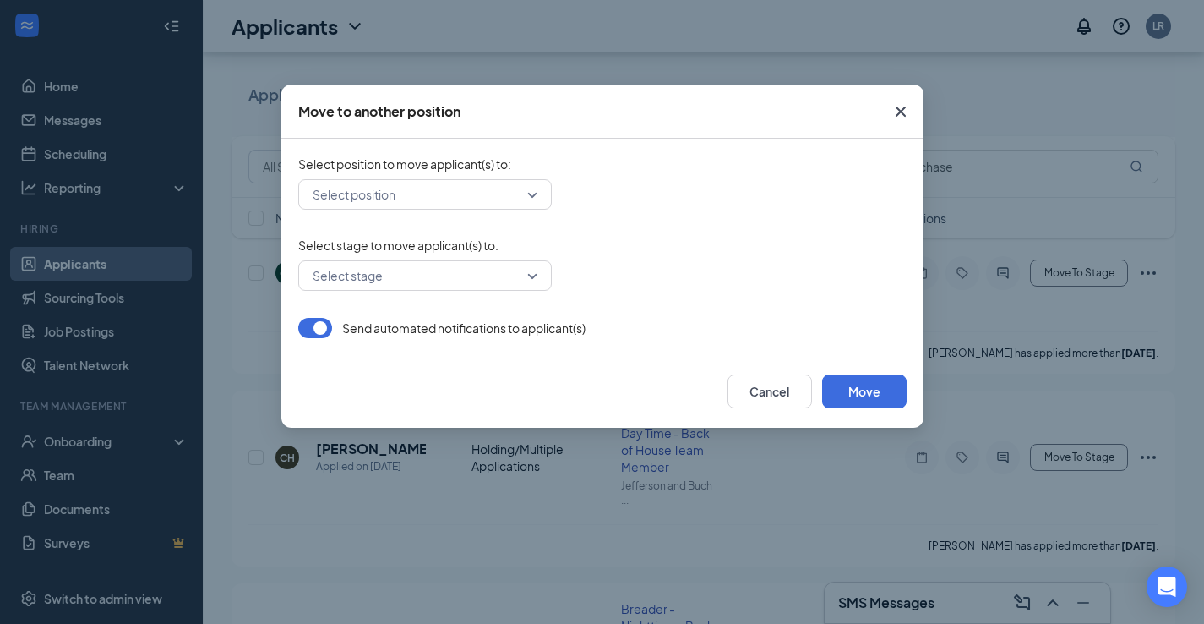
click at [513, 201] on input "search" at bounding box center [418, 194] width 221 height 29
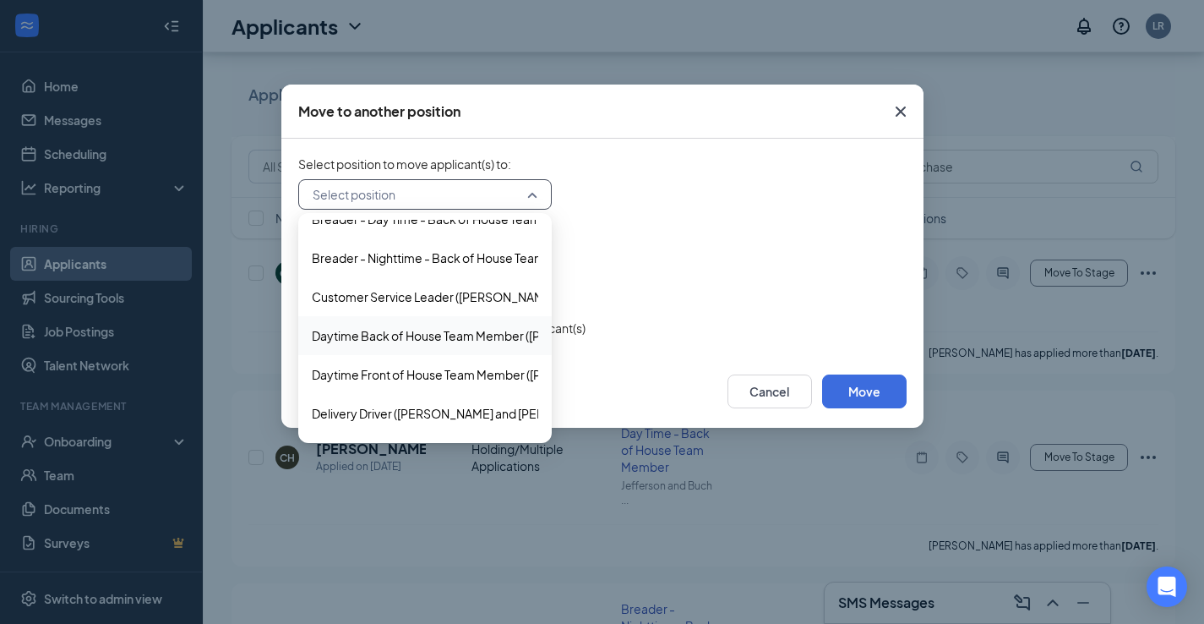
scroll to position [289, 0]
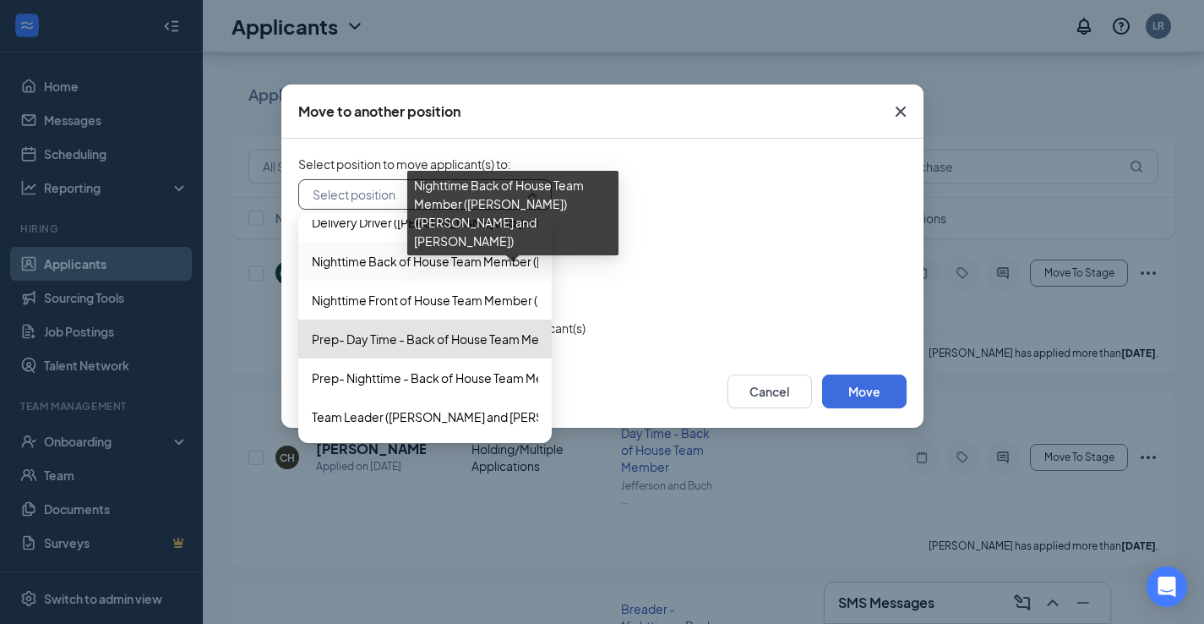
click at [382, 265] on span "Nighttime Back of House Team Member ([PERSON_NAME]) ([PERSON_NAME] and [PERSON_…" at bounding box center [587, 261] width 550 height 19
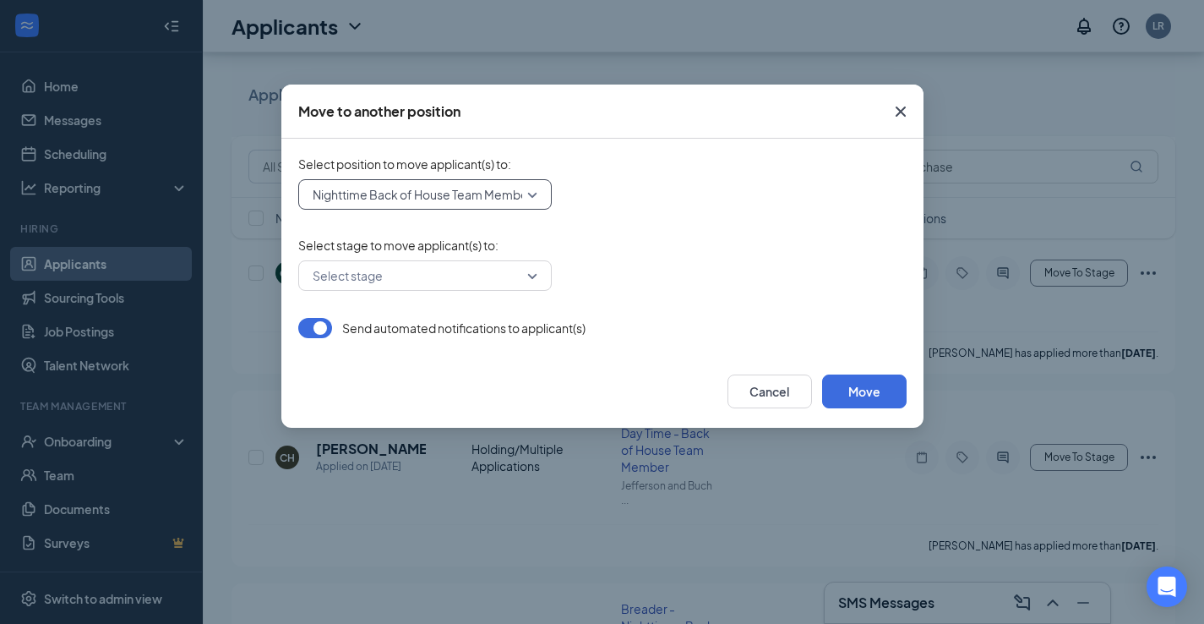
click at [430, 275] on input "search" at bounding box center [418, 275] width 221 height 29
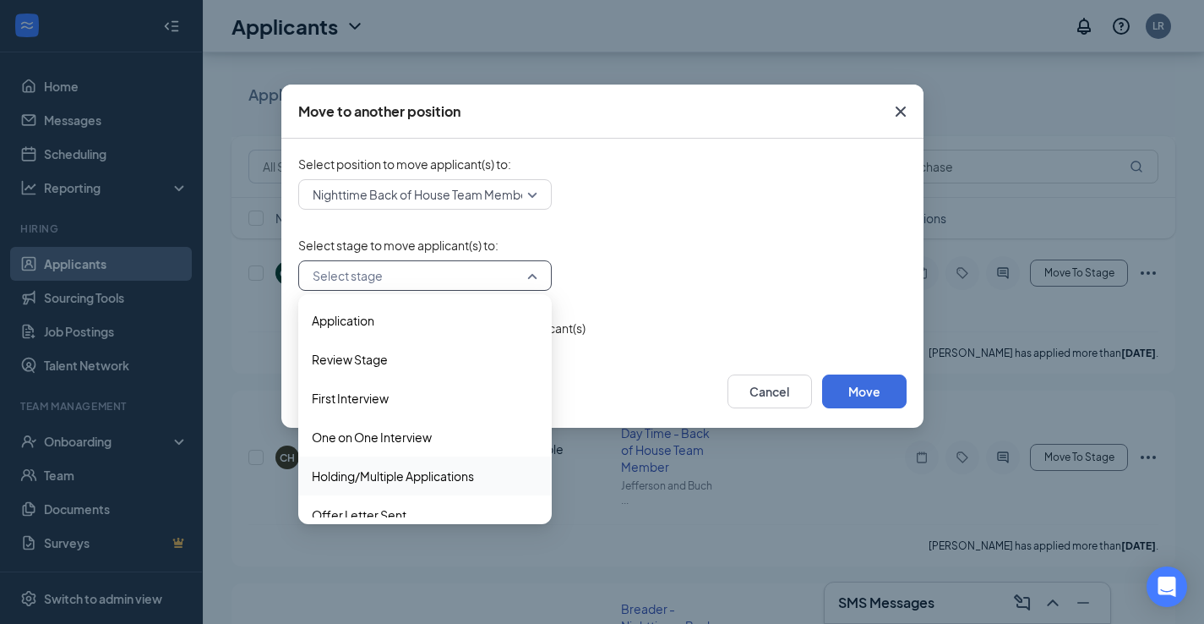
click at [391, 476] on span "Holding/Multiple Applications" at bounding box center [393, 476] width 162 height 19
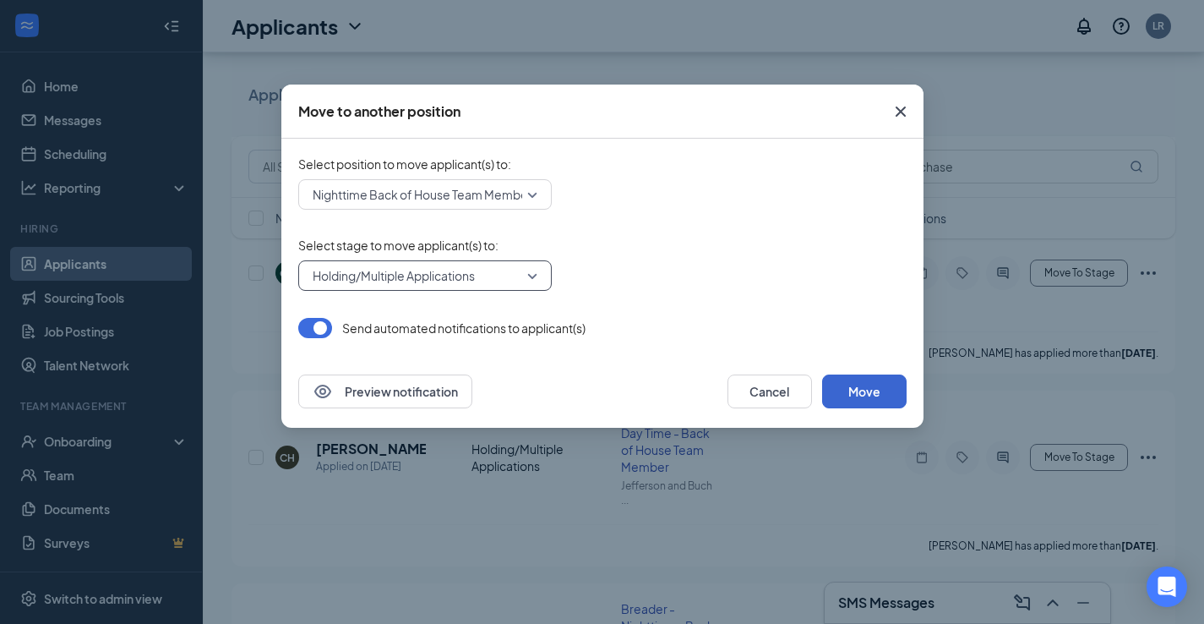
click at [895, 389] on button "Move" at bounding box center [864, 391] width 85 height 34
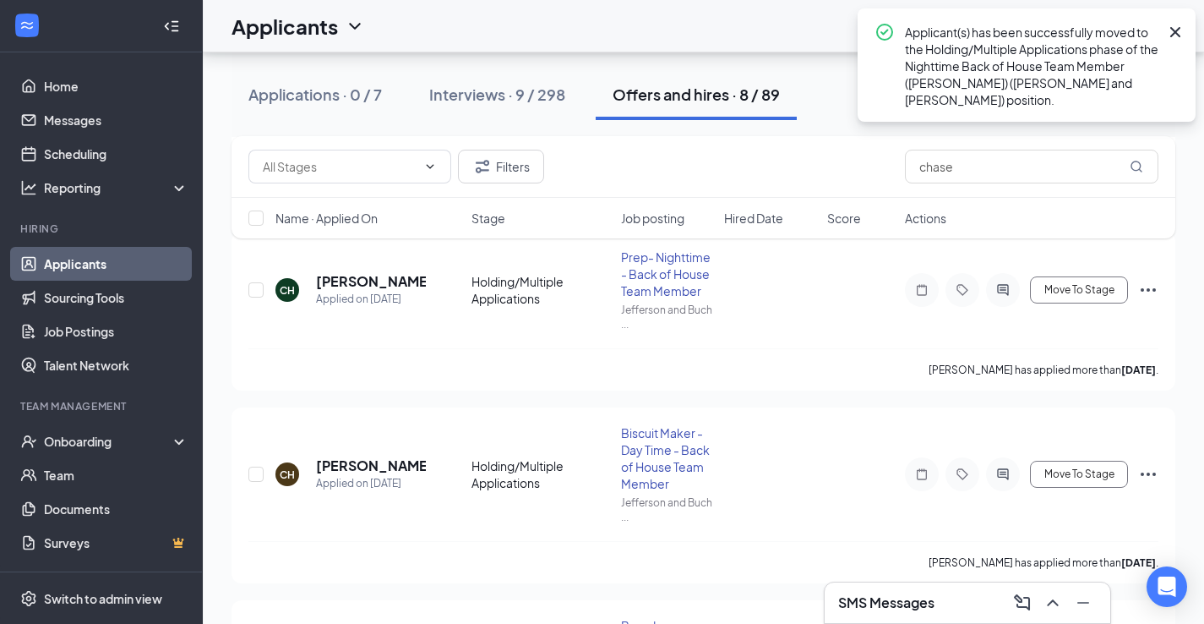
click at [734, 114] on button "Offers and hires · 8 / 89" at bounding box center [696, 94] width 201 height 51
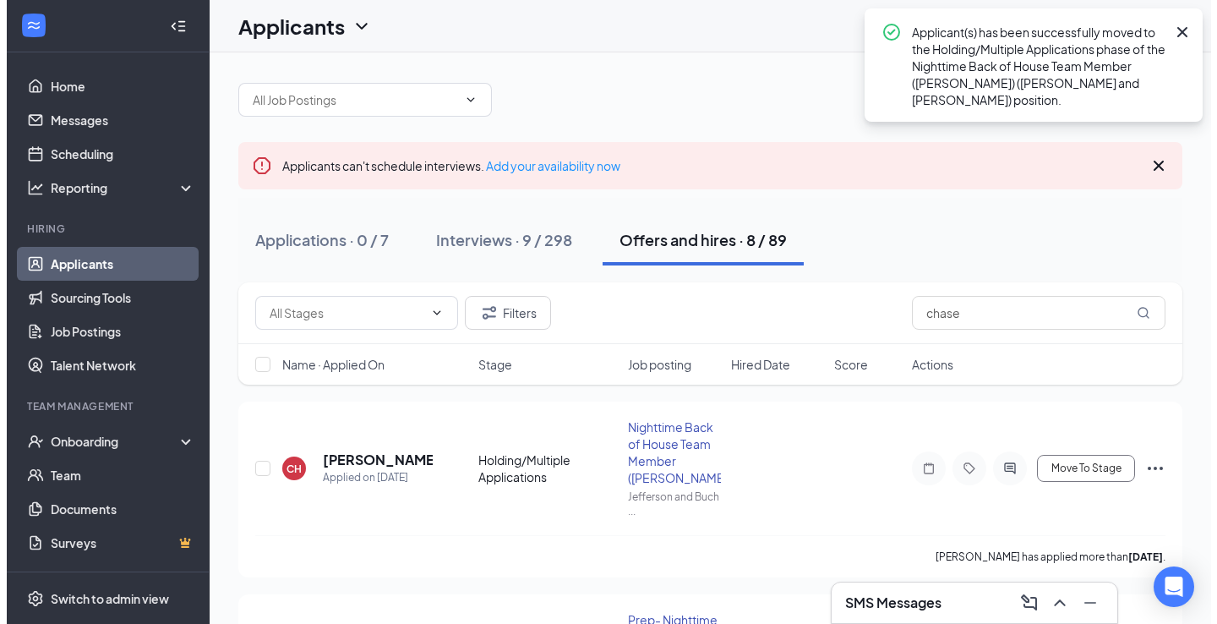
scroll to position [10, 0]
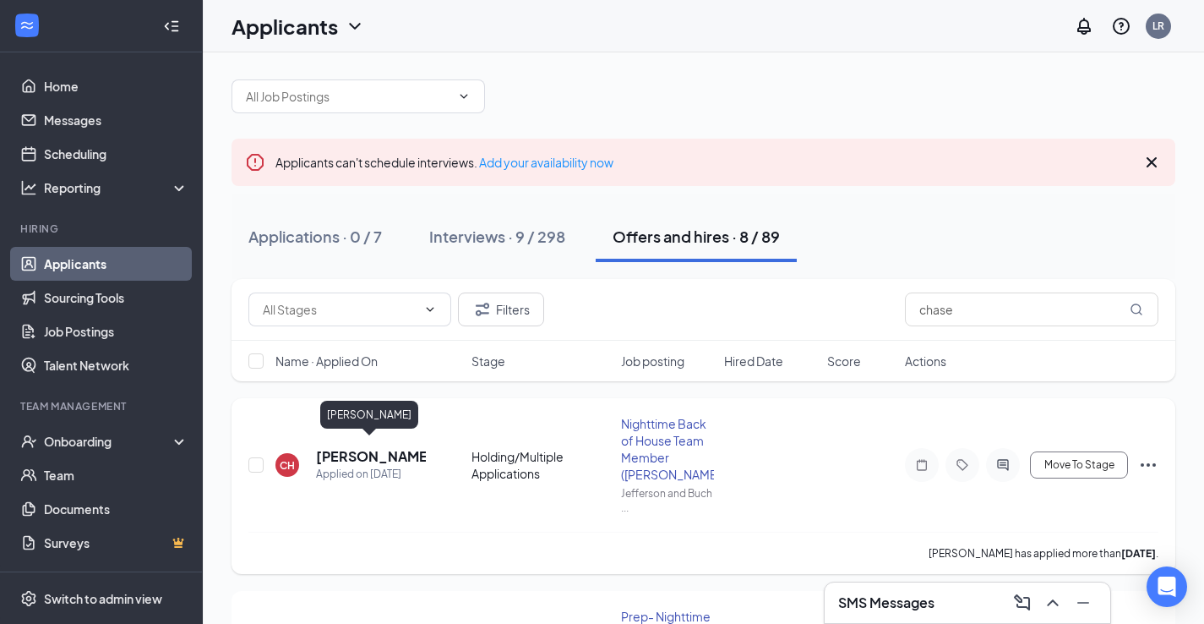
click at [349, 447] on h5 "[PERSON_NAME]" at bounding box center [371, 456] width 110 height 19
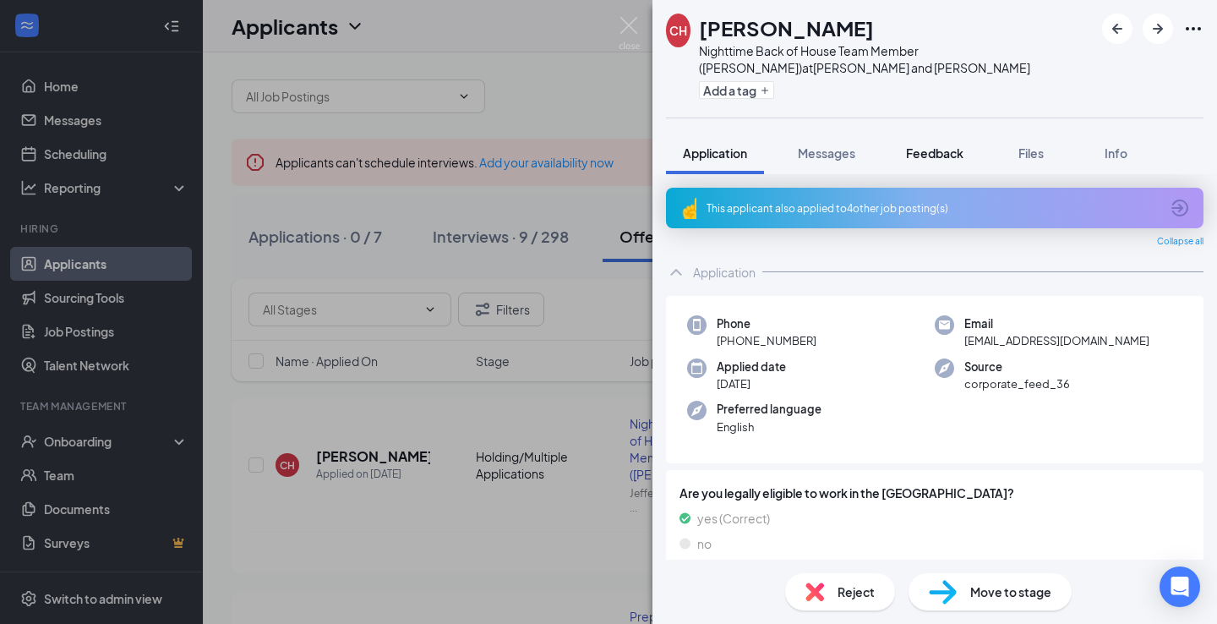
click at [953, 156] on span "Feedback" at bounding box center [934, 152] width 57 height 15
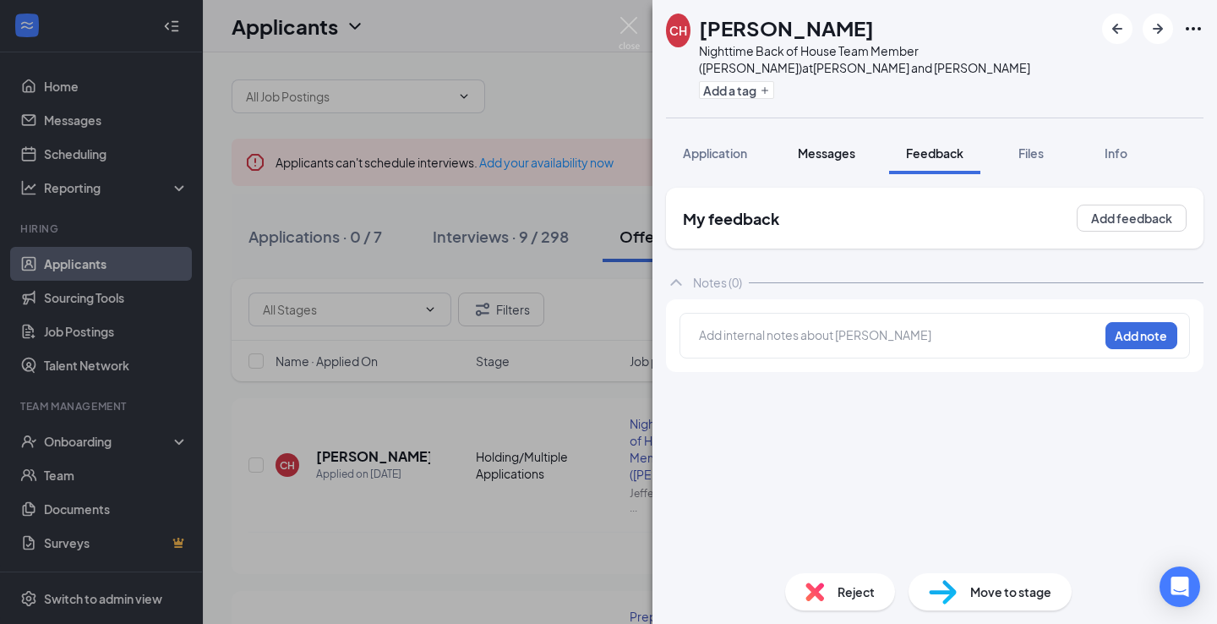
click at [831, 152] on span "Messages" at bounding box center [826, 152] width 57 height 15
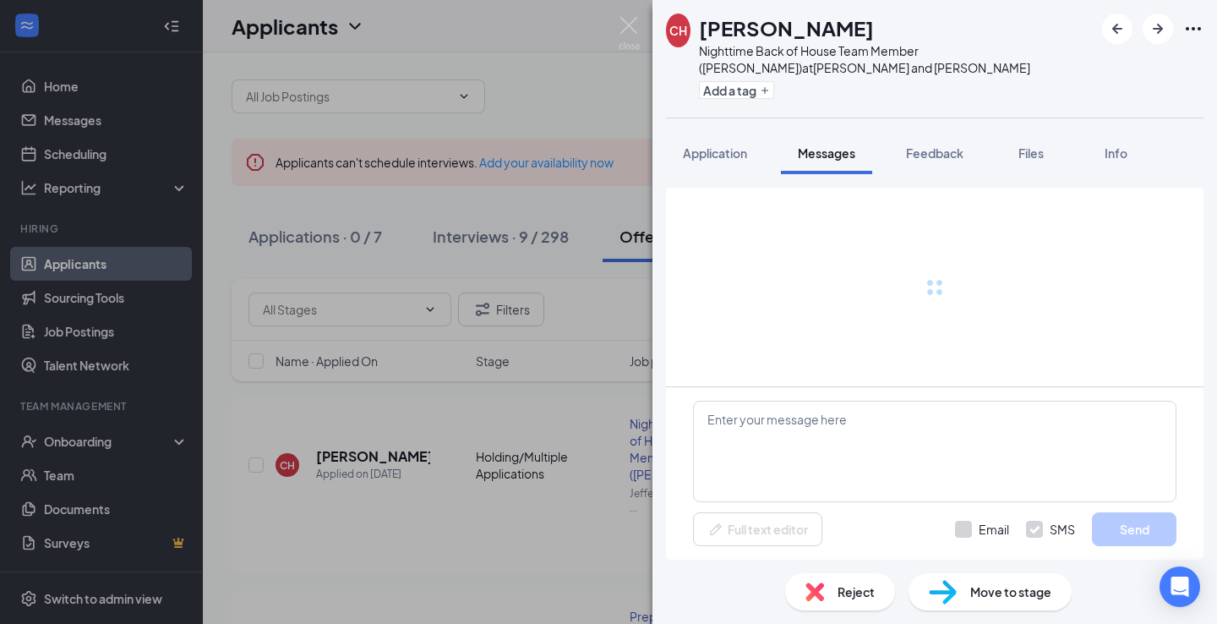
scroll to position [58, 0]
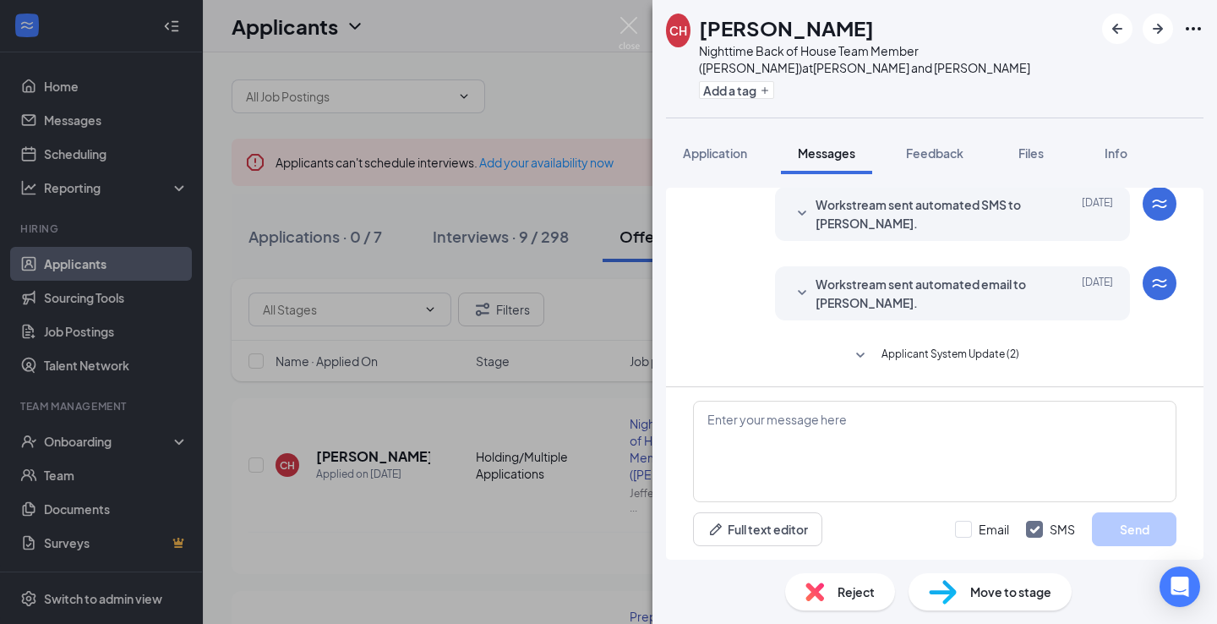
click at [970, 589] on span "Move to stage" at bounding box center [1010, 591] width 81 height 19
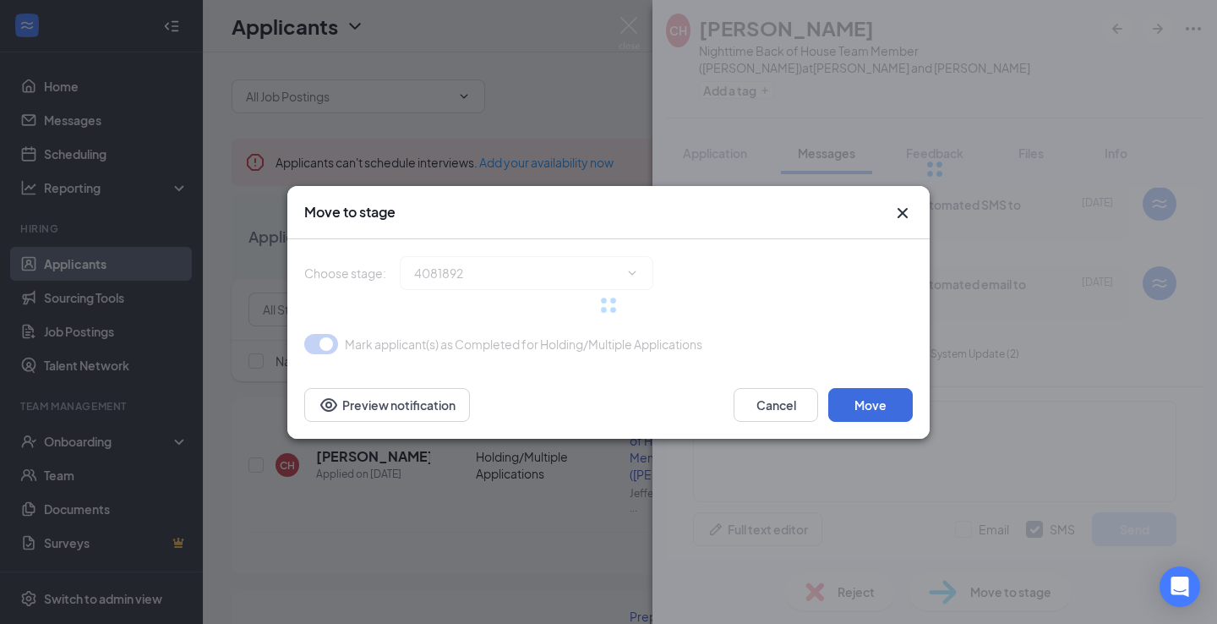
type input "Offer Letter Sent (next stage)"
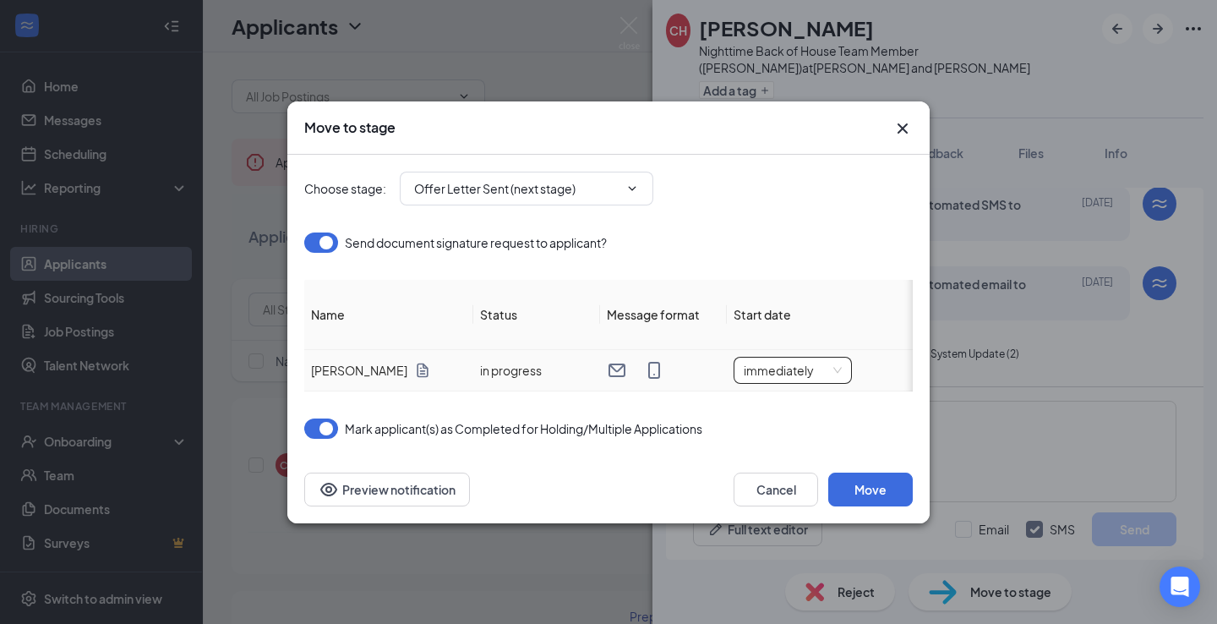
click at [802, 358] on span "immediately" at bounding box center [793, 370] width 98 height 25
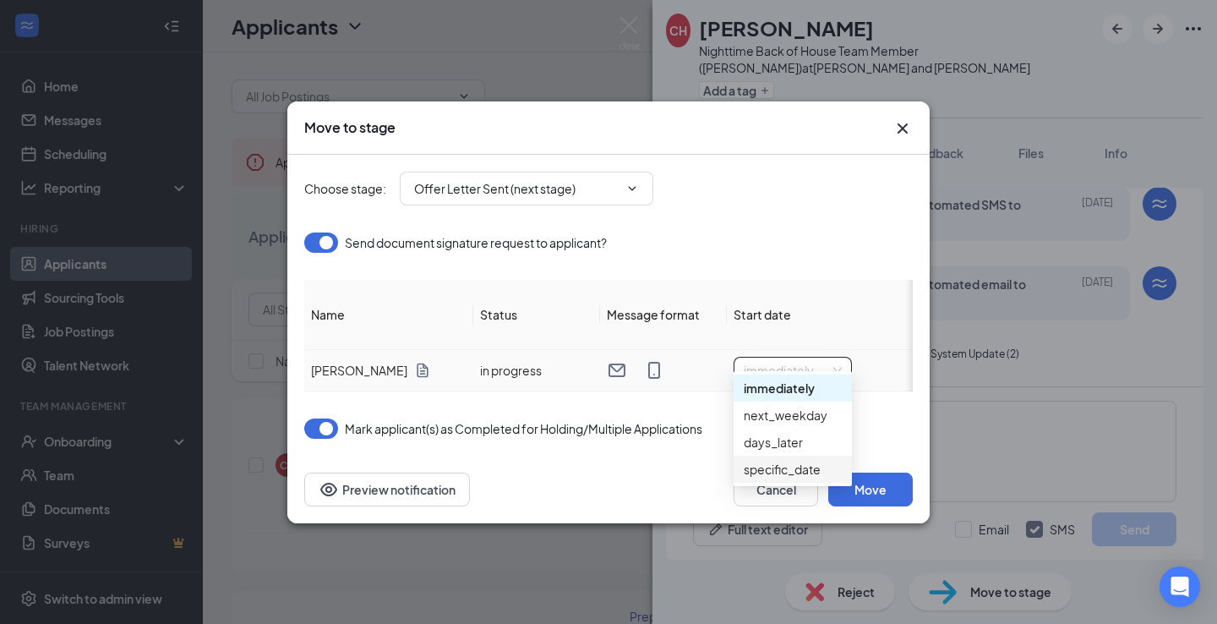
click at [783, 472] on div "specific_date" at bounding box center [793, 469] width 98 height 19
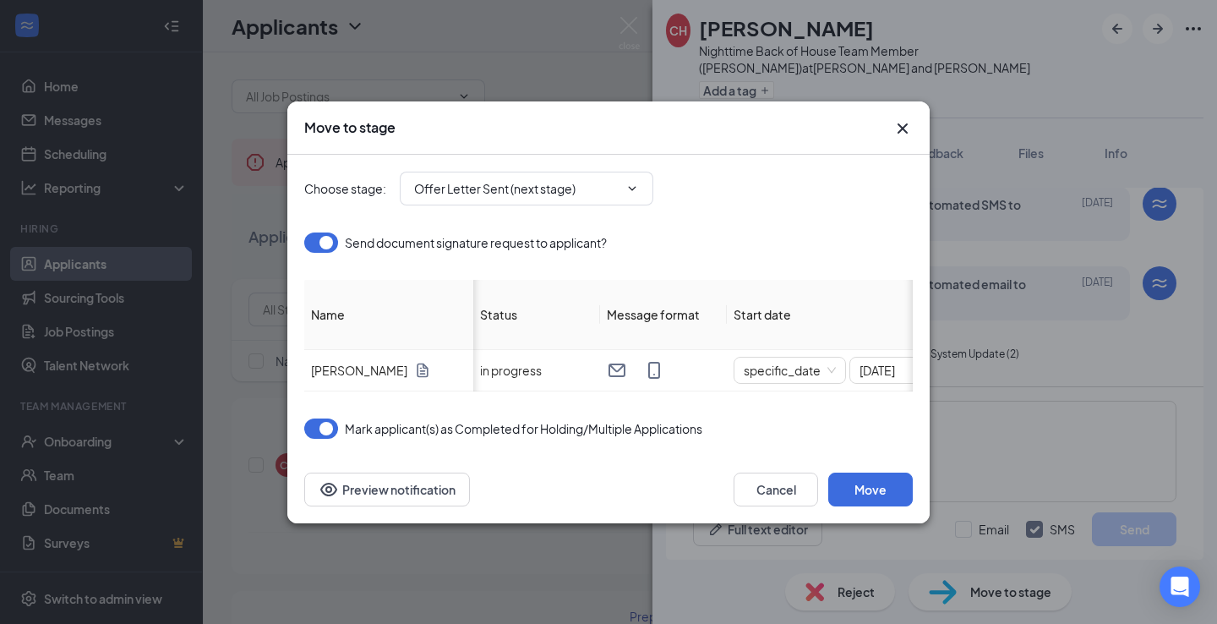
scroll to position [0, 295]
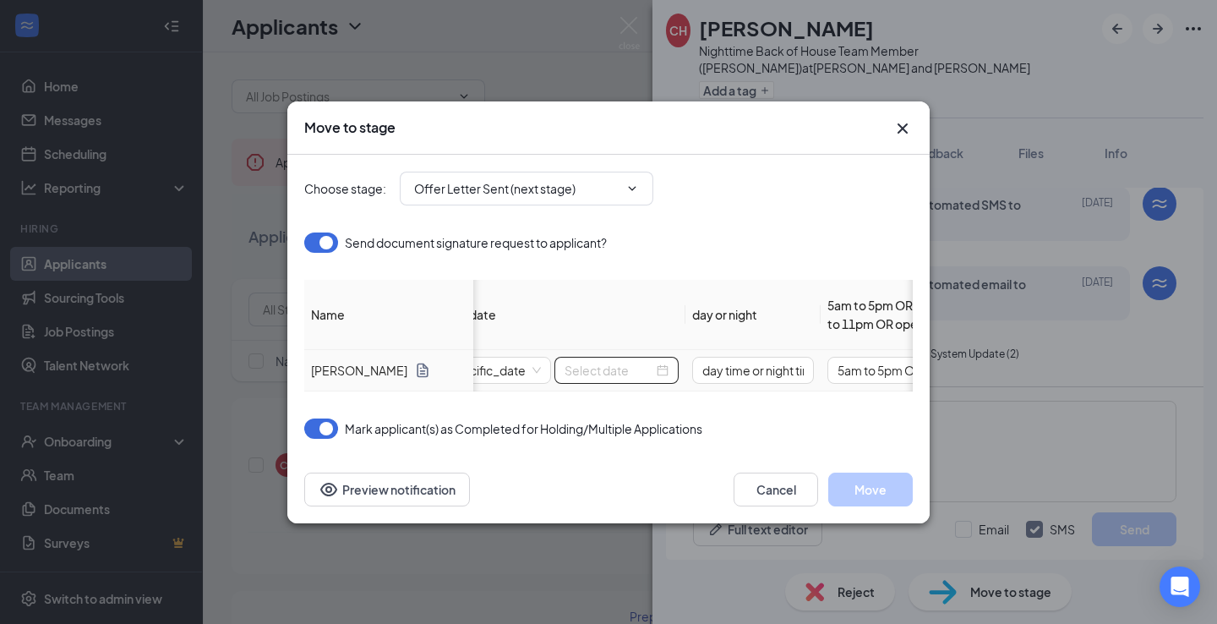
click at [663, 361] on div at bounding box center [617, 370] width 104 height 19
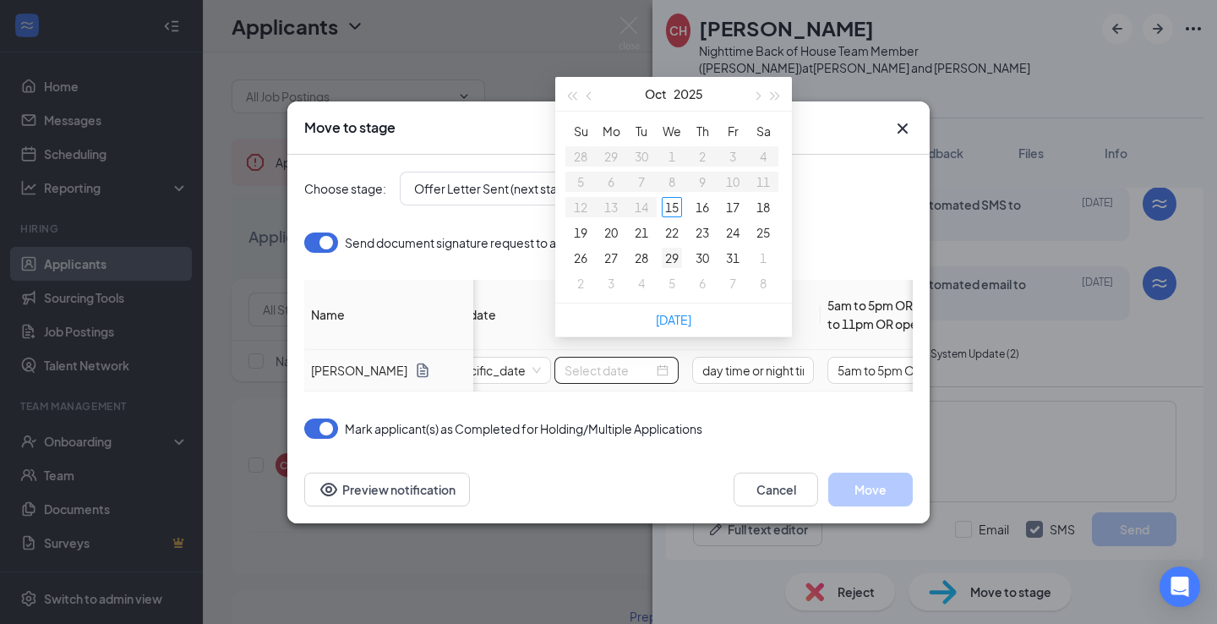
type input "[DATE]"
click at [646, 258] on div "28" at bounding box center [641, 258] width 20 height 20
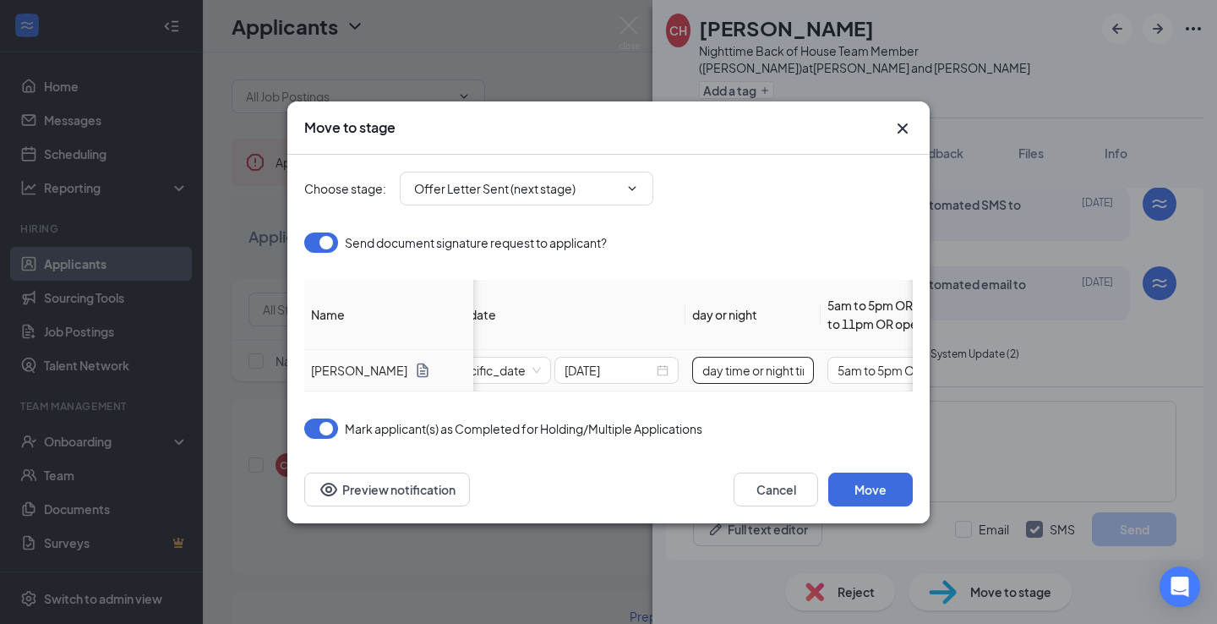
drag, startPoint x: 767, startPoint y: 357, endPoint x: 600, endPoint y: 333, distance: 169.0
click at [605, 350] on tr "[PERSON_NAME] in progress specific_date [DATE] day time or night time 5am to 5p…" at bounding box center [685, 370] width 1352 height 41
type input "night time"
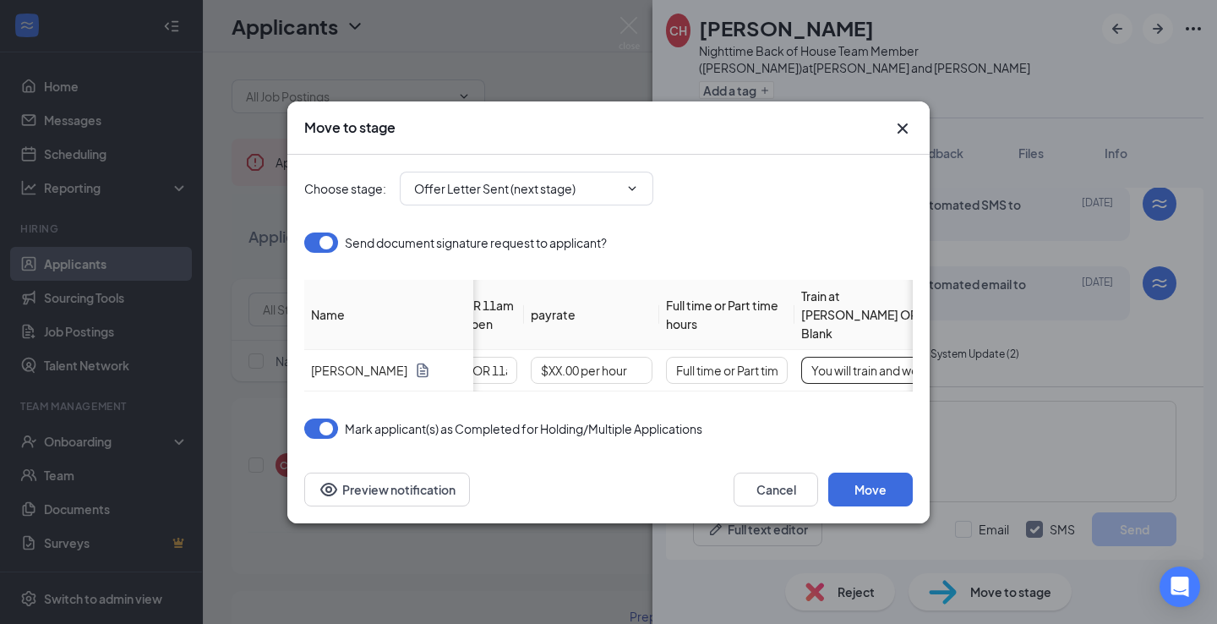
scroll to position [0, 744]
drag, startPoint x: 832, startPoint y: 357, endPoint x: 1007, endPoint y: 347, distance: 175.2
click at [1007, 347] on div "Move to stage Choose stage : Offer Letter Sent (next stage) Send document signa…" at bounding box center [608, 312] width 1217 height 624
click at [887, 366] on input "You will train and work at [DEMOGRAPHIC_DATA]-fil-A [PERSON_NAME][GEOGRAPHIC_DA…" at bounding box center [845, 370] width 122 height 27
click at [882, 357] on input "You will train and work at [DEMOGRAPHIC_DATA]-fil-A [PERSON_NAME][GEOGRAPHIC_DA…" at bounding box center [845, 370] width 122 height 27
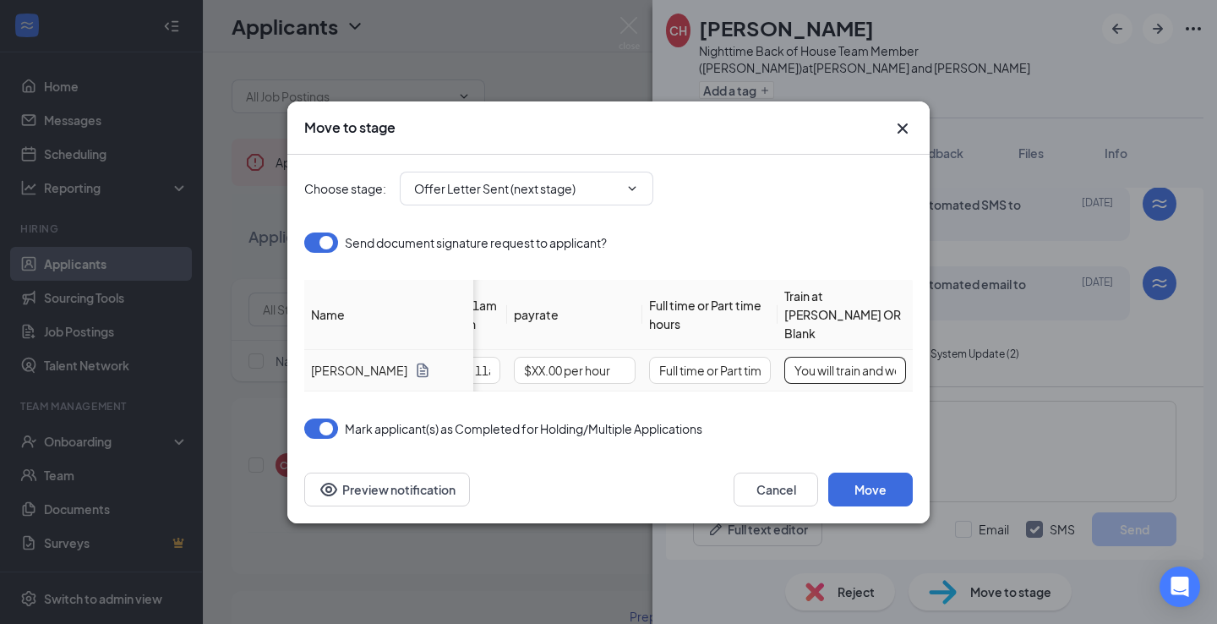
click at [882, 357] on input "You will train and work at [DEMOGRAPHIC_DATA]-fil-A [PERSON_NAME][GEOGRAPHIC_DA…" at bounding box center [845, 370] width 122 height 27
paste input "You will train [DEMOGRAPHIC_DATA]-fil-A Jefferson & [PERSON_NAME] ([STREET_ADDR…"
type input "You will train [DEMOGRAPHIC_DATA]-fil-A Jefferson & [PERSON_NAME] ([STREET_ADDR…"
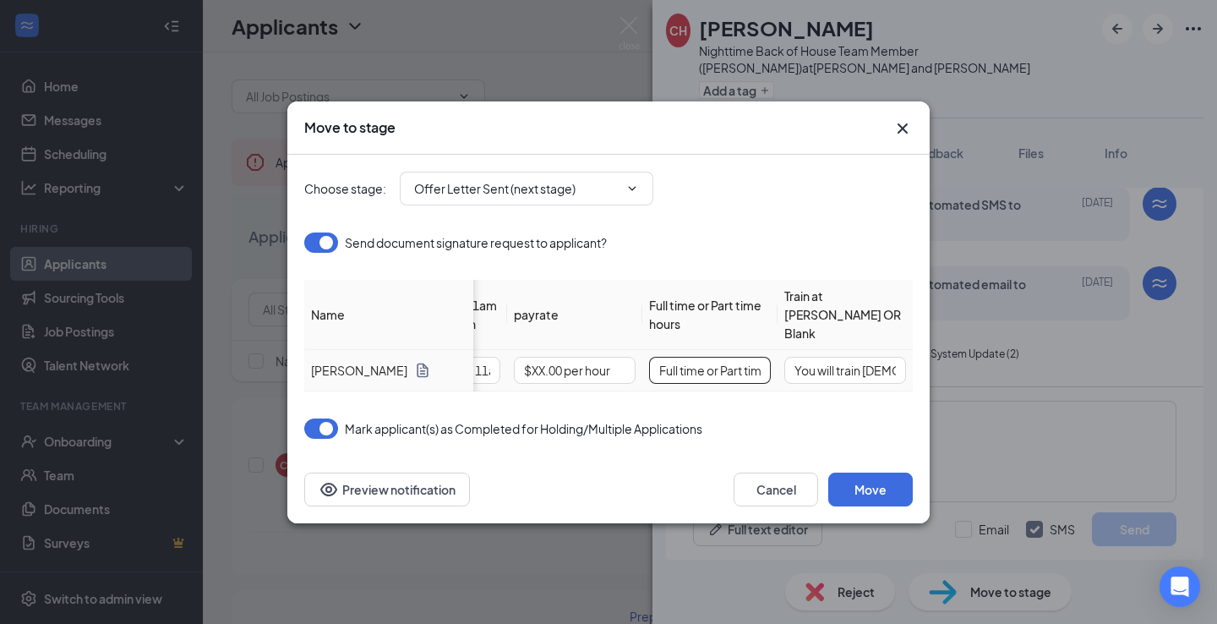
drag, startPoint x: 721, startPoint y: 353, endPoint x: 596, endPoint y: 325, distance: 128.2
click at [594, 350] on tr "[PERSON_NAME] in progress specific_date [DATE] night time 5am to 5pm OR 11am to…" at bounding box center [237, 370] width 1352 height 41
type input "Part time hours"
drag, startPoint x: 543, startPoint y: 359, endPoint x: 534, endPoint y: 356, distance: 9.1
click at [534, 357] on input "$XX.00 per hour" at bounding box center [575, 370] width 122 height 27
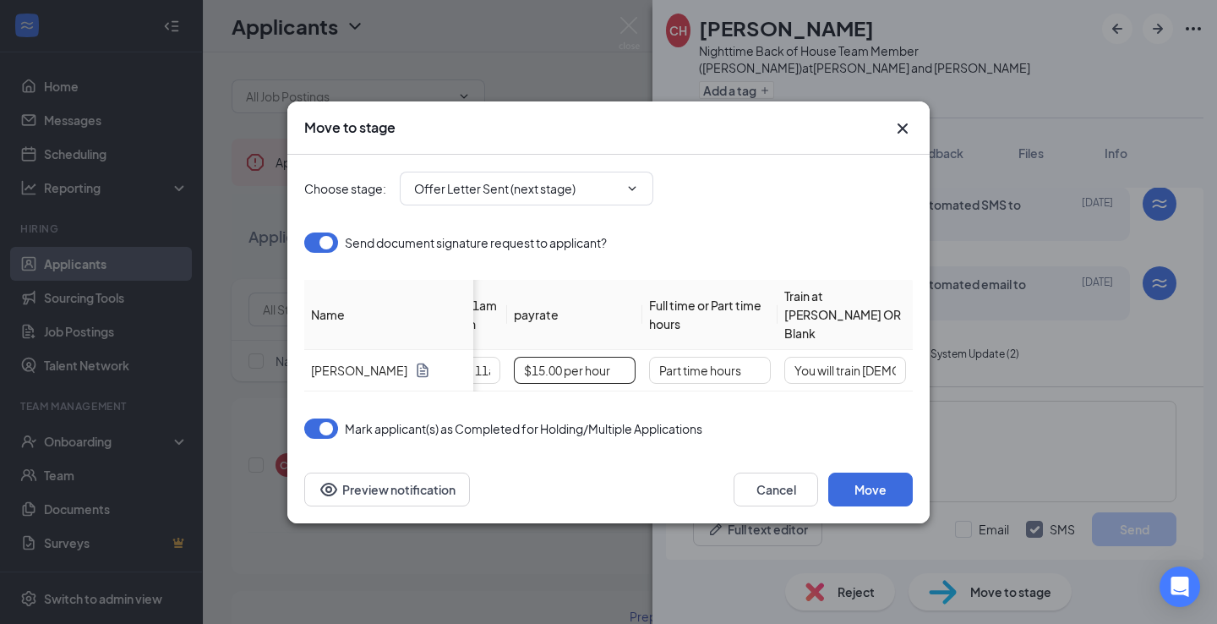
type input "$15.00 per hour"
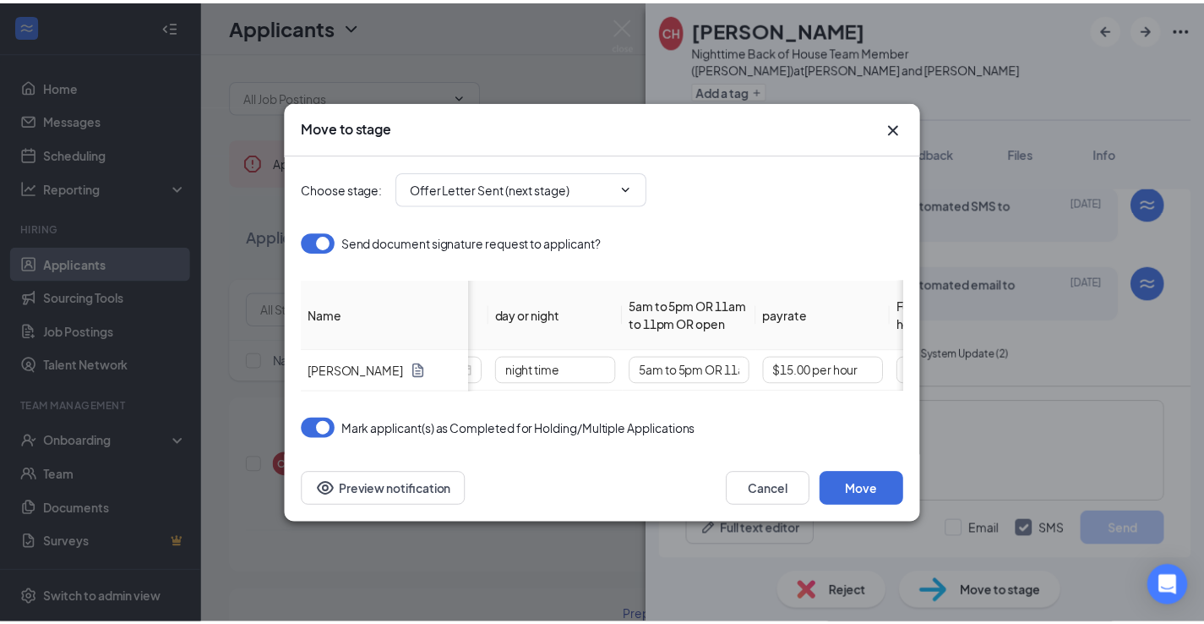
scroll to position [0, 487]
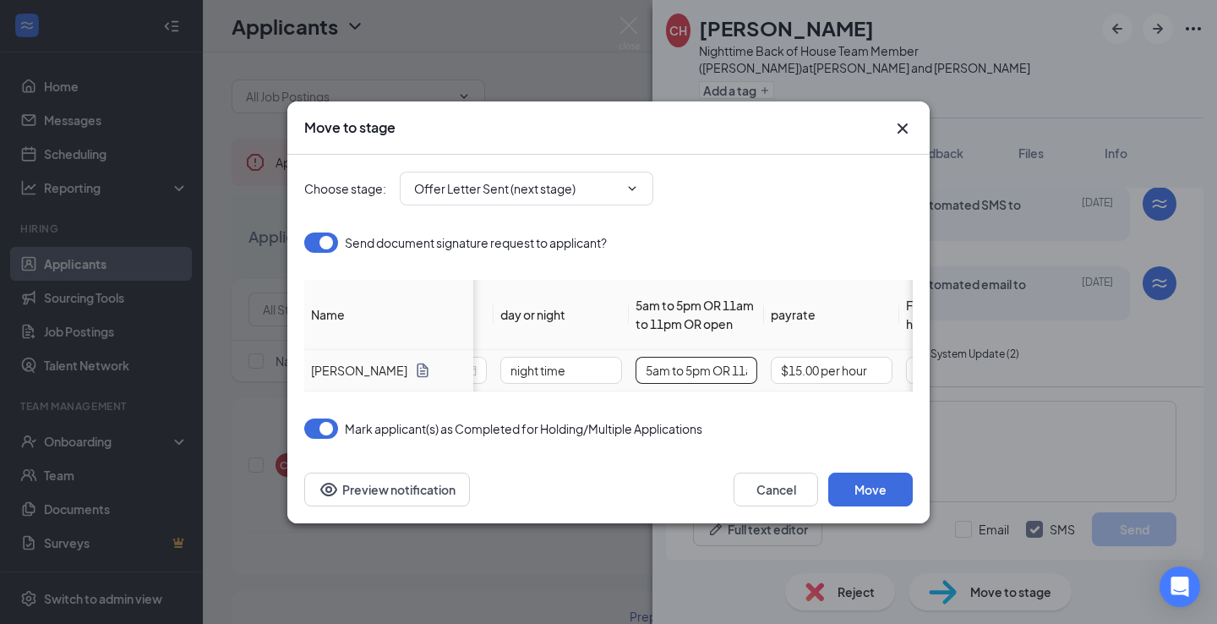
drag, startPoint x: 684, startPoint y: 355, endPoint x: 554, endPoint y: 325, distance: 133.5
click at [556, 332] on table "Name Status Message format Start date day or night 5am to 5pm OR 11am to 11pm O…" at bounding box center [493, 336] width 1352 height 112
drag, startPoint x: 673, startPoint y: 355, endPoint x: 729, endPoint y: 360, distance: 56.0
click at [729, 360] on input "5pm OR 11am to 11pm OR open" at bounding box center [697, 370] width 122 height 27
drag, startPoint x: 722, startPoint y: 353, endPoint x: 781, endPoint y: 370, distance: 61.5
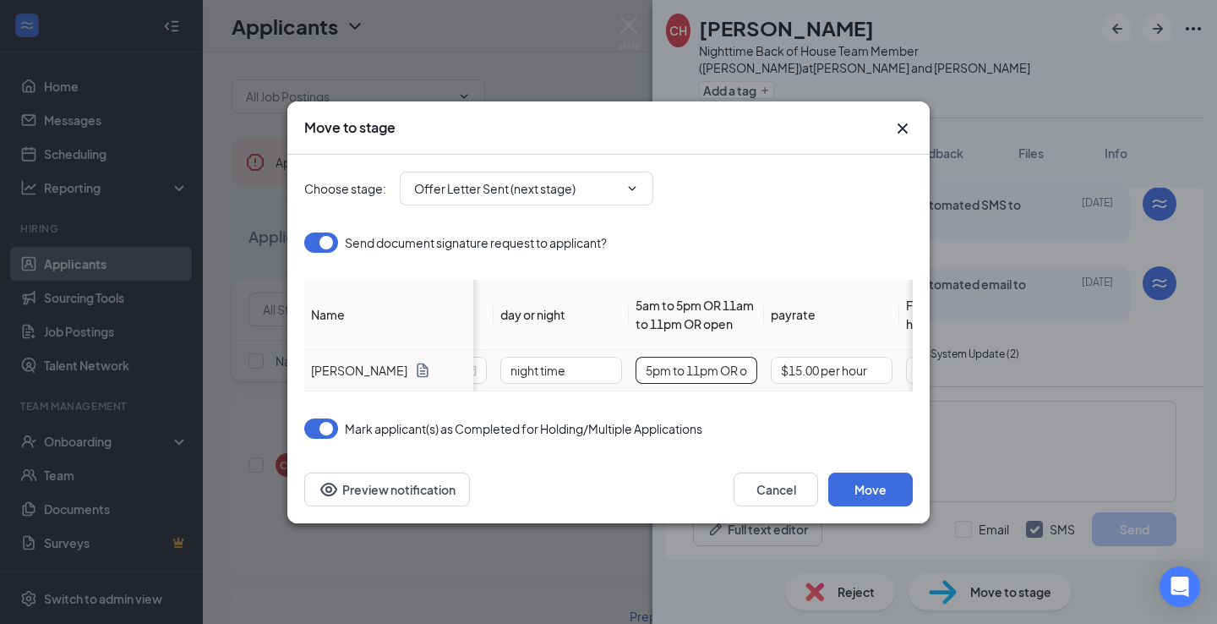
click at [781, 370] on tr "[PERSON_NAME] in progress specific_date [DATE] night time 5pm to 11pm OR open $…" at bounding box center [493, 370] width 1352 height 41
click at [688, 359] on input "5pm to 11pm OR open" at bounding box center [697, 370] width 122 height 27
click at [716, 357] on input "5pm to 11pm OR open" at bounding box center [697, 370] width 122 height 27
type input "open"
click at [883, 496] on button "Move" at bounding box center [870, 489] width 85 height 34
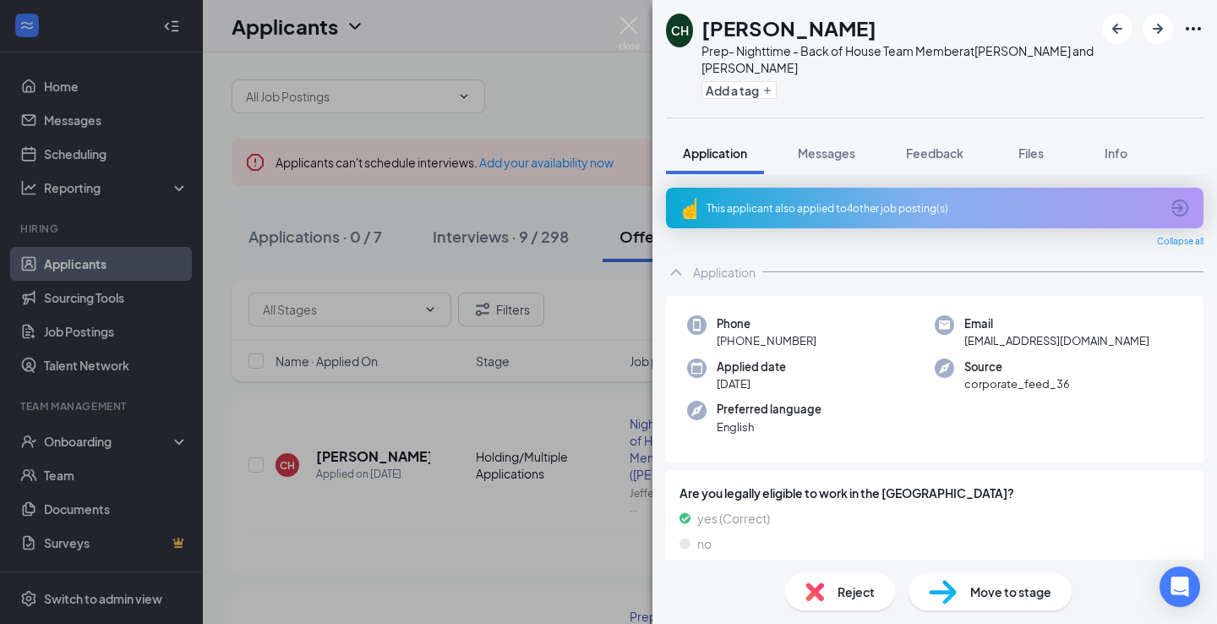
click at [564, 74] on div "CH [PERSON_NAME] Prep- Nighttime - Back of House Team Member at [GEOGRAPHIC_DAT…" at bounding box center [608, 312] width 1217 height 624
